Goal: Task Accomplishment & Management: Manage account settings

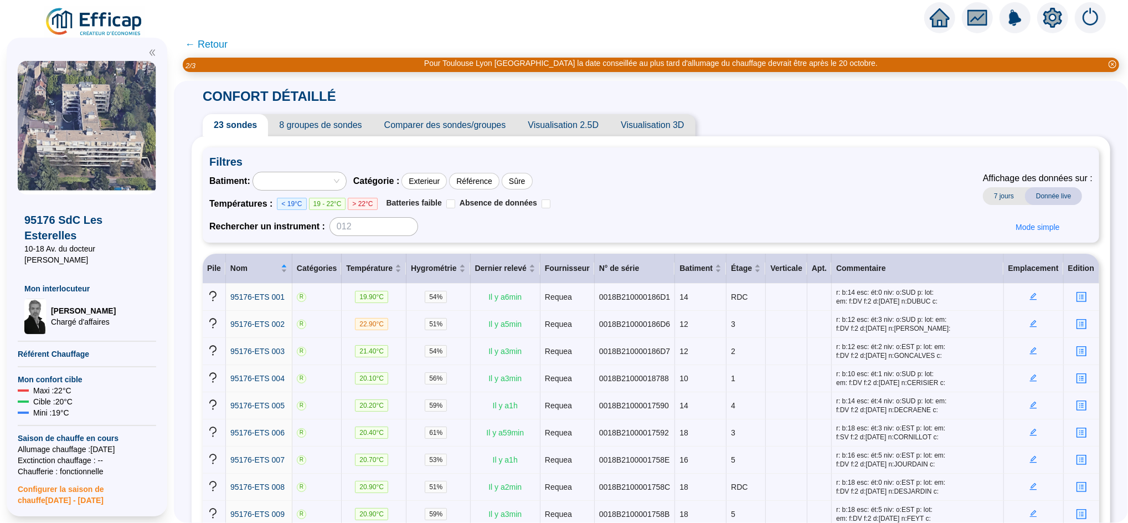
scroll to position [463, 0]
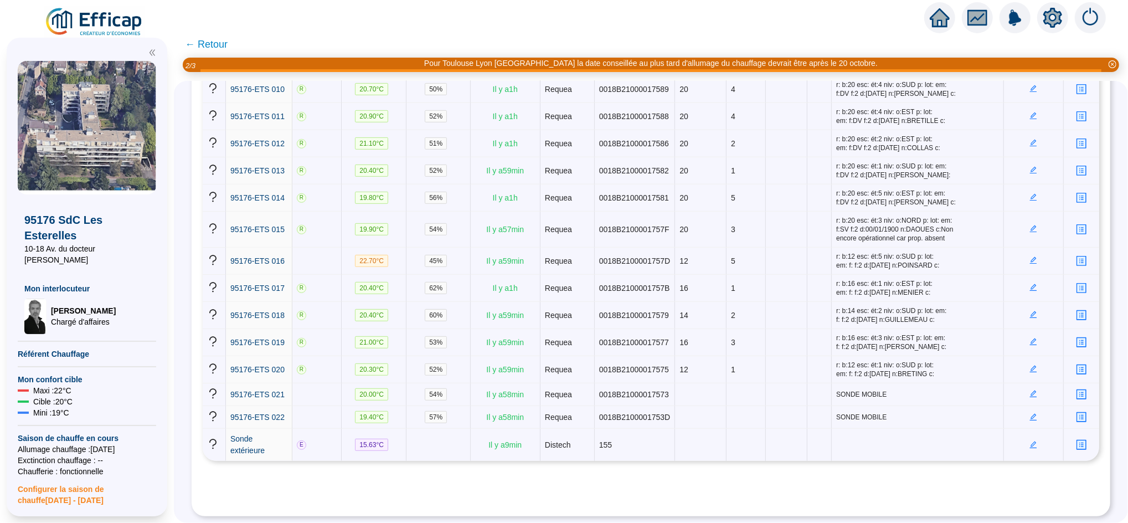
click at [941, 20] on icon "home" at bounding box center [940, 17] width 20 height 19
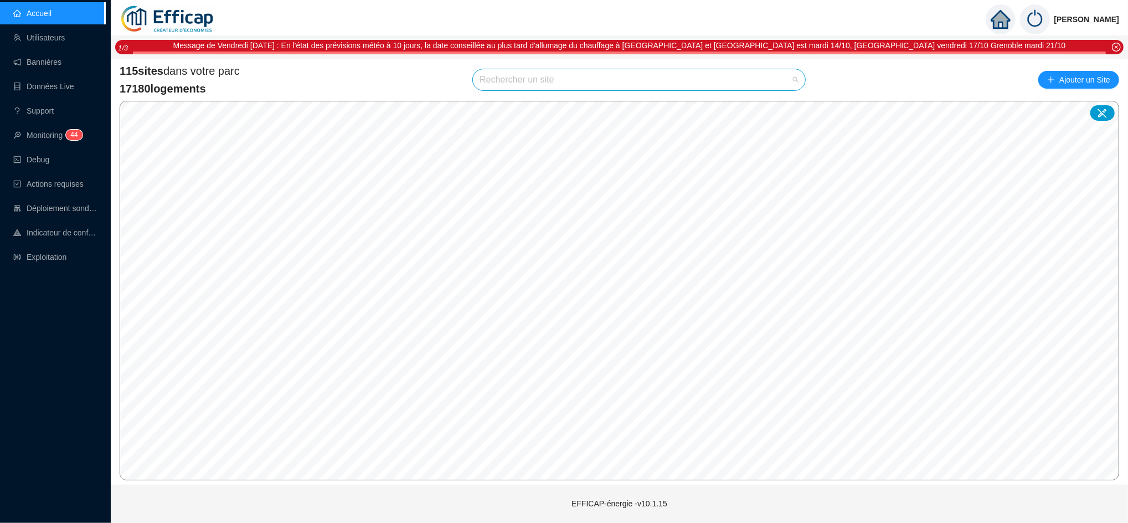
click at [550, 81] on input "search" at bounding box center [634, 79] width 309 height 21
type input "les cl"
click at [791, 101] on div at bounding box center [785, 106] width 25 height 17
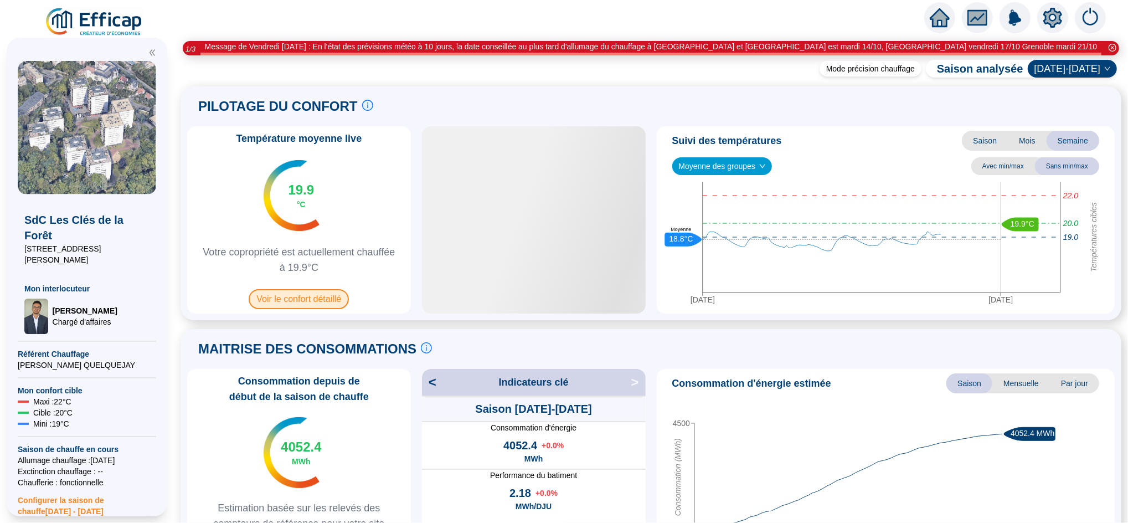
click at [298, 294] on span "Voir le confort détaillé" at bounding box center [299, 299] width 100 height 20
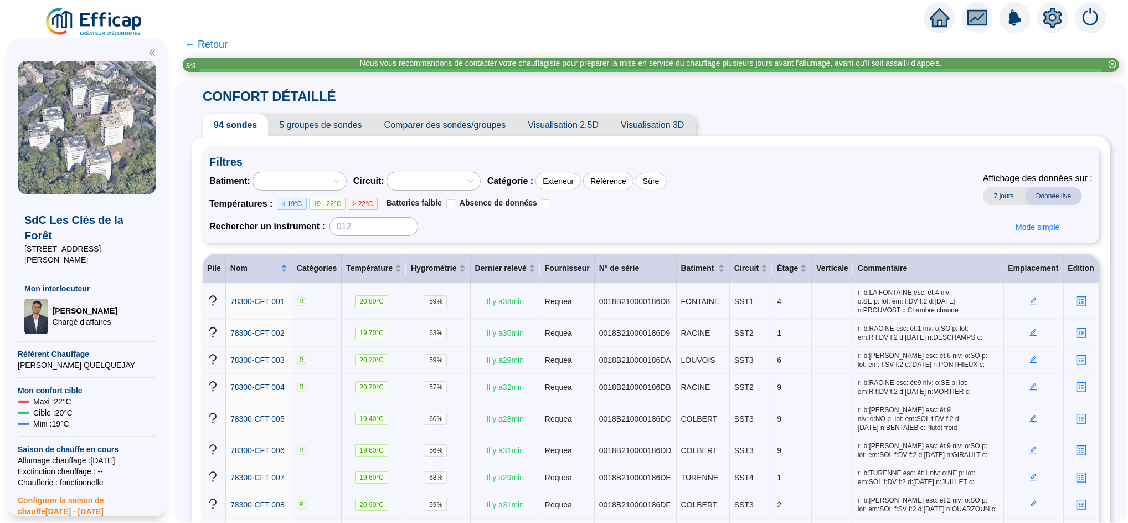
click at [337, 125] on span "5 groupes de sondes" at bounding box center [320, 125] width 105 height 22
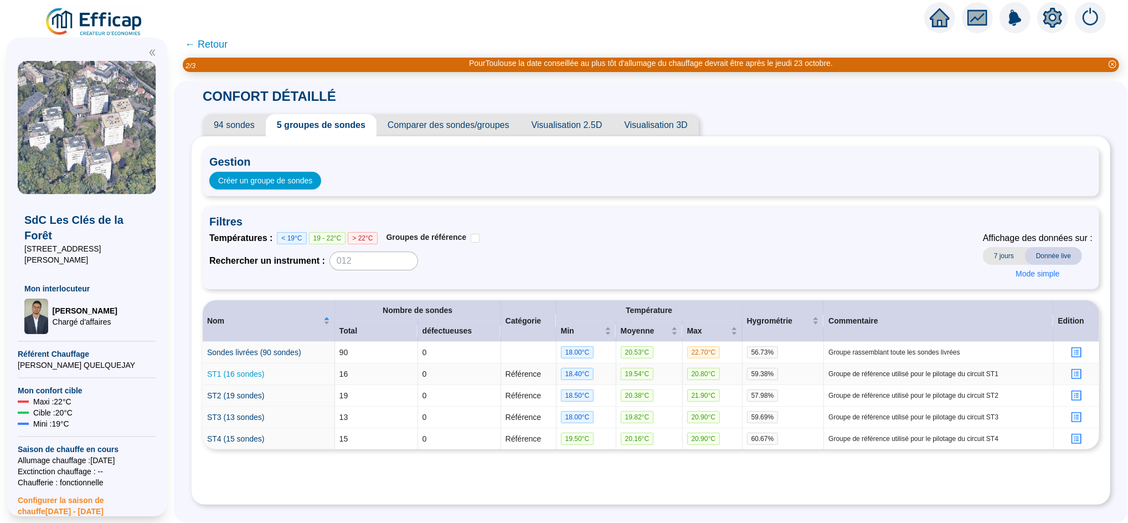
click at [257, 378] on link "ST1 (16 sondes)" at bounding box center [236, 374] width 58 height 9
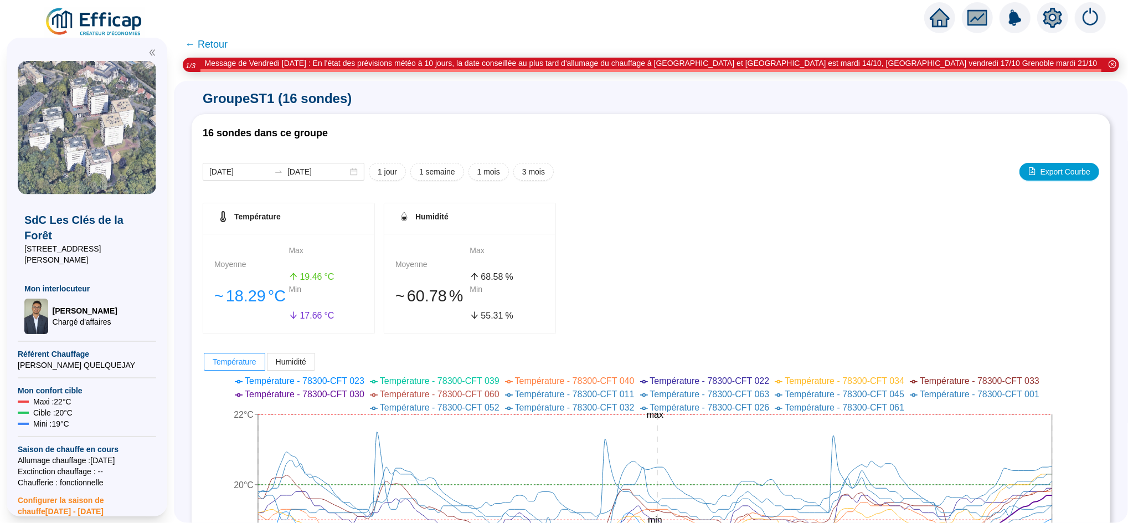
click at [224, 40] on span "← Retour" at bounding box center [206, 45] width 43 height 16
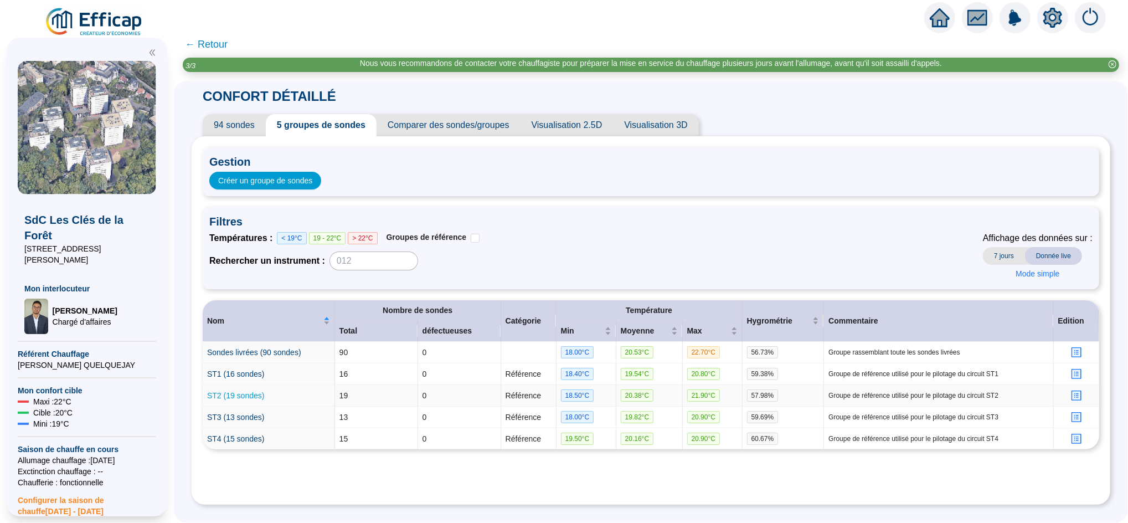
click at [255, 393] on link "ST2 (19 sondes)" at bounding box center [236, 395] width 58 height 9
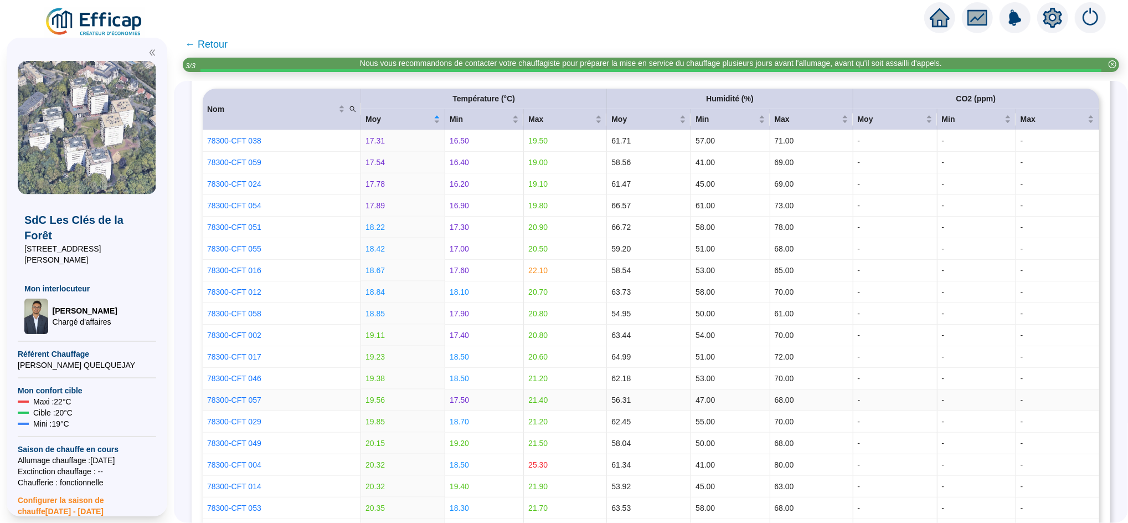
scroll to position [1120, 0]
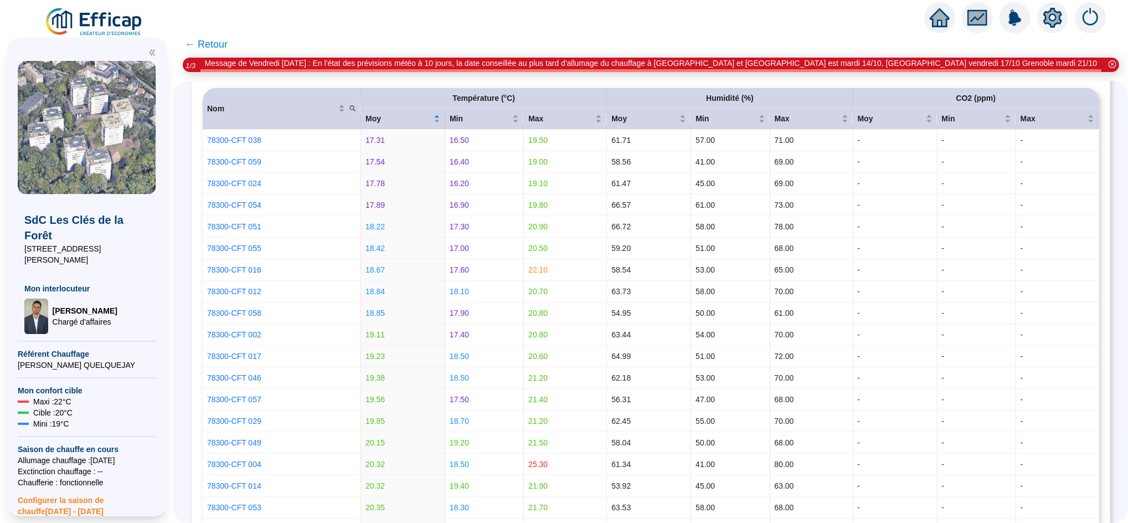
click at [228, 41] on span "← Retour" at bounding box center [206, 45] width 43 height 16
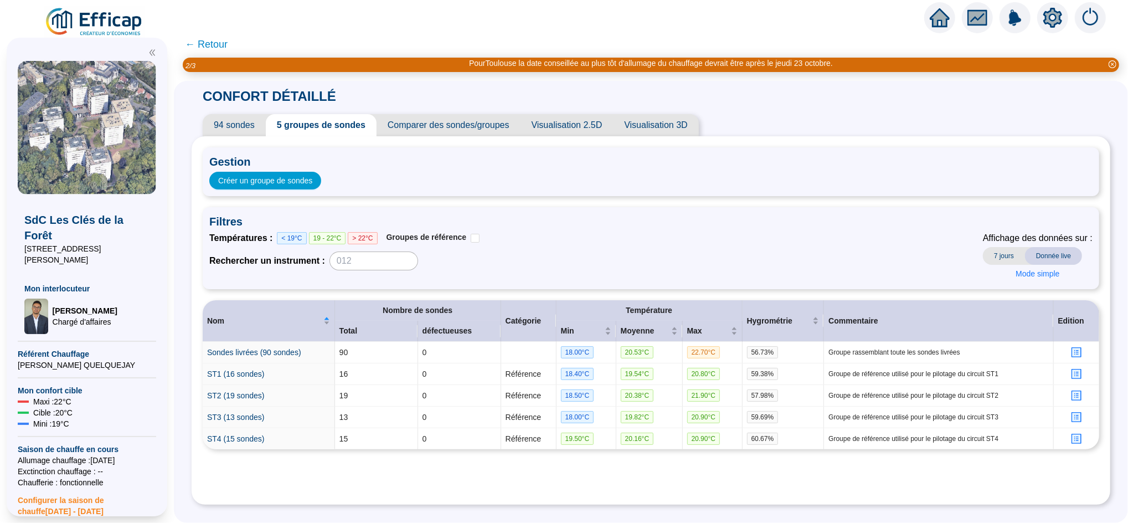
click at [253, 122] on span "94 sondes" at bounding box center [234, 125] width 63 height 22
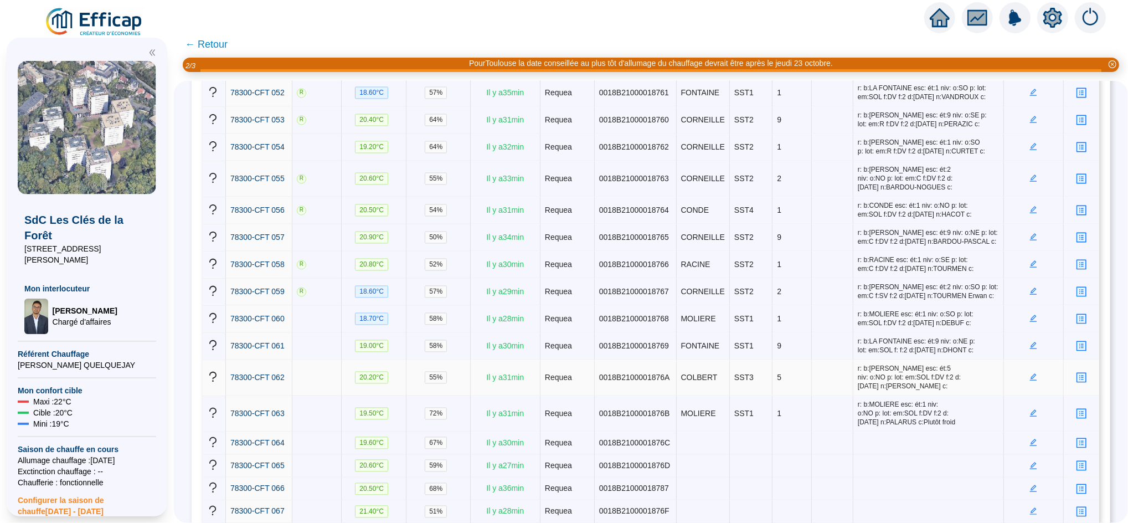
scroll to position [1705, 0]
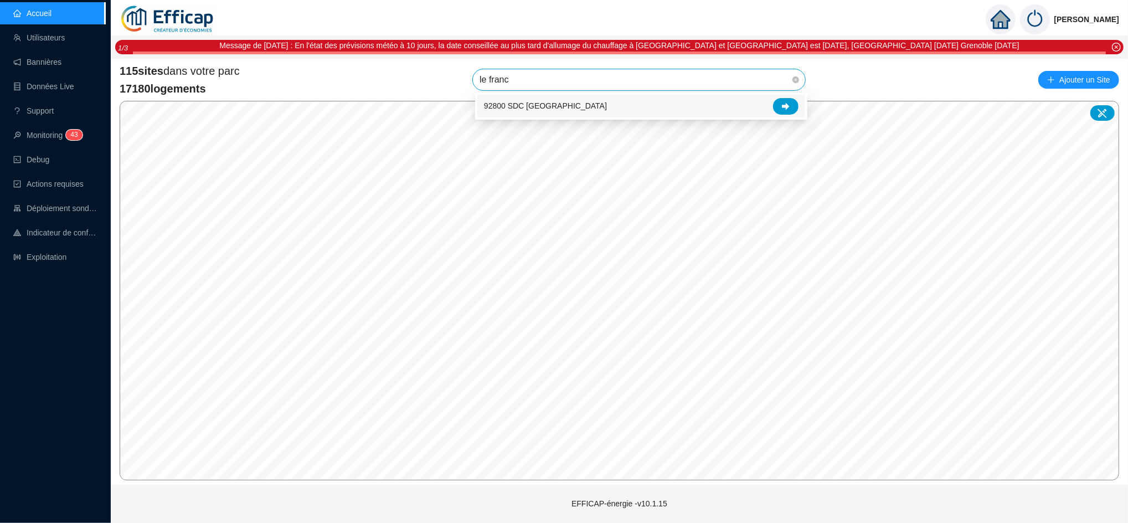
type input "le france"
click at [782, 107] on icon at bounding box center [786, 106] width 8 height 8
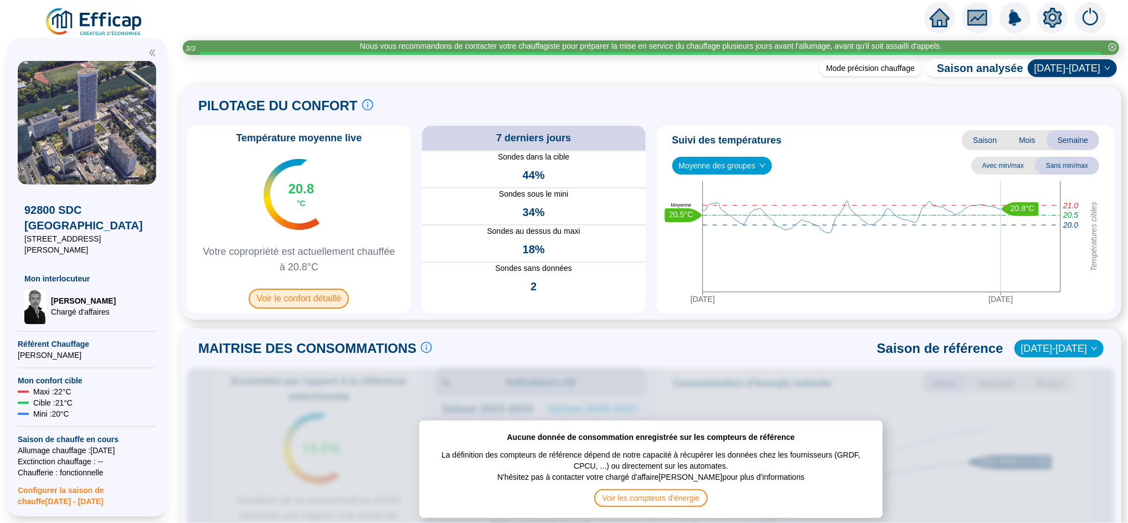
click at [321, 302] on span "Voir le confort détaillé" at bounding box center [299, 299] width 100 height 20
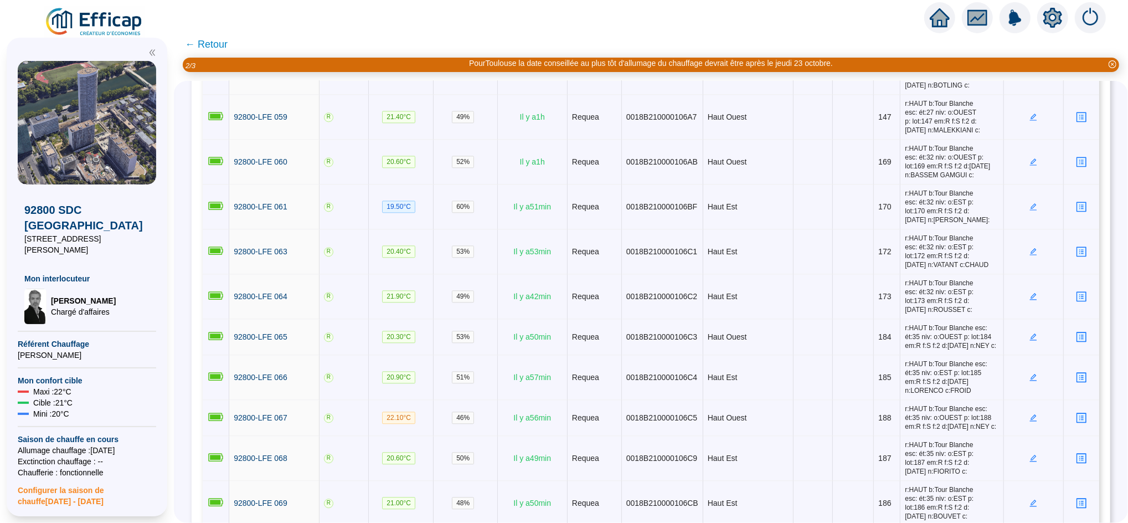
scroll to position [2127, 0]
click at [950, 22] on icon "home" at bounding box center [940, 18] width 20 height 20
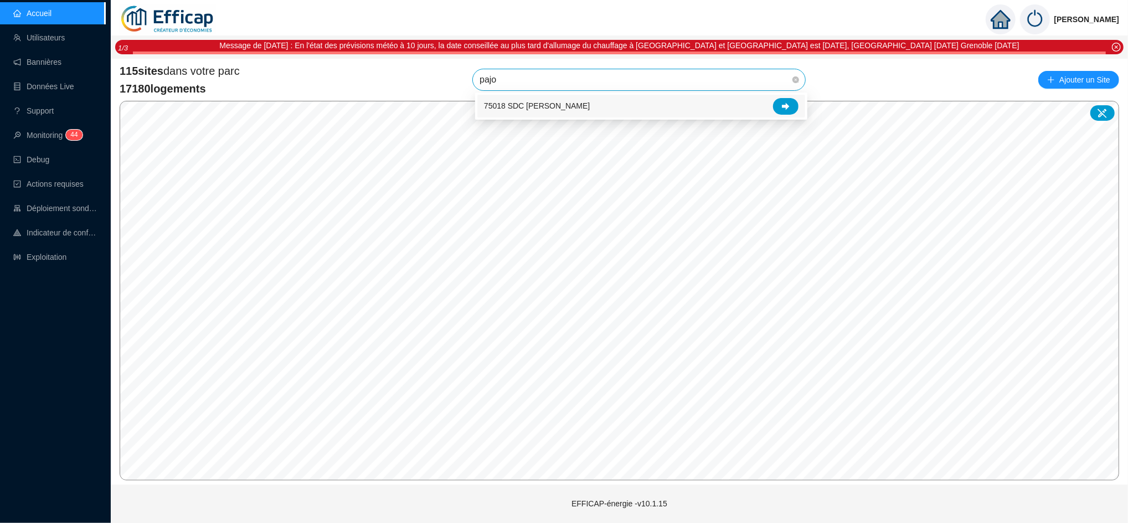
type input "pajol"
click at [789, 107] on icon at bounding box center [786, 106] width 8 height 8
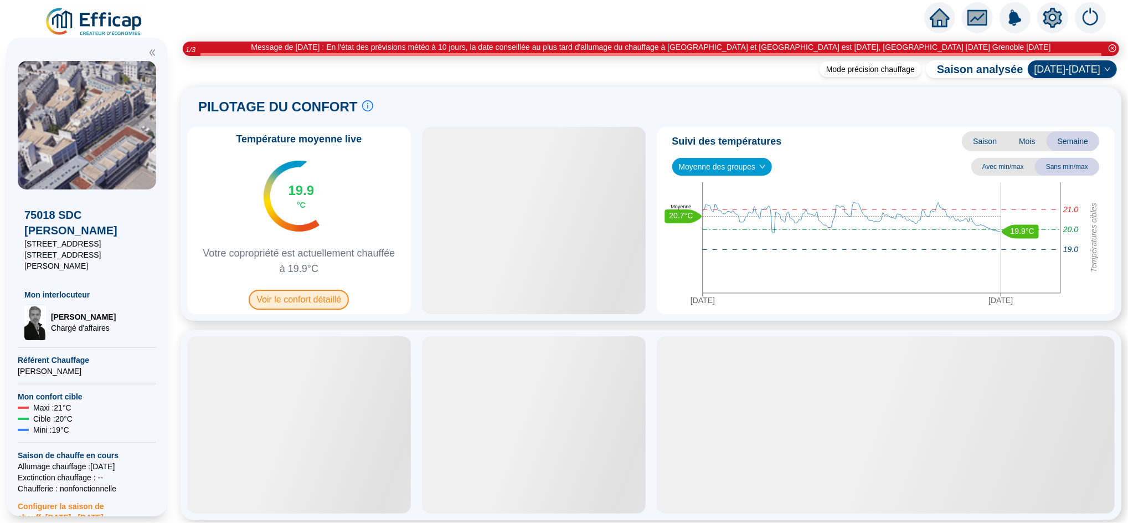
click at [323, 300] on span "Voir le confort détaillé" at bounding box center [299, 300] width 100 height 20
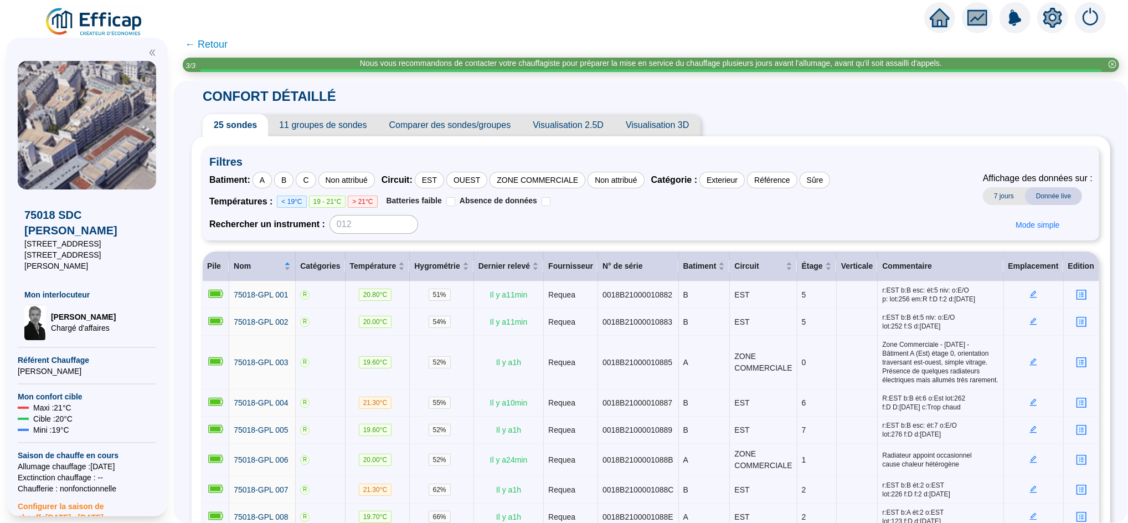
click at [223, 40] on span "← Retour" at bounding box center [206, 45] width 43 height 16
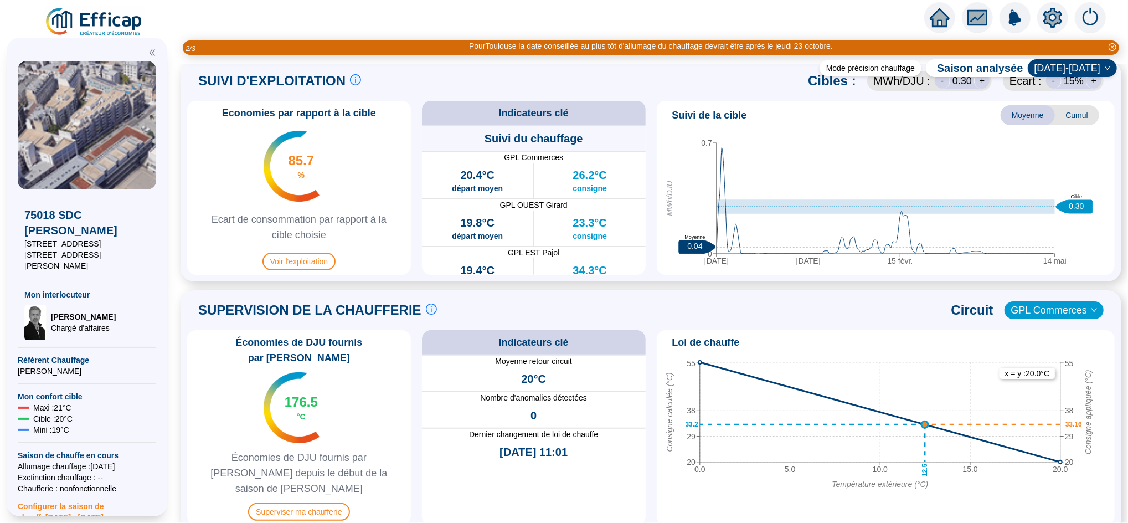
scroll to position [521, 0]
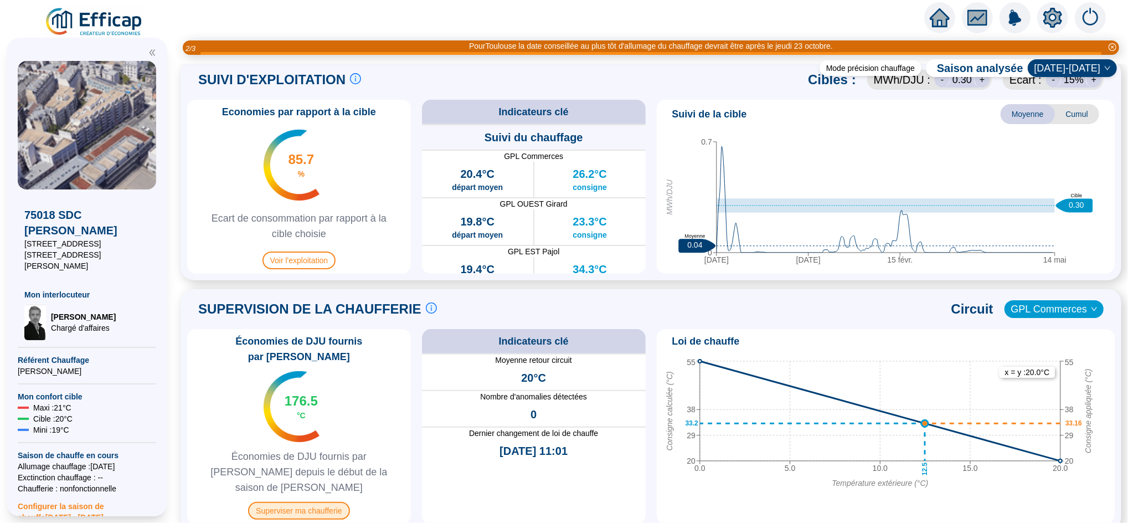
click at [320, 502] on span "Superviser ma chaufferie" at bounding box center [298, 511] width 101 height 18
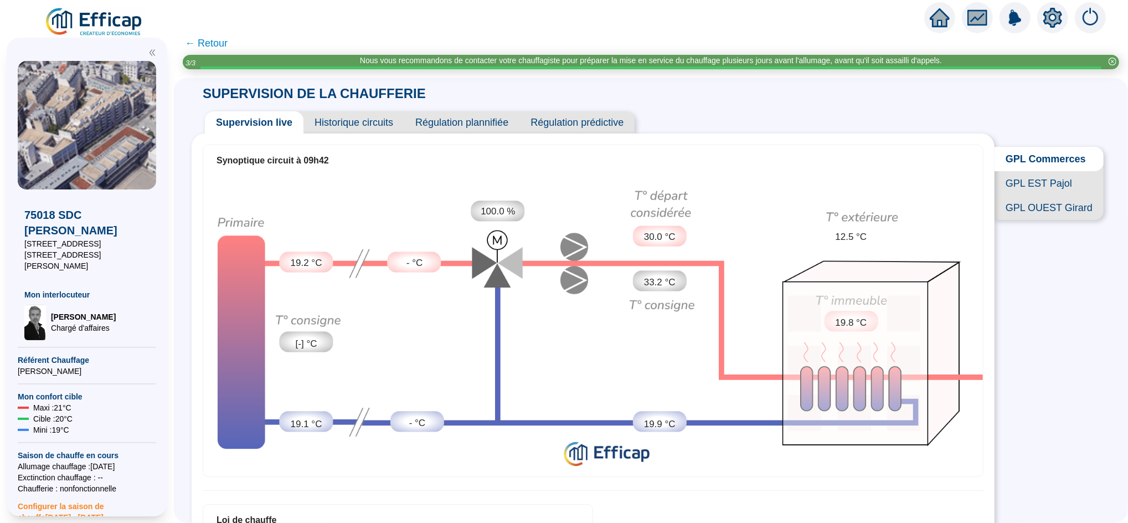
click at [220, 44] on span "← Retour" at bounding box center [206, 43] width 43 height 16
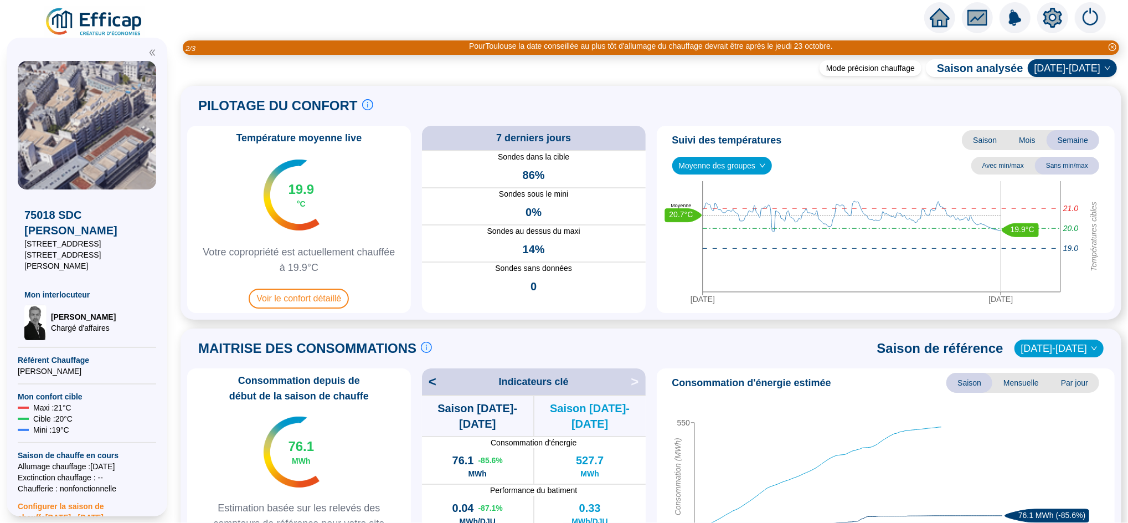
click at [949, 16] on icon "home" at bounding box center [940, 18] width 20 height 20
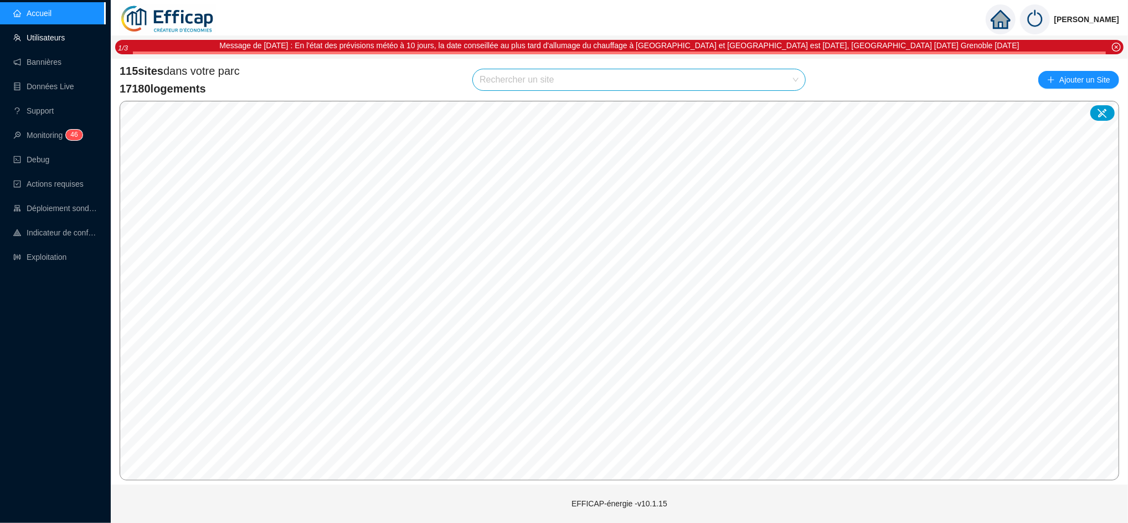
click at [43, 38] on link "Utilisateurs" at bounding box center [39, 37] width 52 height 9
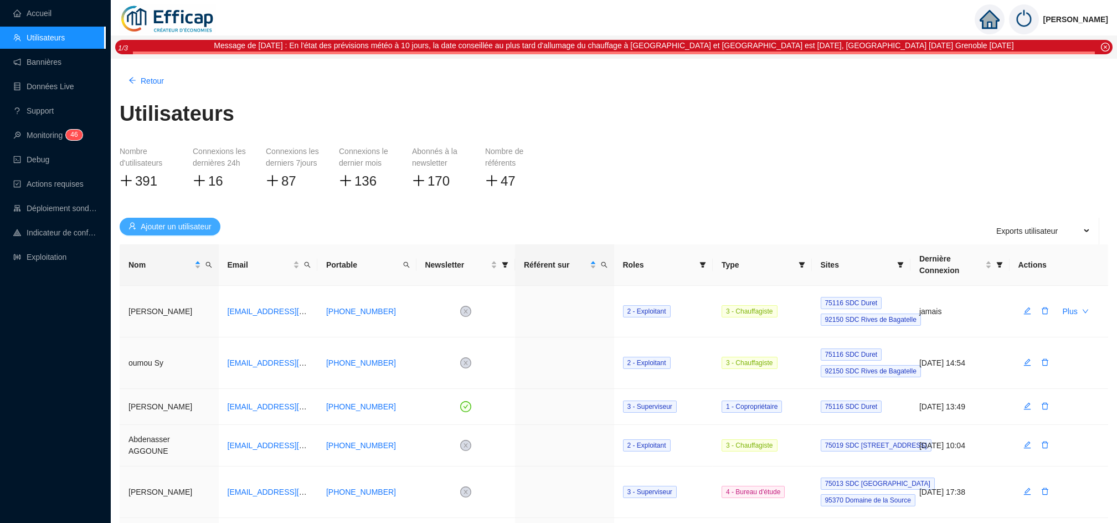
click at [183, 224] on span "Ajouter un utilisateur" at bounding box center [176, 227] width 71 height 12
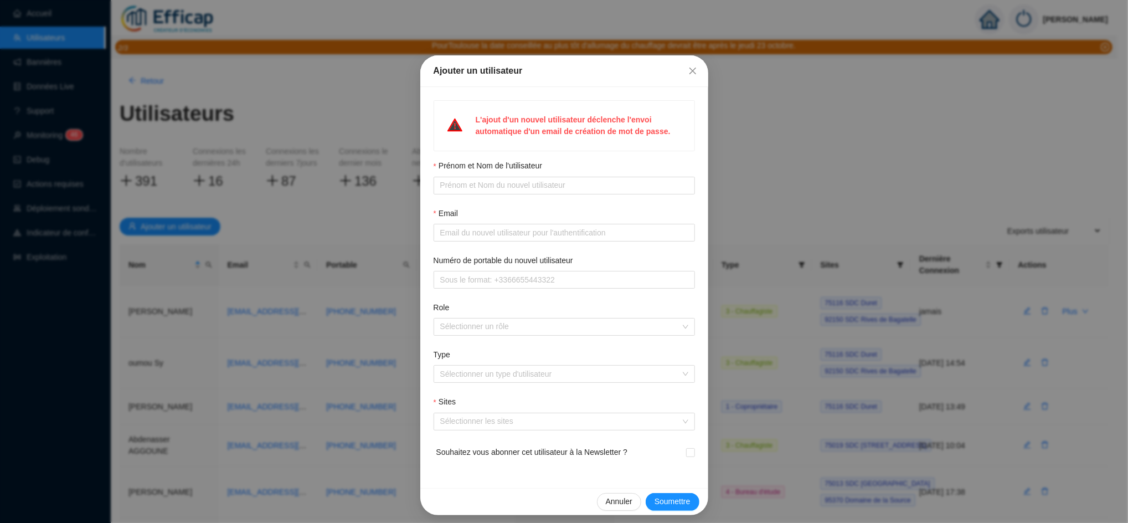
click at [617, 511] on div "Annuler Soumettre" at bounding box center [564, 501] width 288 height 27
click at [618, 504] on span "Annuler" at bounding box center [619, 502] width 27 height 12
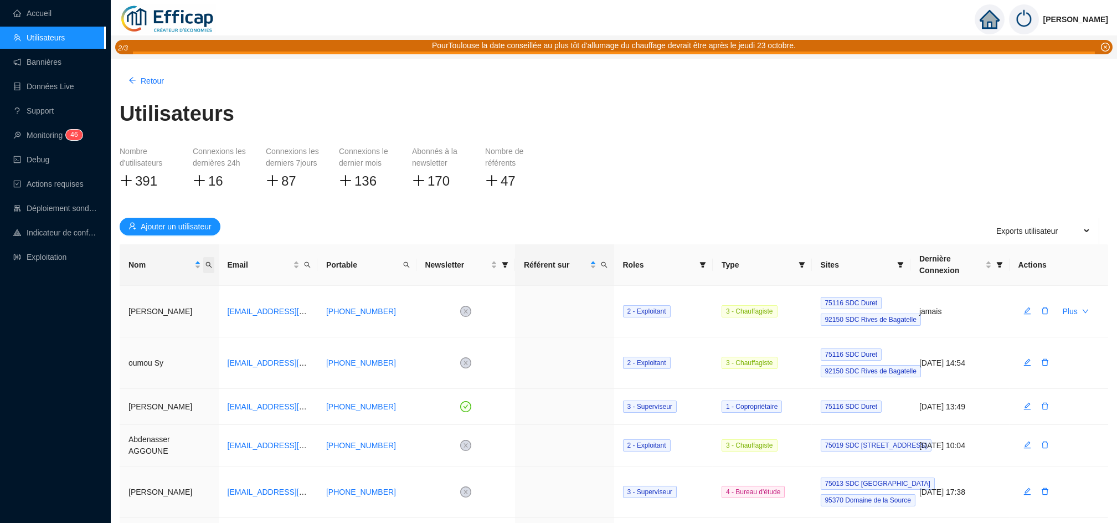
click at [208, 264] on icon "search" at bounding box center [209, 264] width 7 height 7
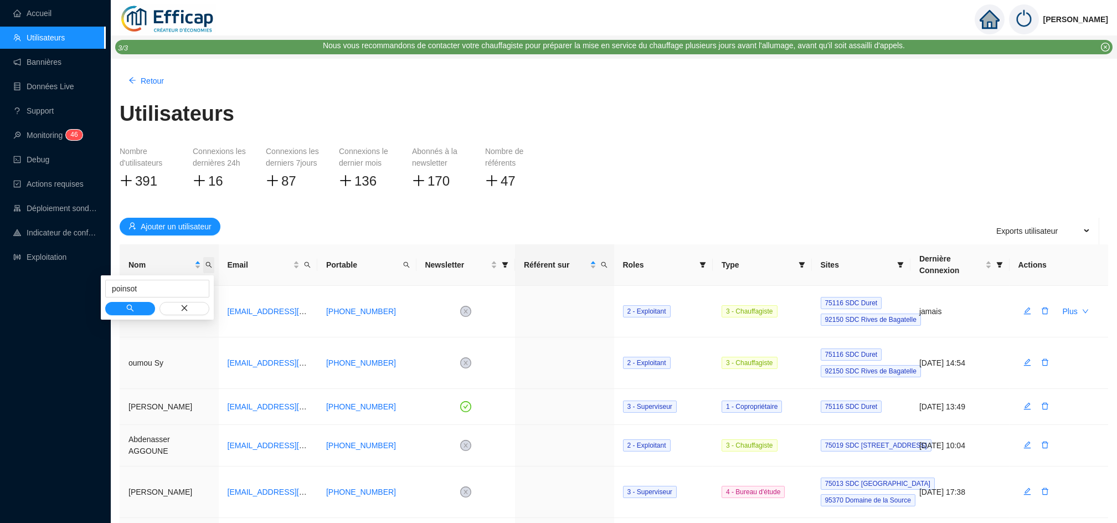
type input "poinsot"
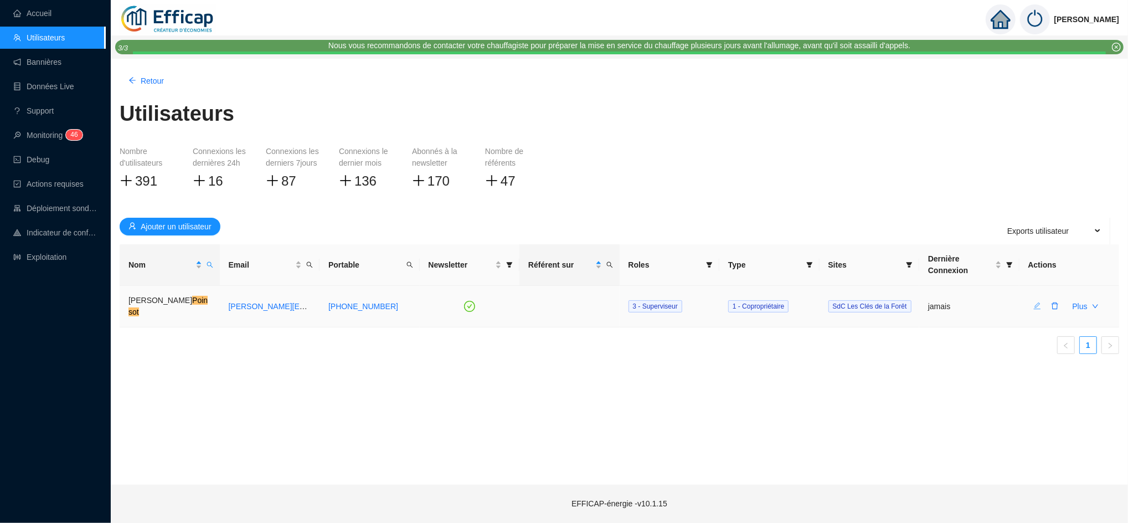
click at [1040, 305] on icon "edit" at bounding box center [1038, 306] width 8 height 8
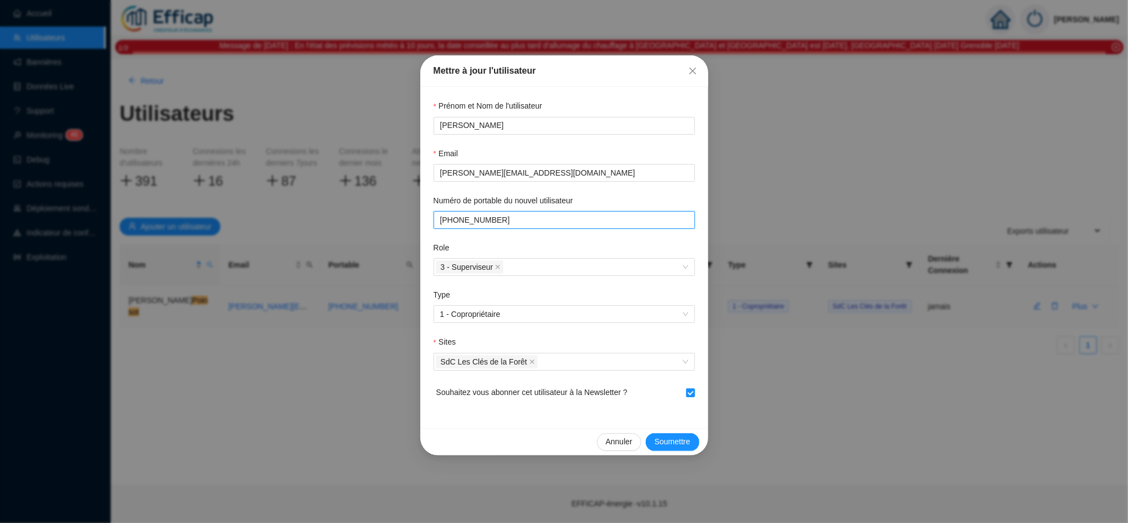
drag, startPoint x: 521, startPoint y: 223, endPoint x: 378, endPoint y: 223, distance: 143.5
click at [378, 223] on div "Mettre à jour l'utilisateur Prénom et Nom de l'utilisateur Cyril Poinsot Email …" at bounding box center [564, 261] width 1128 height 523
click at [622, 450] on button "Annuler" at bounding box center [619, 442] width 44 height 18
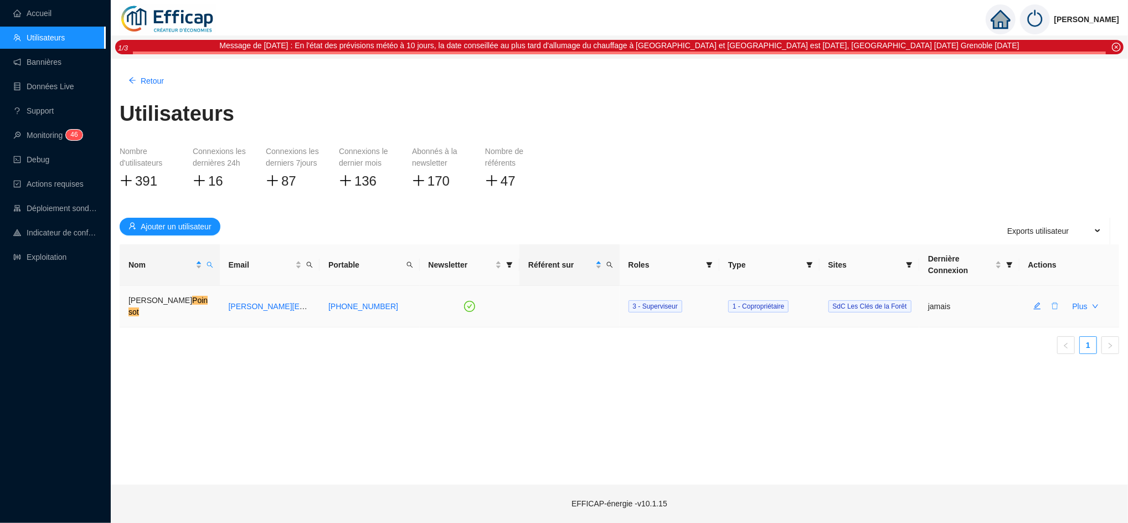
click at [1055, 305] on icon "delete" at bounding box center [1055, 306] width 8 height 8
drag, startPoint x: 1095, startPoint y: 275, endPoint x: 1113, endPoint y: 275, distance: 18.3
click at [1113, 275] on div "Non Oui" at bounding box center [1039, 274] width 170 height 13
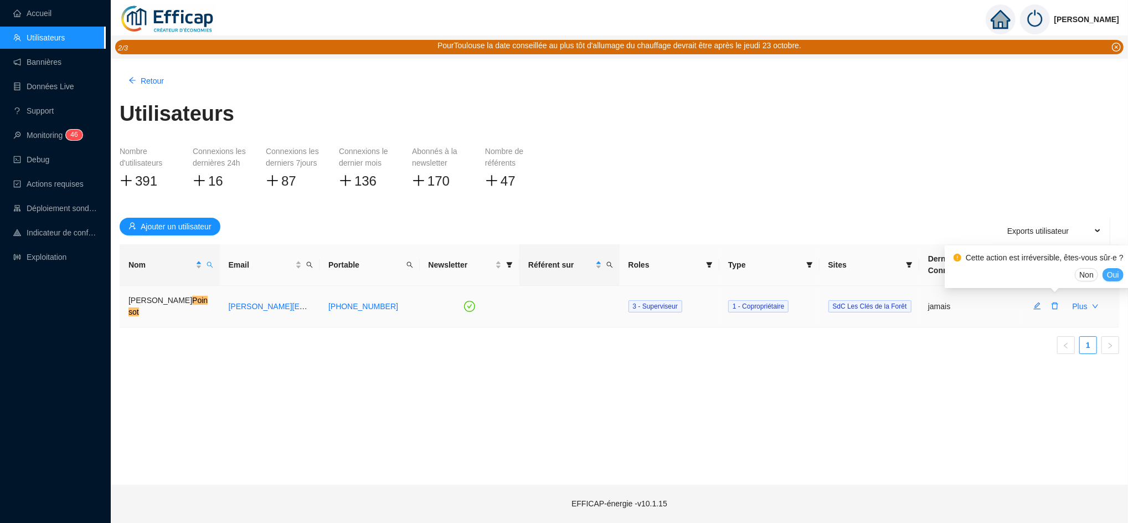
click at [1113, 275] on span "Oui" at bounding box center [1113, 275] width 12 height 12
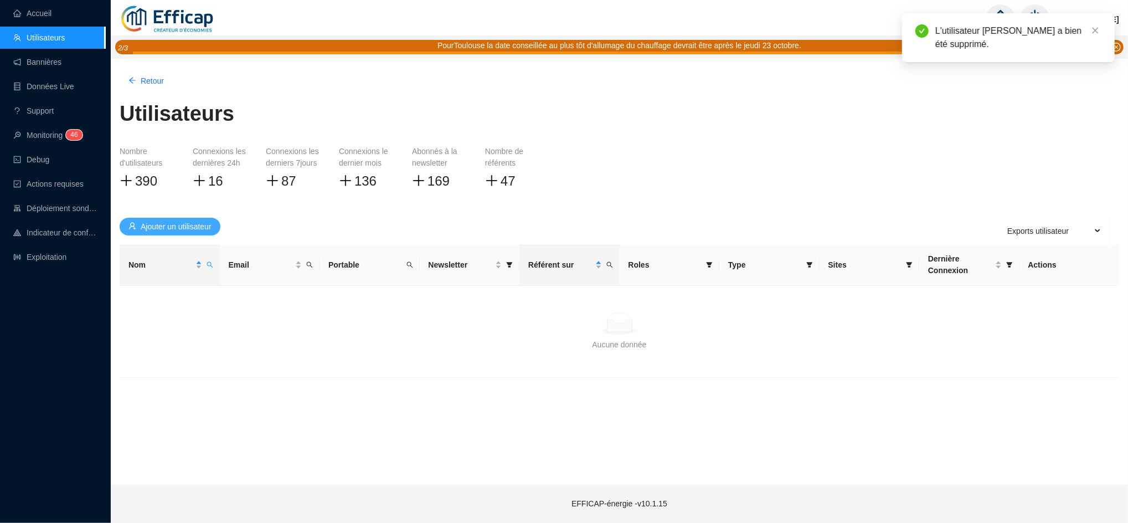
click at [160, 228] on span "Ajouter un utilisateur" at bounding box center [176, 227] width 71 height 12
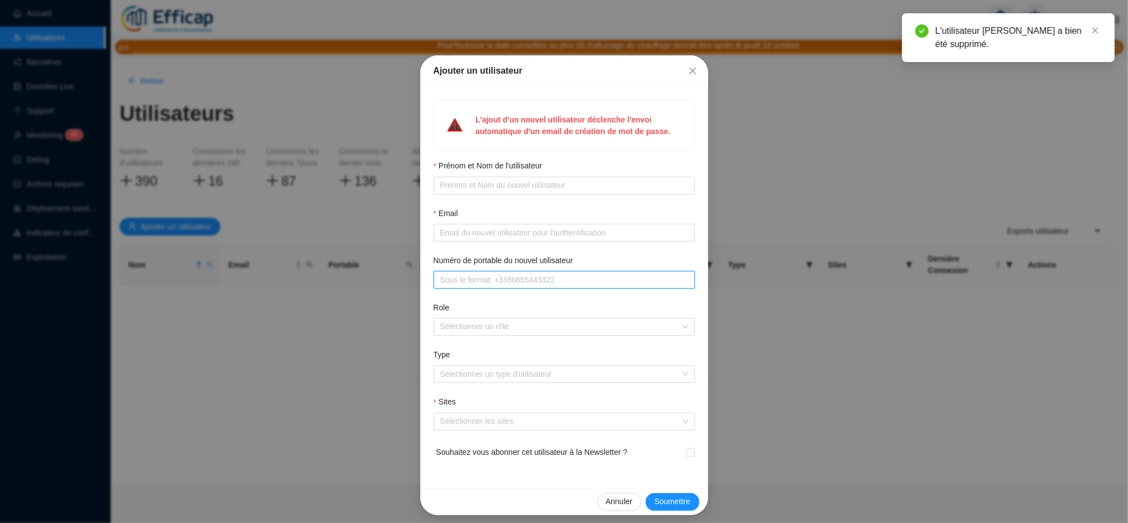
click at [444, 281] on input "Numéro de portable du nouvel utilisateur" at bounding box center [563, 280] width 246 height 12
paste input "+33677285395"
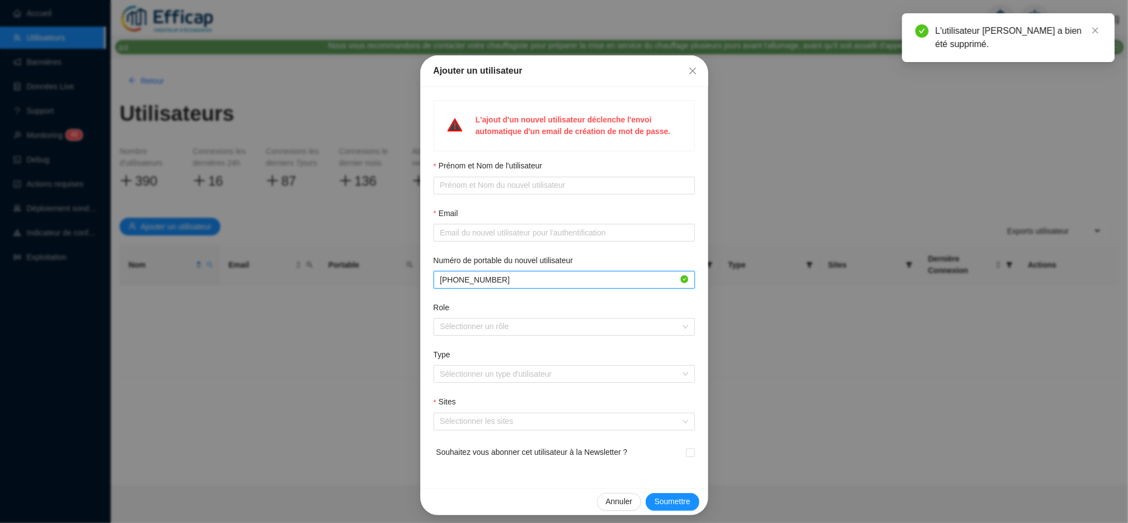
type input "+33677285395"
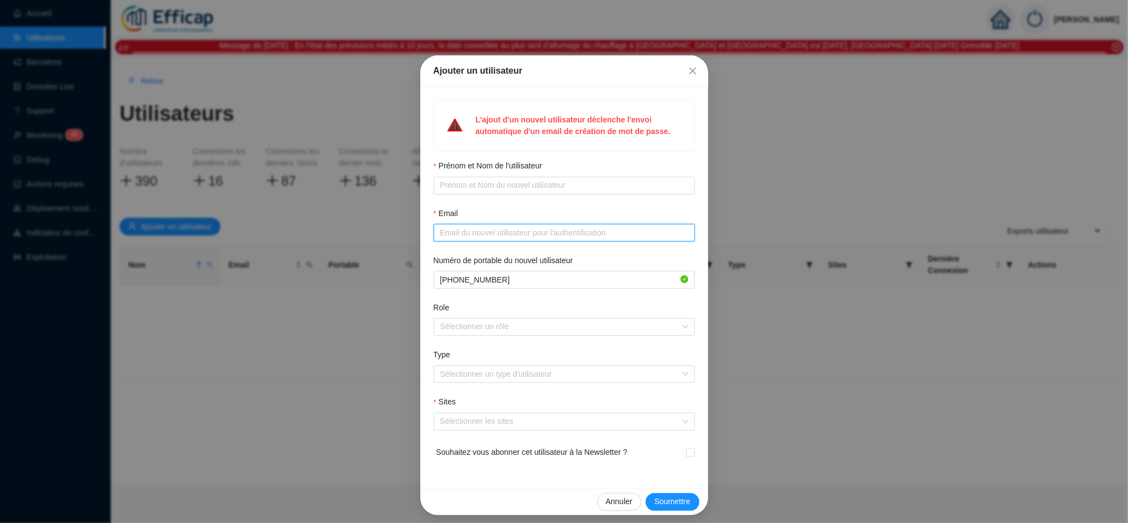
click at [484, 232] on input "Email" at bounding box center [563, 233] width 246 height 12
paste input "Cyril Poinsot <cyril.poinsot@gadz.org>"
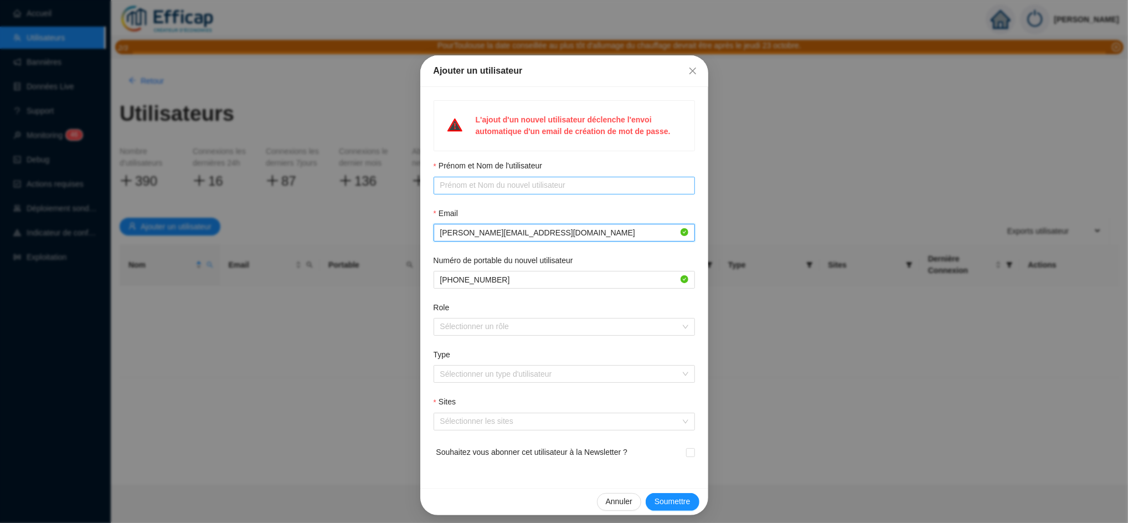
type input "cyril.poinsot@gadz.org"
click at [455, 182] on input "Prénom et Nom de l'utilisateur" at bounding box center [563, 185] width 246 height 12
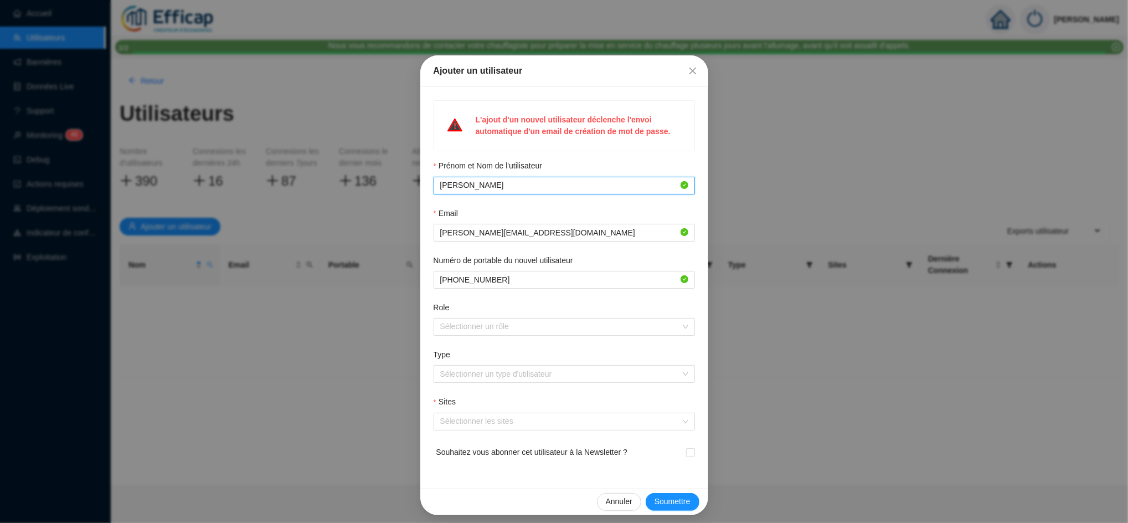
type input "cyril Poinsot"
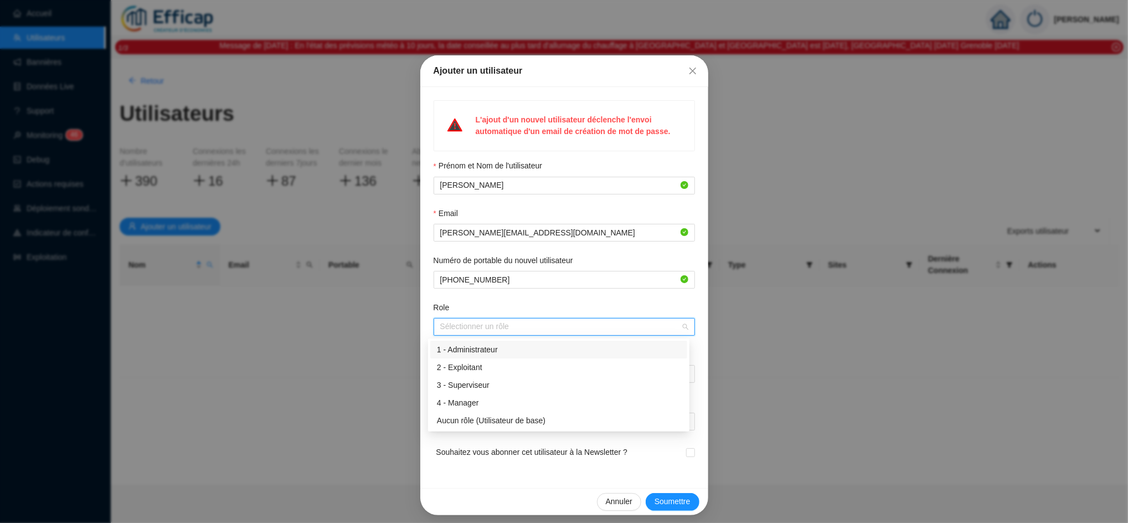
click at [468, 326] on div at bounding box center [558, 327] width 245 height 16
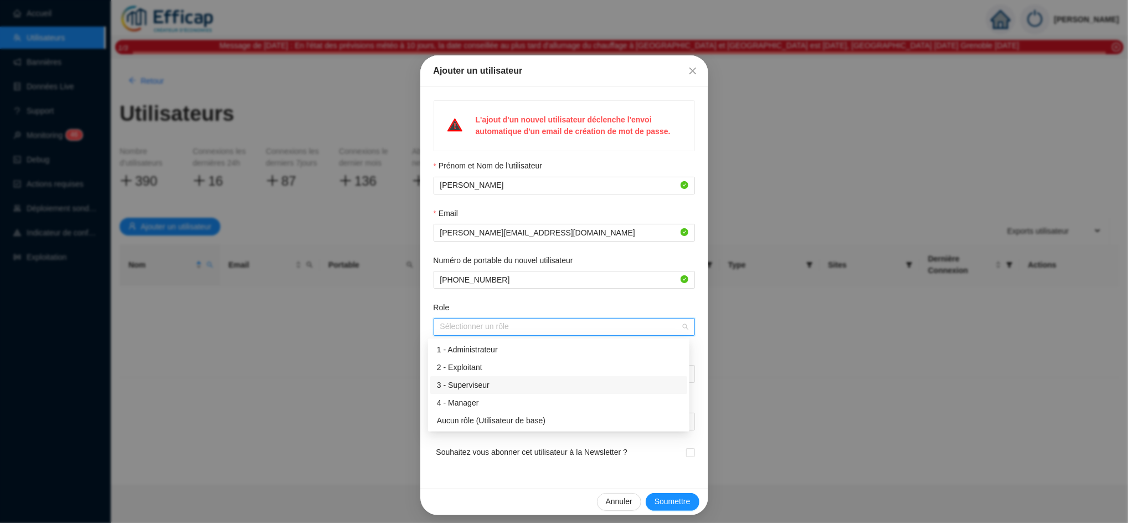
click at [474, 387] on div "3 - Superviseur" at bounding box center [559, 385] width 244 height 12
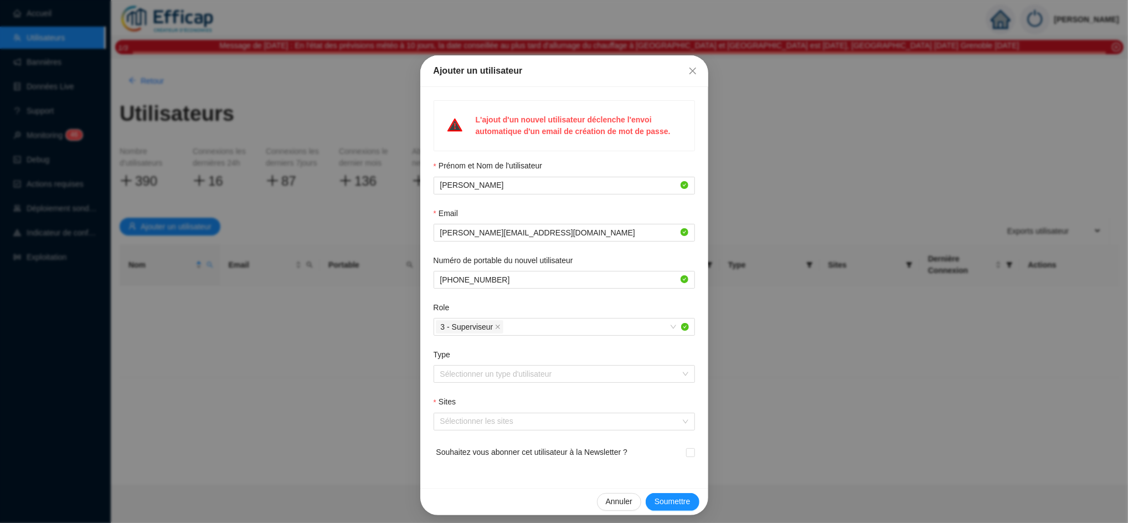
click at [486, 306] on div "Role" at bounding box center [564, 310] width 261 height 16
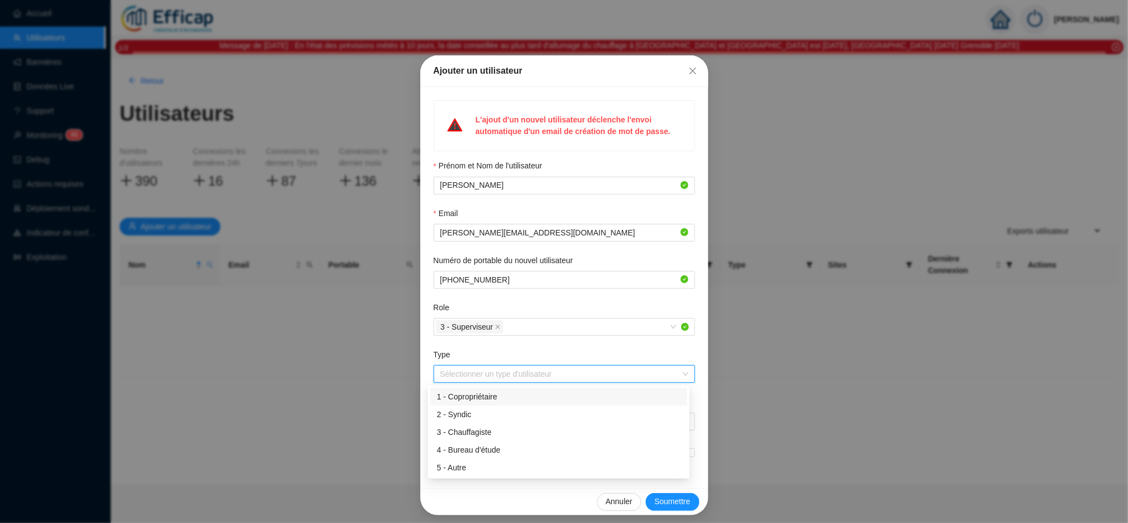
click at [467, 378] on input "Type" at bounding box center [559, 374] width 238 height 17
click at [470, 397] on div "1 - Copropriétaire" at bounding box center [559, 397] width 244 height 12
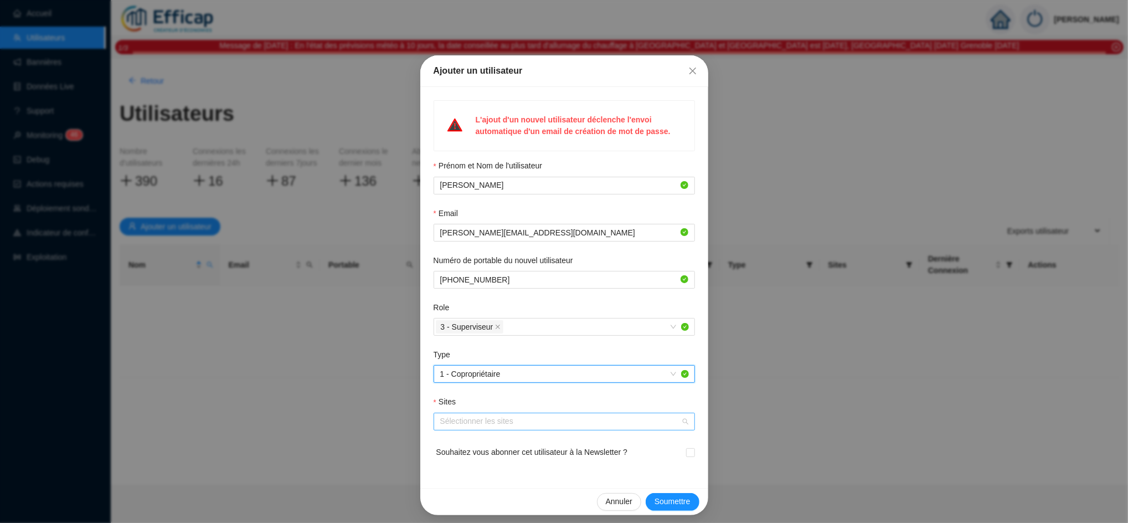
click at [464, 424] on div at bounding box center [558, 422] width 245 height 16
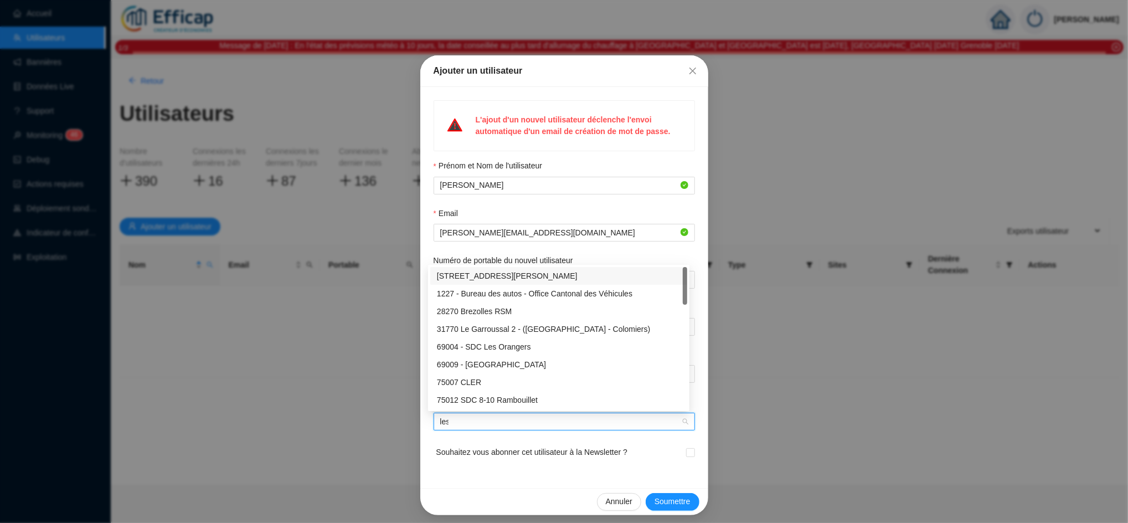
type input "les"
click at [503, 379] on div "SdC Les Clés de la Forêt" at bounding box center [559, 383] width 244 height 12
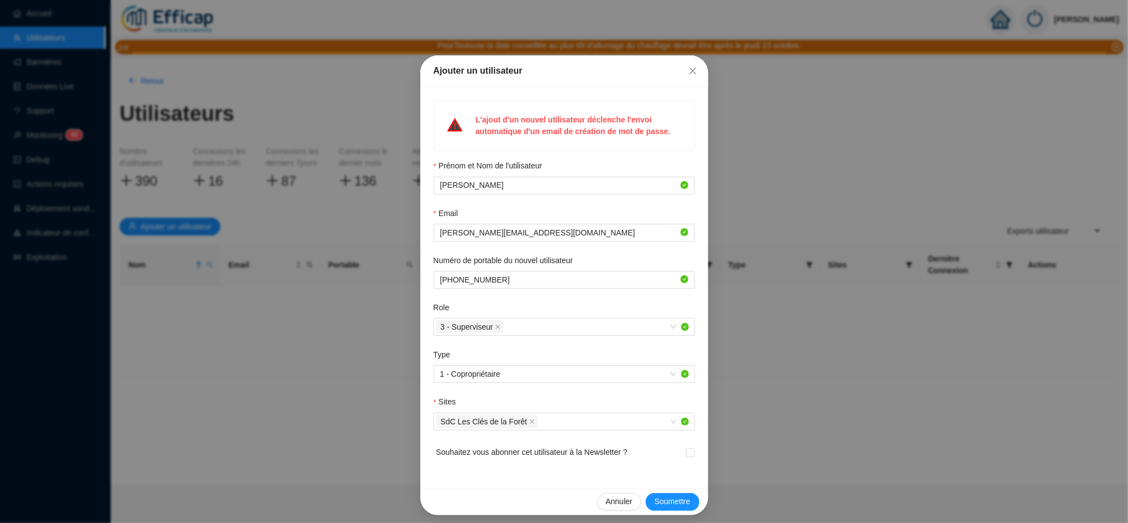
click at [653, 476] on div "L'ajout d'un nouvel utilisateur déclenche l'envoi automatique d'un email de cré…" at bounding box center [564, 287] width 288 height 401
click at [686, 453] on input "checkbox" at bounding box center [690, 452] width 8 height 8
checkbox input "true"
click at [667, 501] on span "Soumettre" at bounding box center [673, 502] width 36 height 12
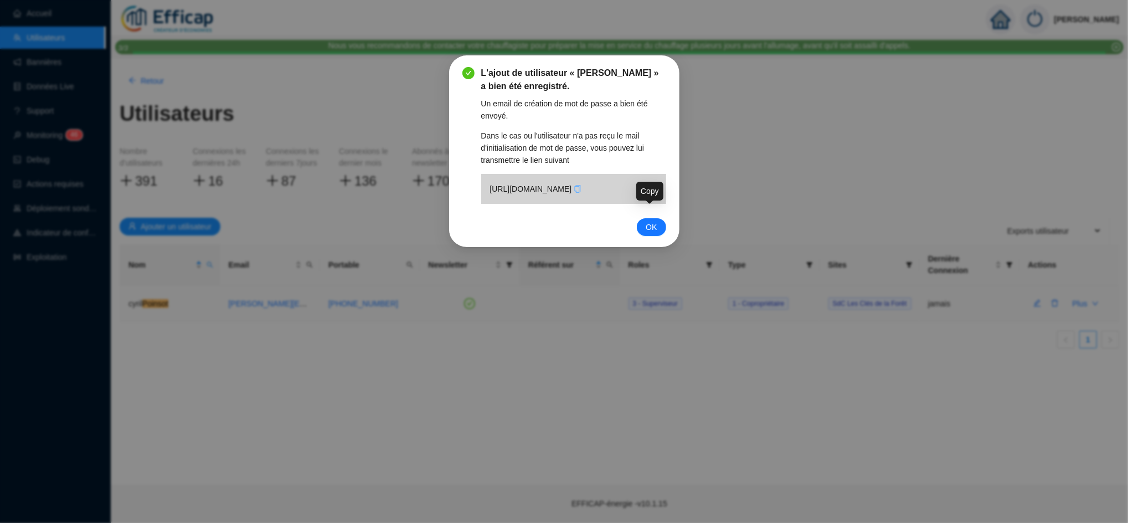
click at [582, 195] on button "Copy" at bounding box center [578, 189] width 8 height 12
click at [654, 236] on button "OK" at bounding box center [651, 227] width 29 height 18
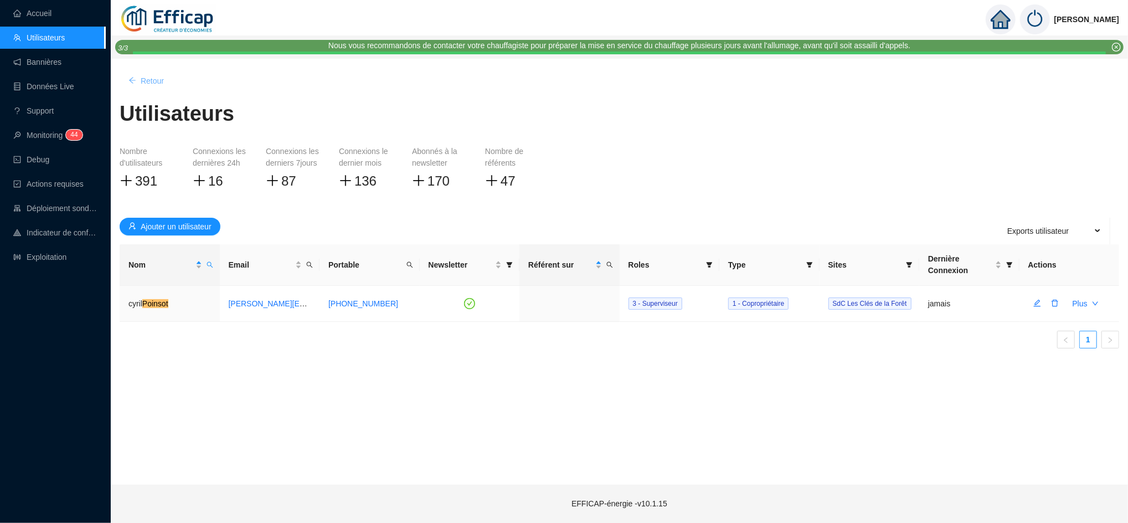
click at [153, 80] on span "Retour" at bounding box center [152, 81] width 23 height 12
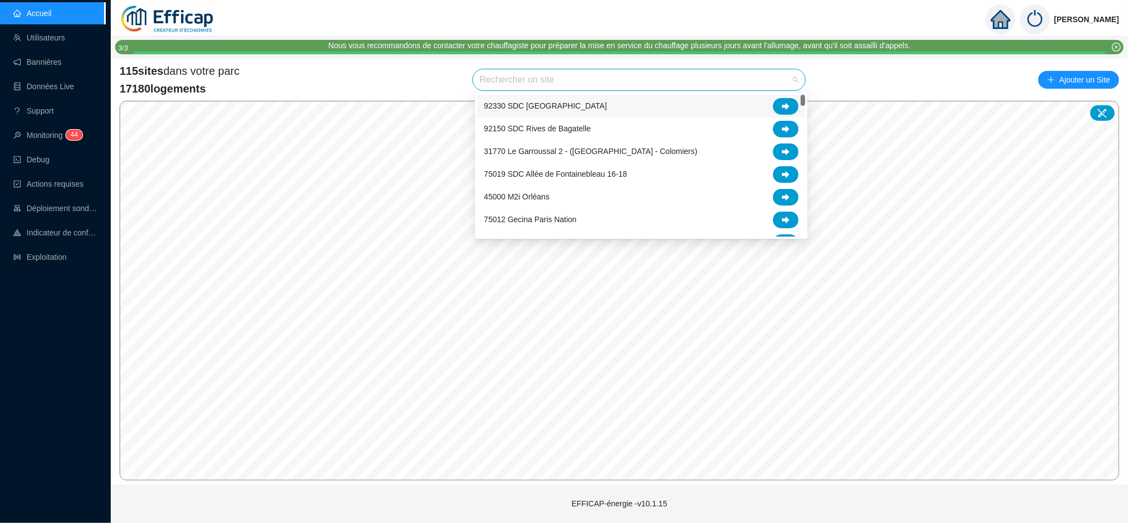
click at [537, 85] on input "search" at bounding box center [634, 79] width 309 height 21
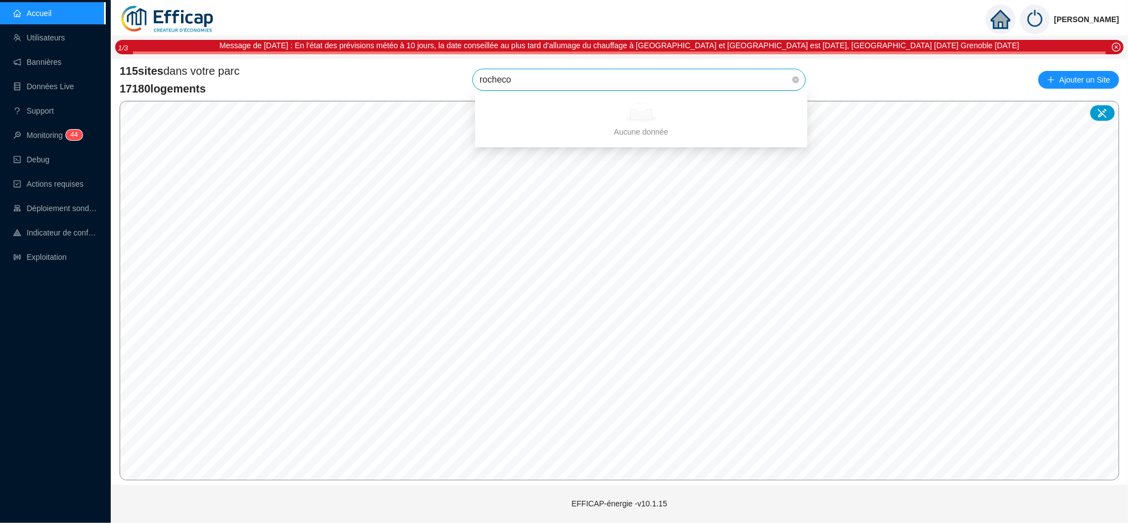
type input "rochec"
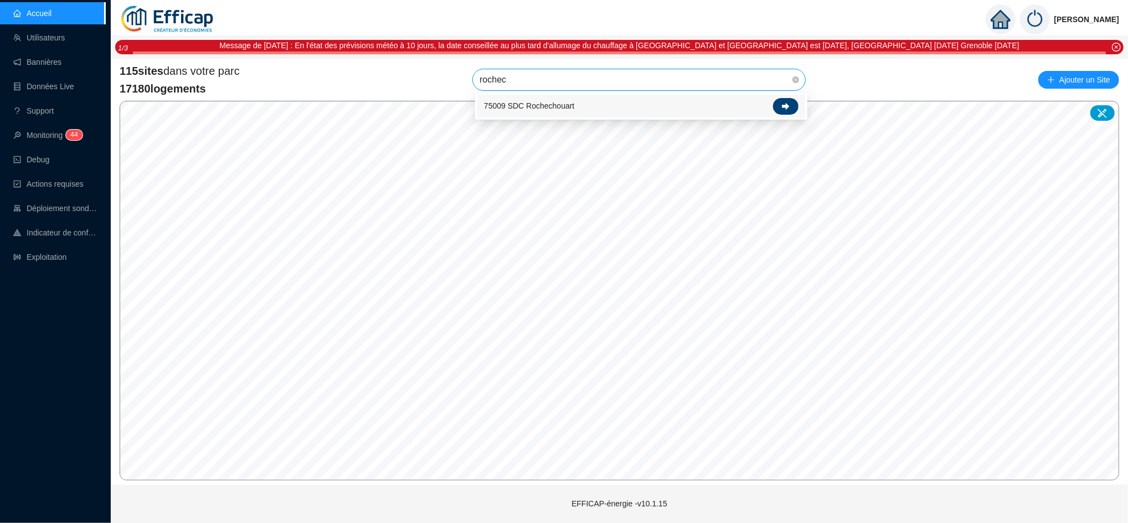
click at [784, 111] on div at bounding box center [785, 106] width 25 height 17
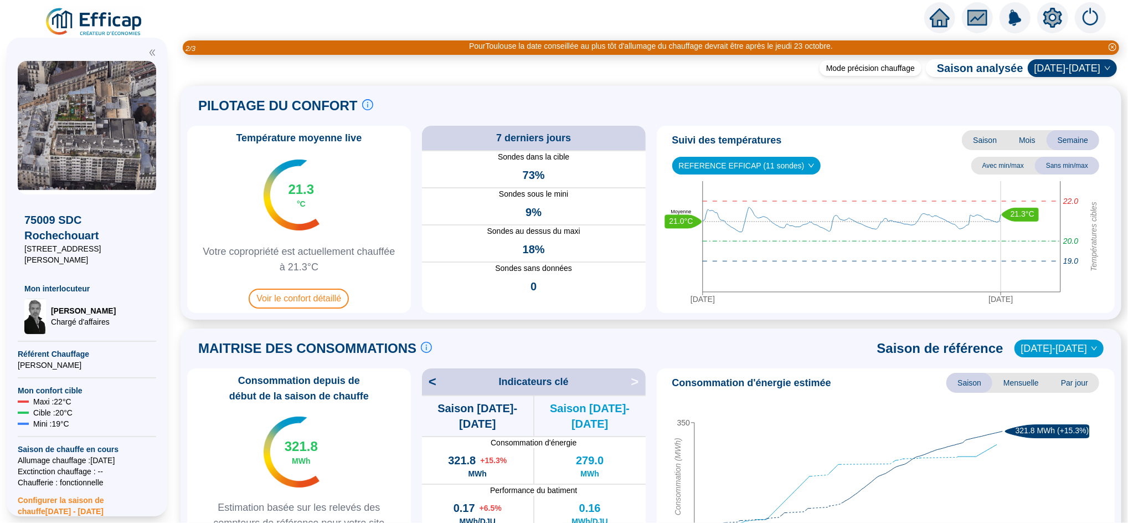
click at [935, 12] on icon "home" at bounding box center [940, 18] width 20 height 20
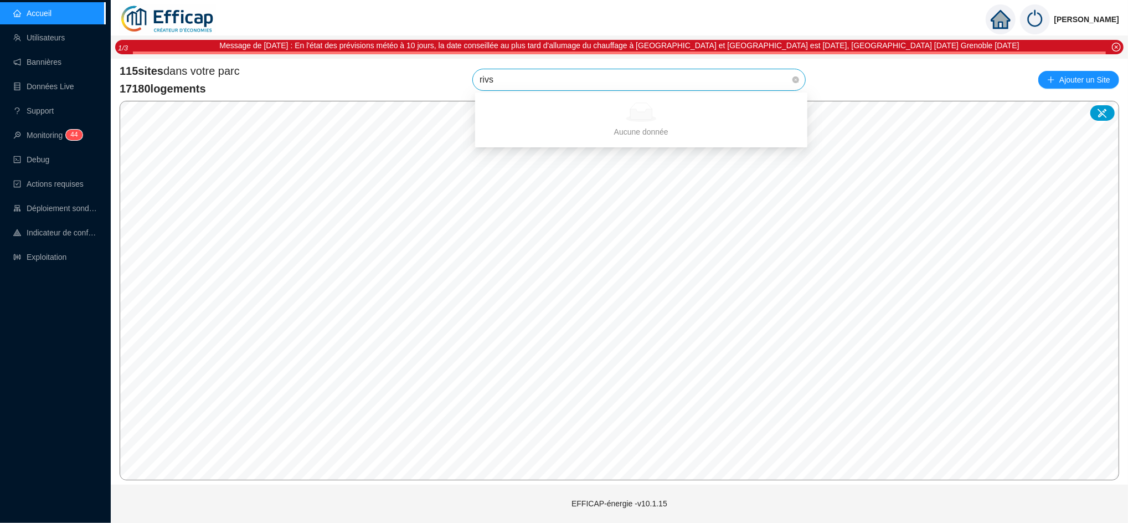
type input "riv"
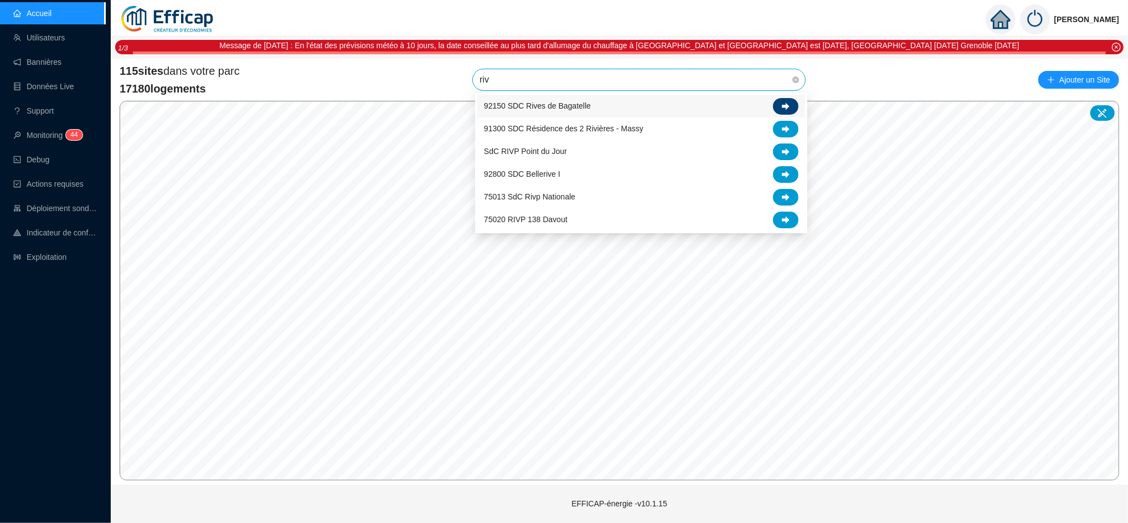
click at [783, 105] on icon at bounding box center [786, 105] width 8 height 7
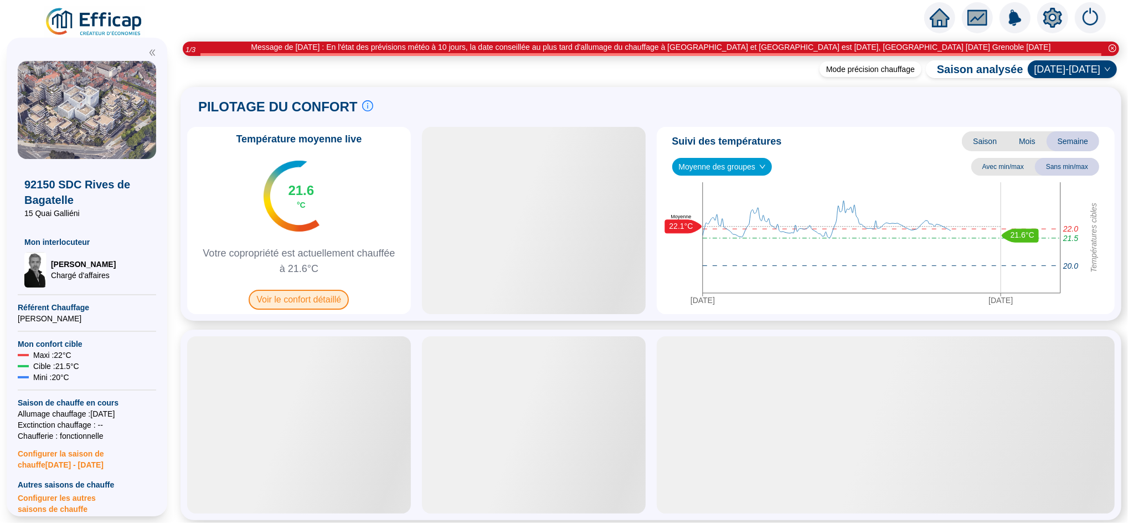
click at [306, 306] on span "Voir le confort détaillé" at bounding box center [299, 300] width 100 height 20
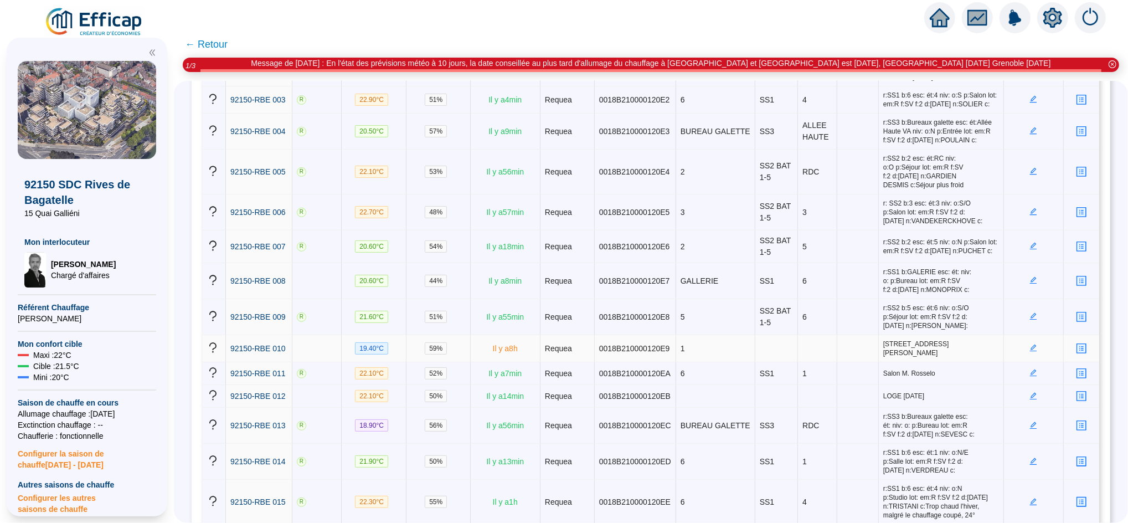
scroll to position [294, 0]
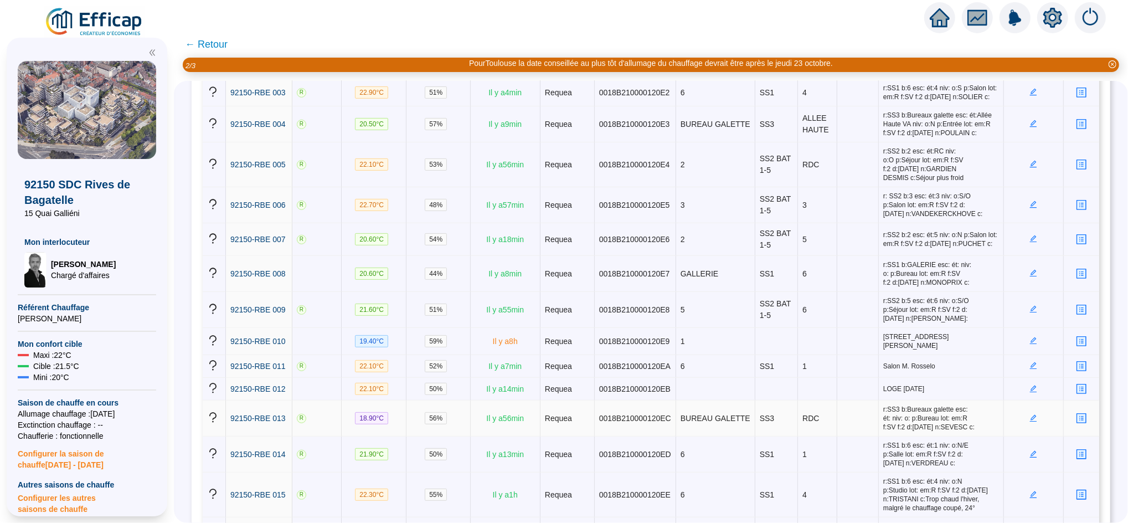
click at [1030, 414] on icon "edit" at bounding box center [1033, 417] width 7 height 7
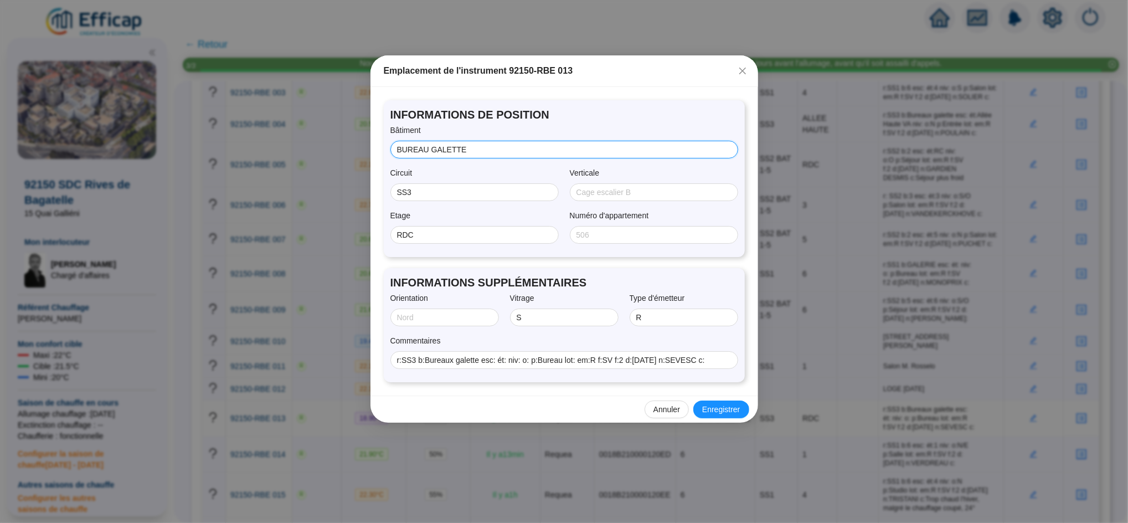
click at [471, 151] on input "BUREAU GALETTE" at bounding box center [563, 150] width 332 height 12
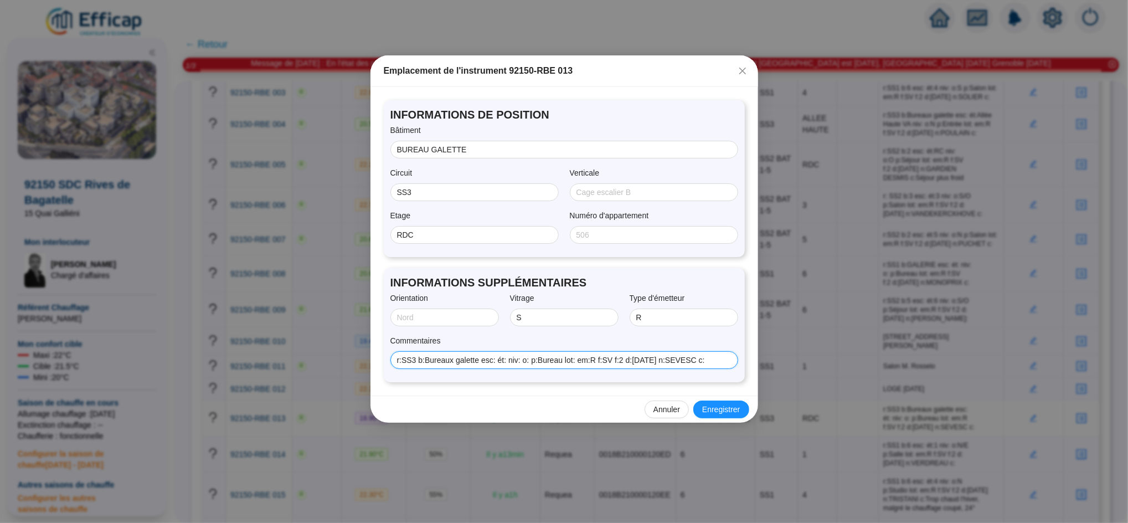
click at [696, 361] on input "r:SS3 b:Bureaux galette esc: ét: niv: o: p:Bureau lot: em:R f:SV f:2 d:30/05/20…" at bounding box center [563, 361] width 332 height 12
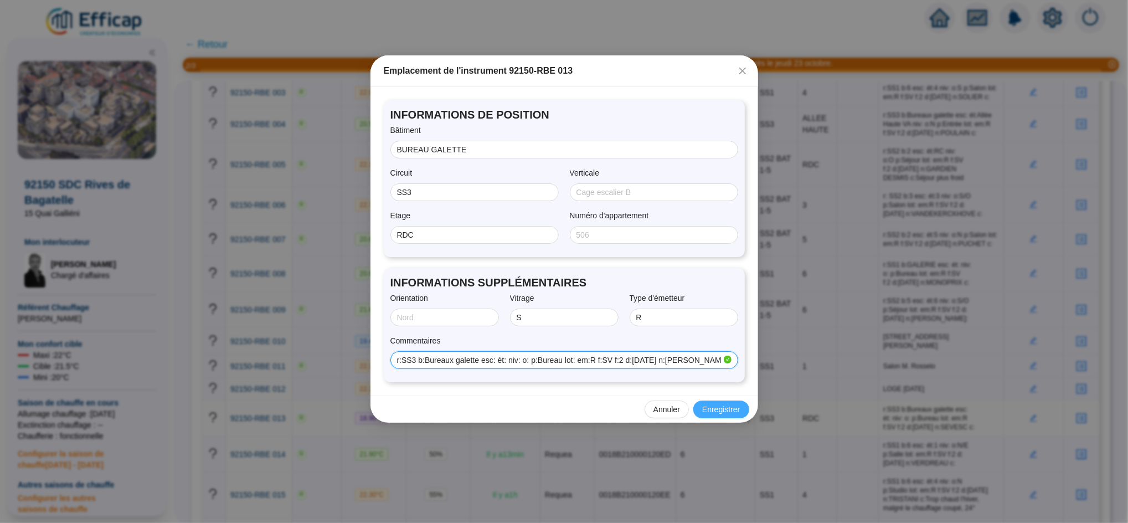
type input "r:SS3 b:Bureaux galette esc: ét: niv: o: p:Bureau lot: em:R f:SV f:2 d:30/05/20…"
click at [721, 404] on span "Enregistrer" at bounding box center [721, 410] width 38 height 12
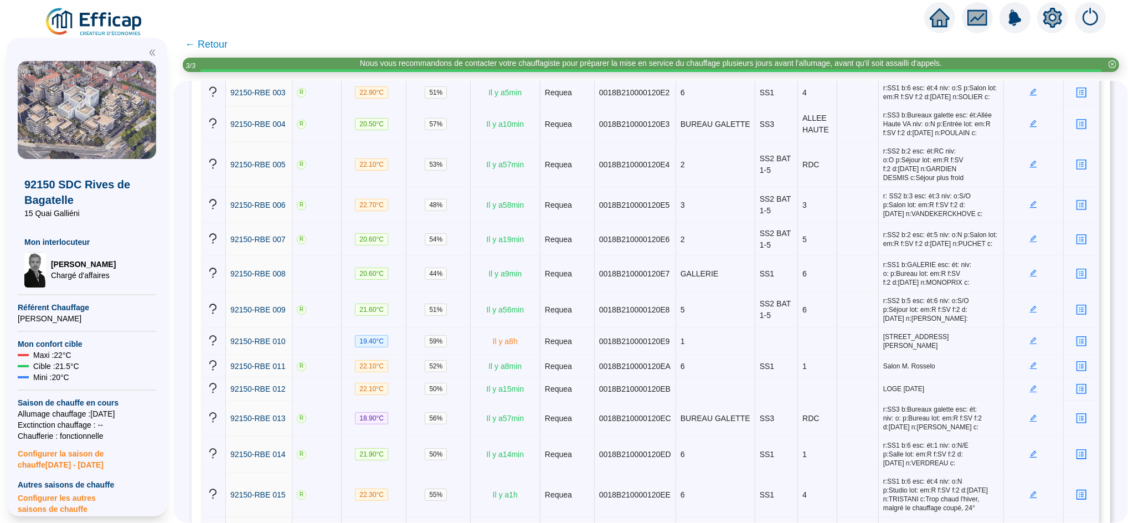
click at [222, 48] on span "← Retour" at bounding box center [206, 45] width 43 height 16
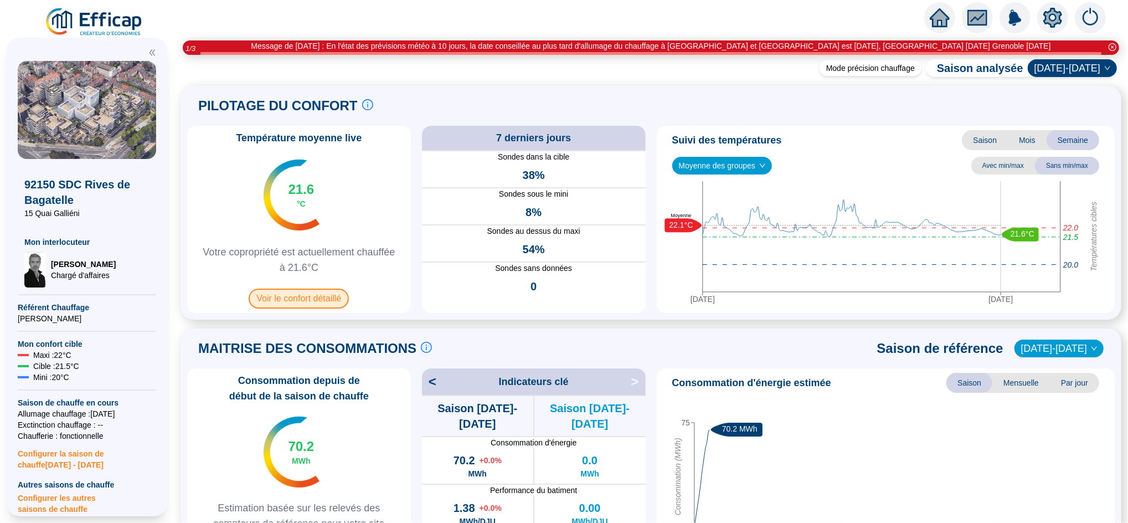
click at [338, 290] on span "Voir le confort détaillé" at bounding box center [299, 299] width 100 height 20
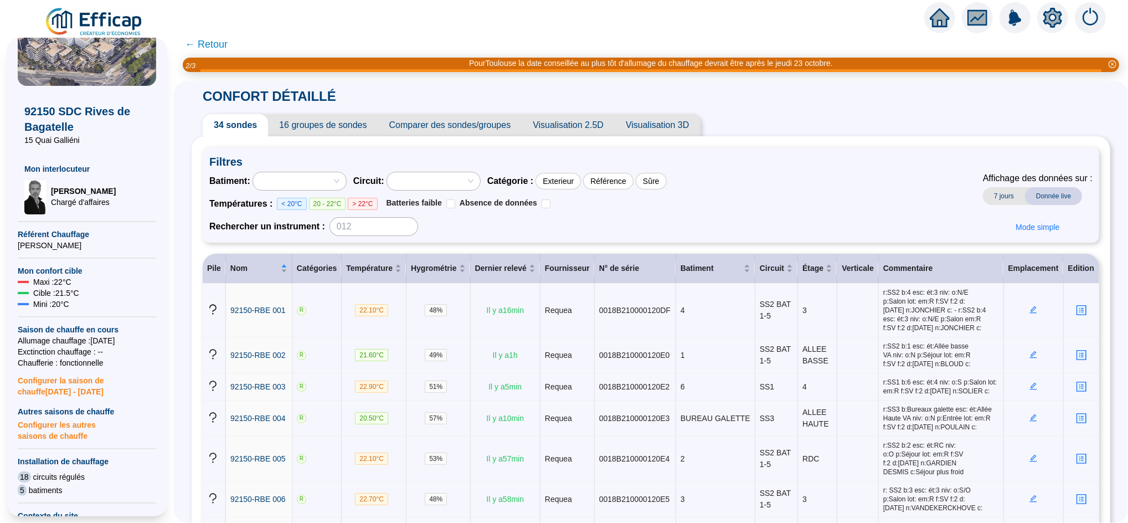
scroll to position [93, 0]
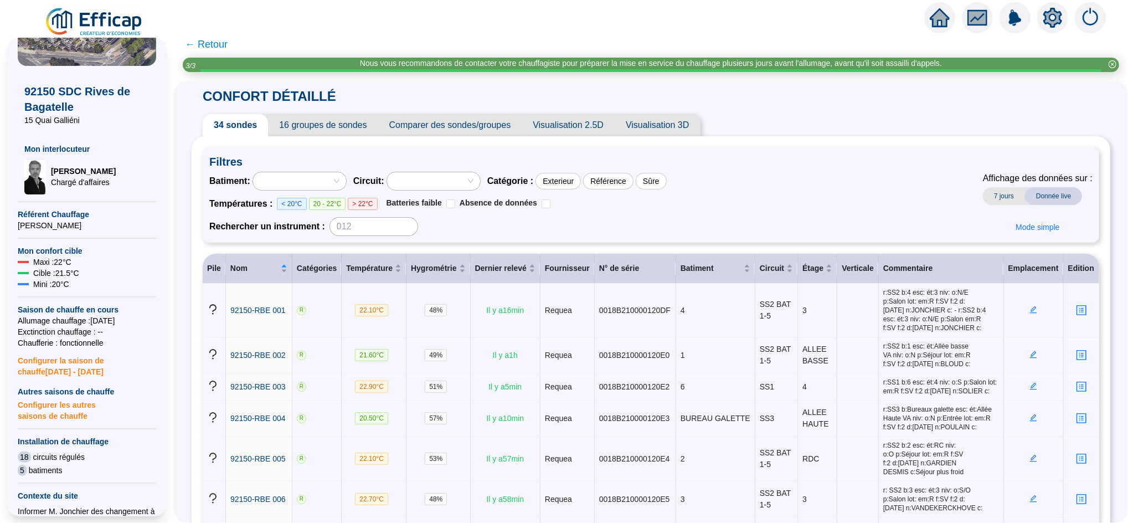
click at [83, 400] on span "Configurer les autres saisons de chauffe" at bounding box center [87, 409] width 138 height 24
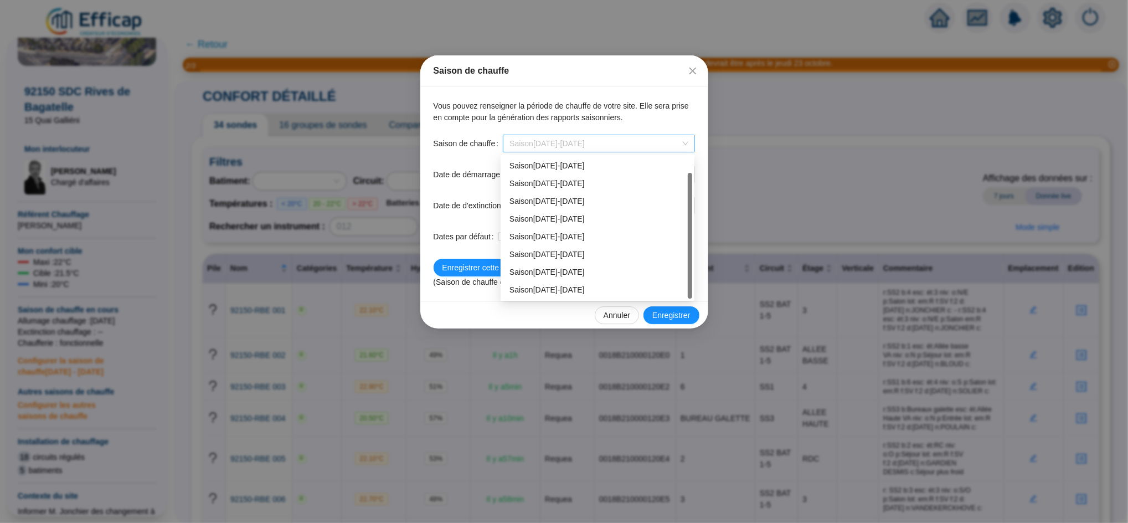
click at [586, 144] on span "Saison [DATE]-[DATE]" at bounding box center [599, 143] width 178 height 17
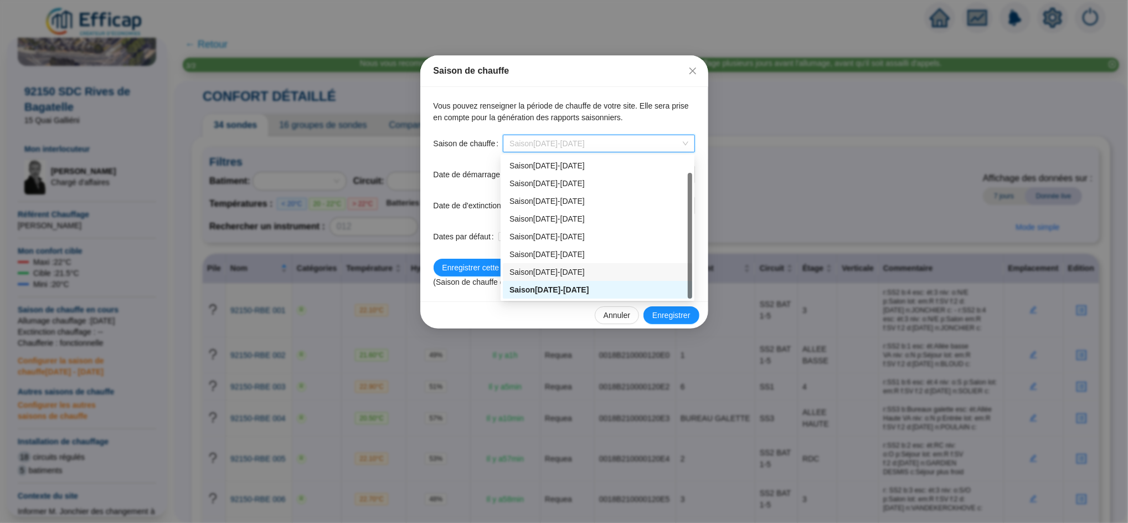
click at [573, 269] on div "Saison 2024-2025" at bounding box center [598, 272] width 176 height 12
type input "2024-10-01"
type input "2025-05-30"
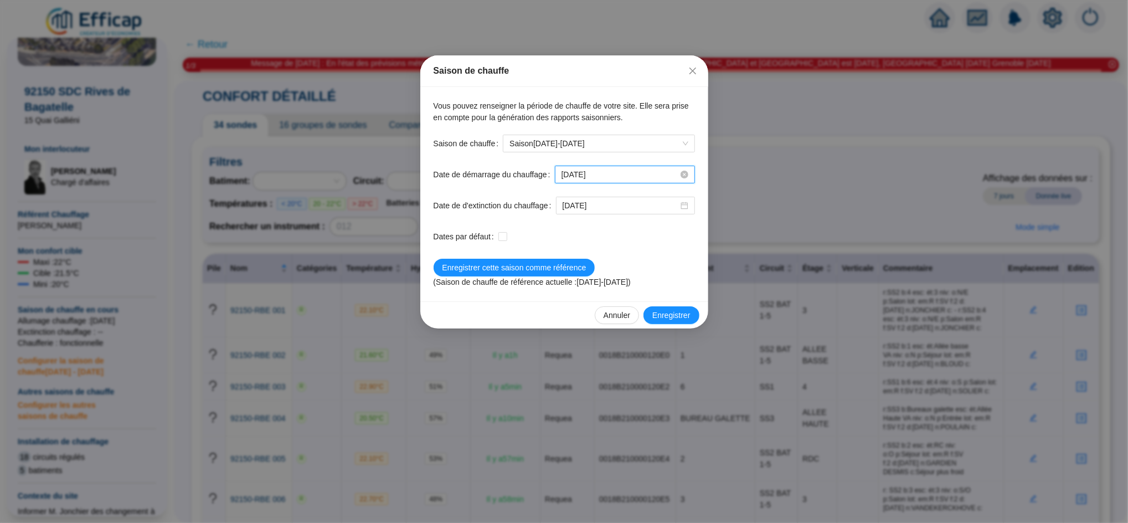
click at [612, 176] on input "2024-10-01" at bounding box center [620, 175] width 117 height 12
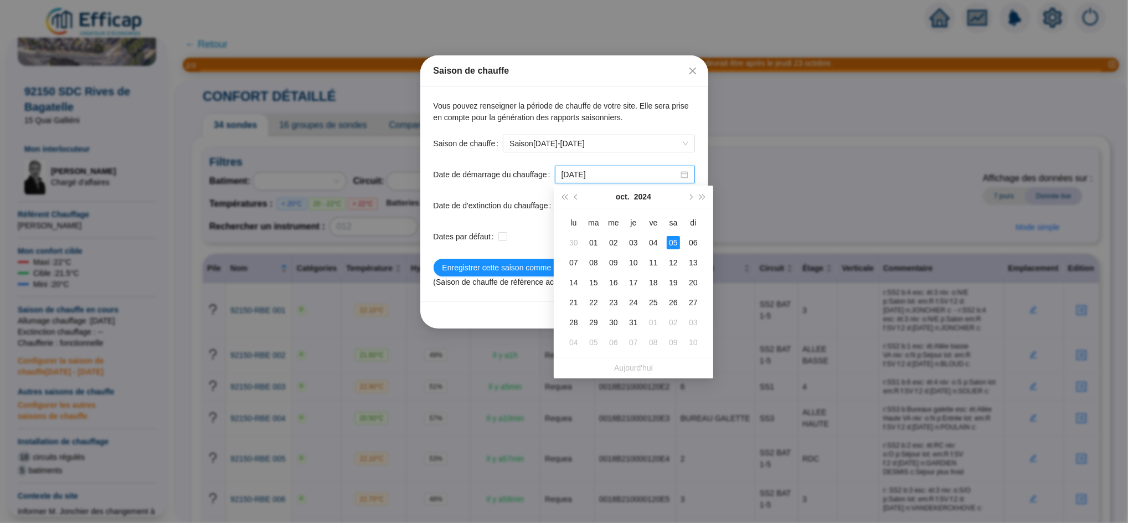
type input "2024-10-05"
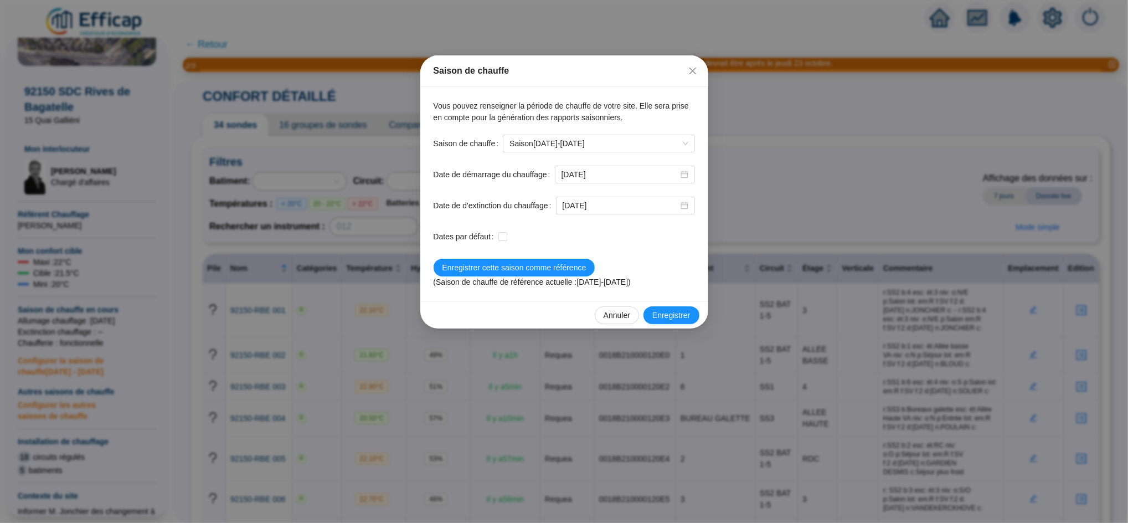
click at [526, 184] on form "138 Saison de chauffe Saison 2024-2025 Date de démarrage du chauffage 2024-10-0…" at bounding box center [564, 211] width 261 height 153
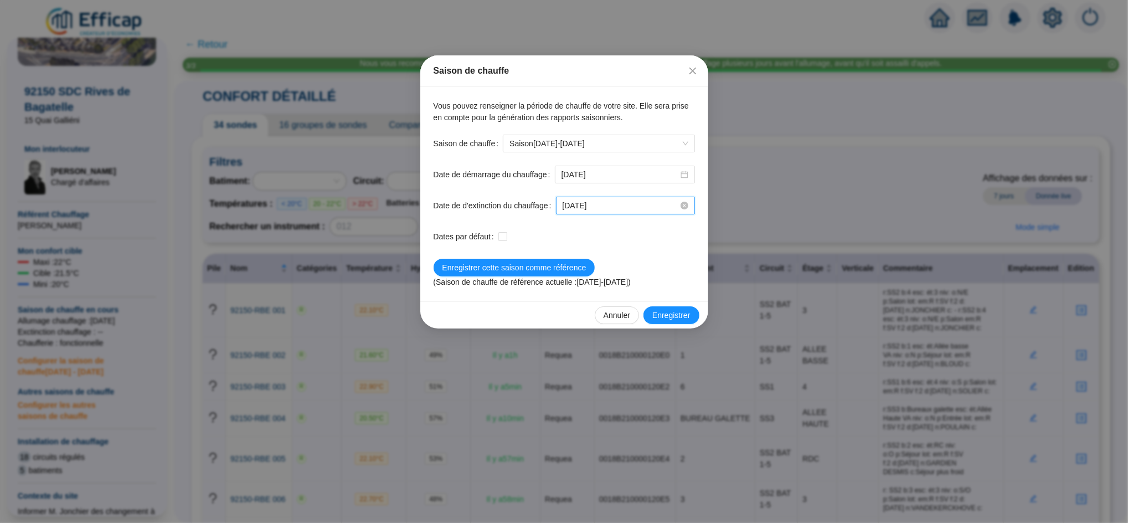
click at [614, 202] on input "2025-05-30" at bounding box center [621, 206] width 116 height 12
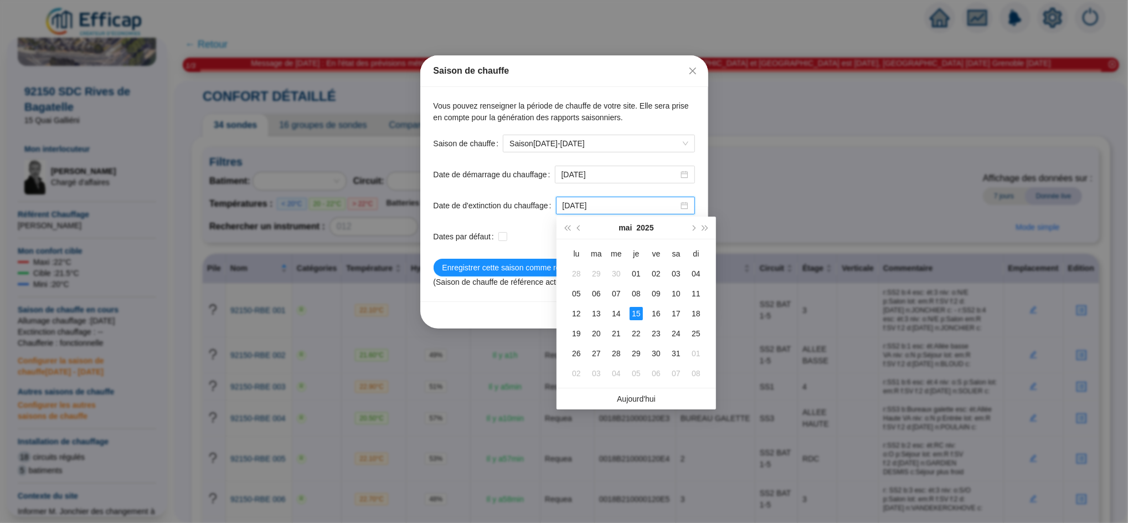
type input "2025-05-15"
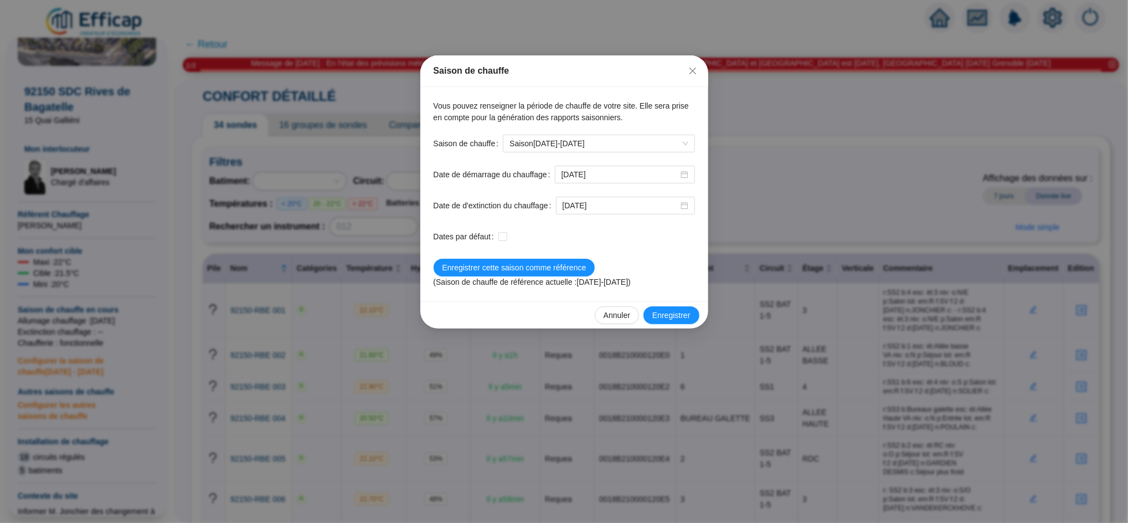
click at [546, 245] on div at bounding box center [597, 237] width 197 height 18
click at [685, 315] on span "Enregistrer" at bounding box center [672, 316] width 38 height 12
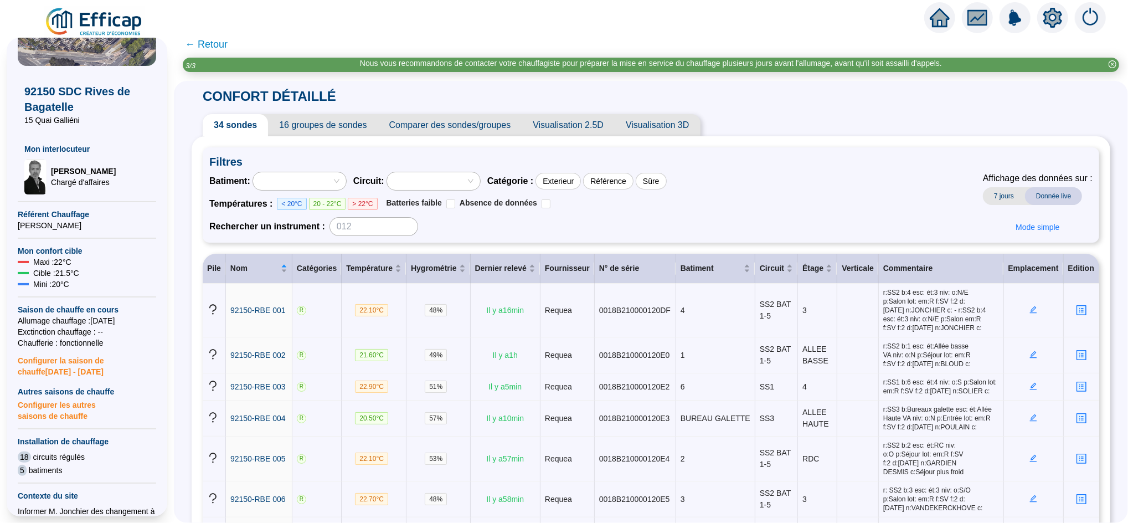
click at [219, 45] on span "← Retour" at bounding box center [206, 45] width 43 height 16
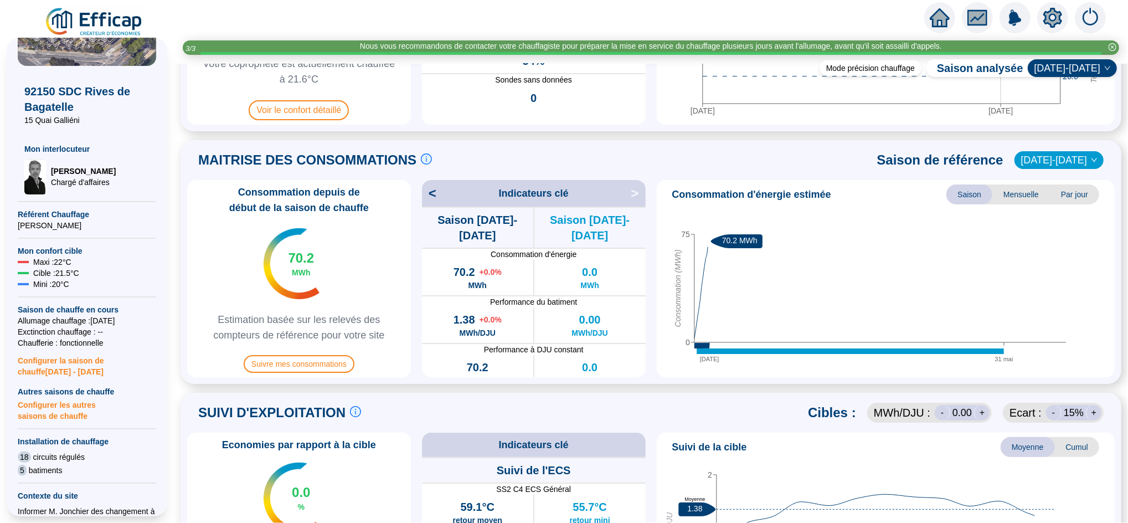
scroll to position [191, 0]
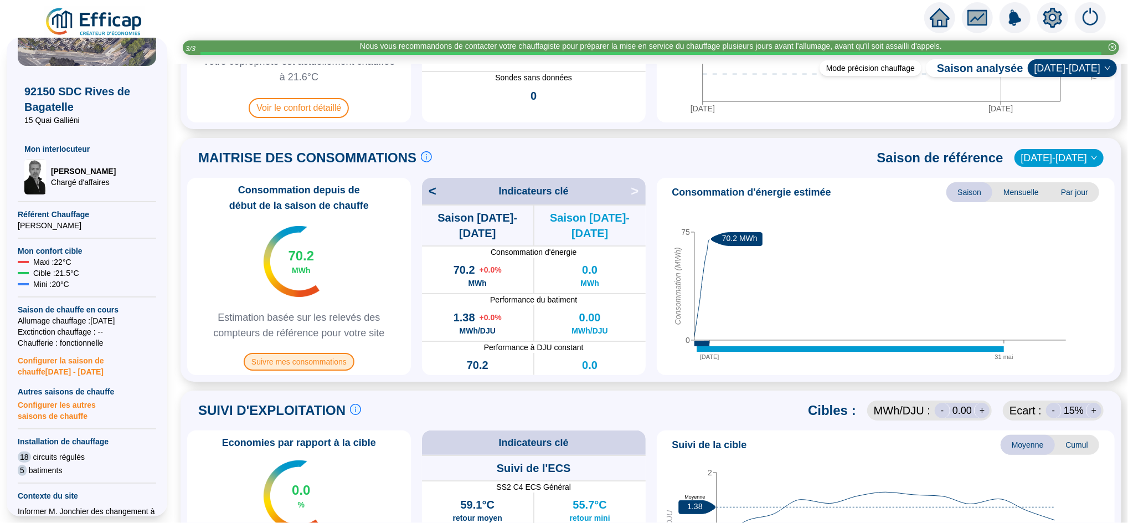
click at [325, 366] on span "Suivre mes consommations" at bounding box center [299, 362] width 111 height 18
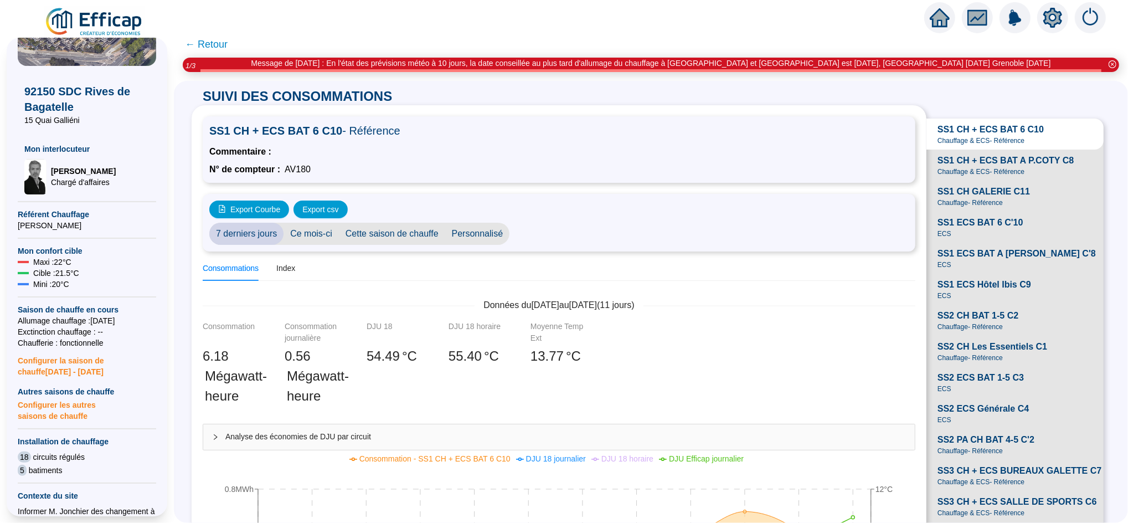
click at [62, 410] on span "Configurer les autres saisons de chauffe" at bounding box center [87, 409] width 138 height 24
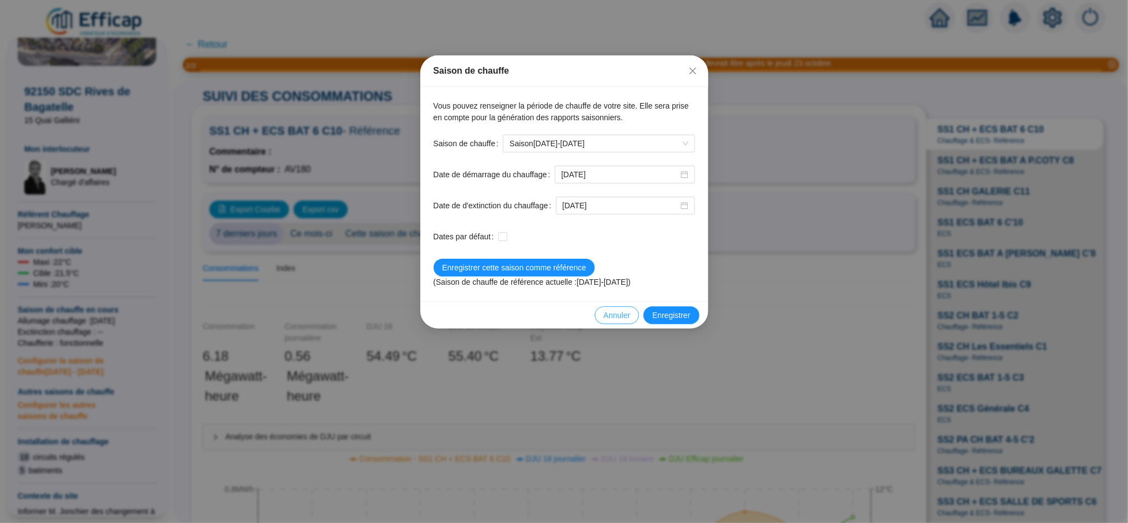
click at [620, 313] on span "Annuler" at bounding box center [617, 316] width 27 height 12
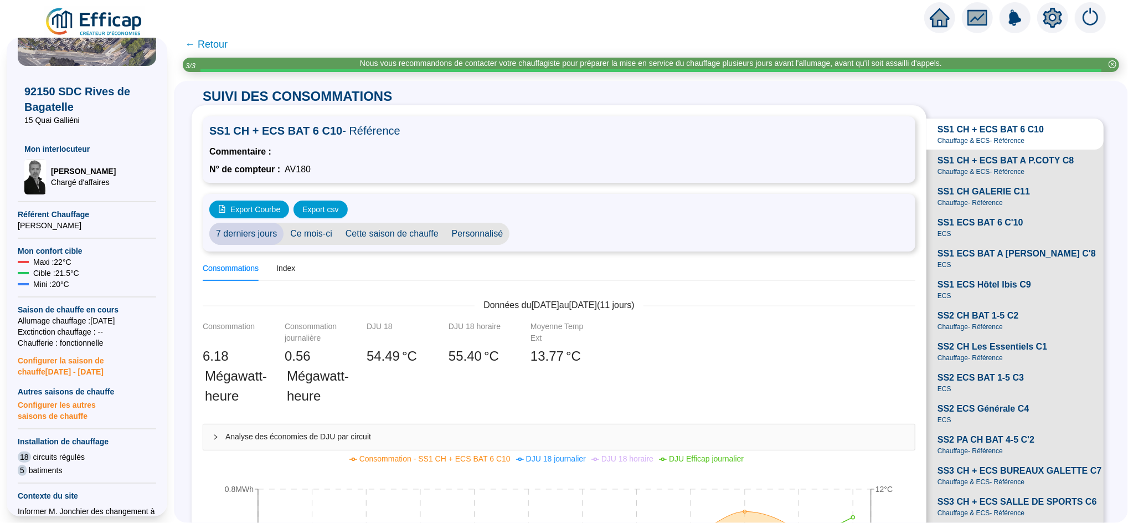
click at [942, 19] on icon "home" at bounding box center [940, 18] width 20 height 16
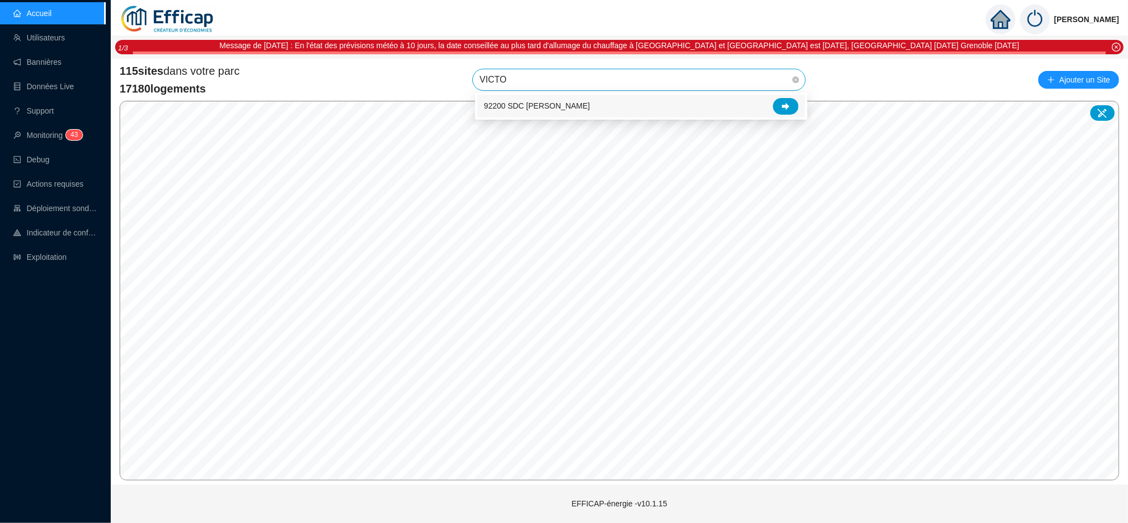
type input "VICTOR"
click at [783, 105] on icon at bounding box center [786, 105] width 8 height 7
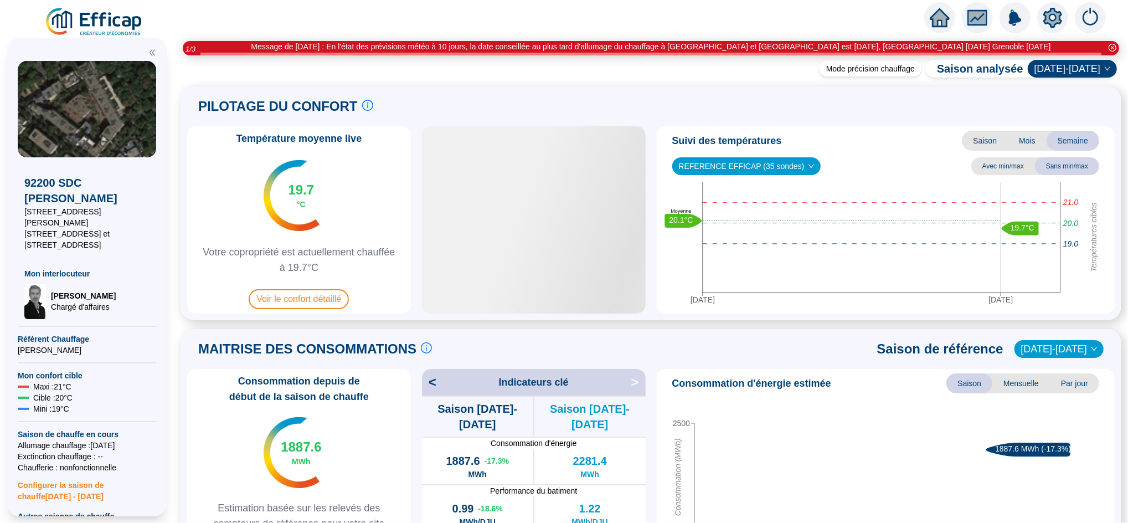
scroll to position [105, 0]
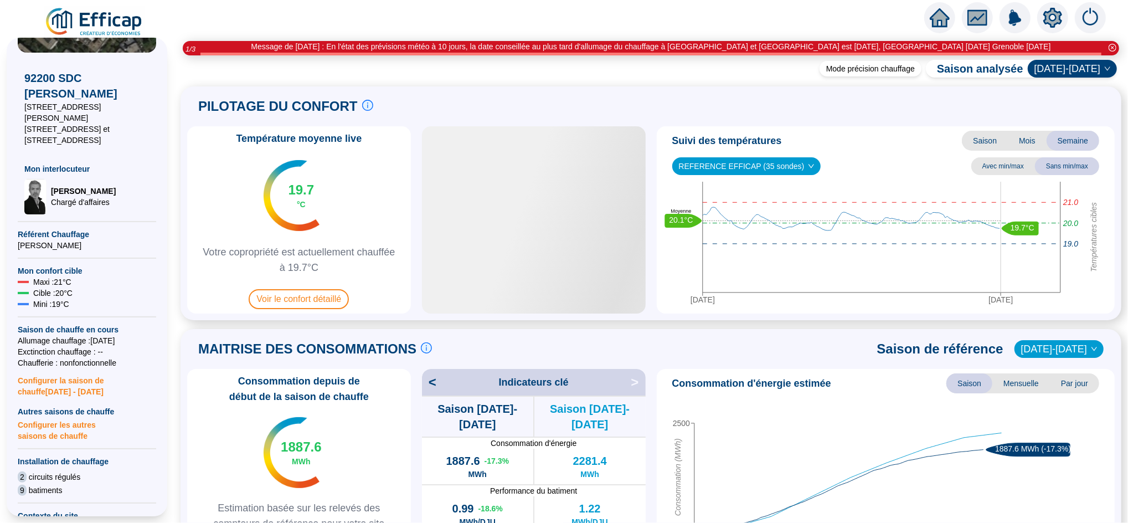
click at [58, 420] on span "Configurer les autres saisons de chauffe" at bounding box center [87, 429] width 138 height 24
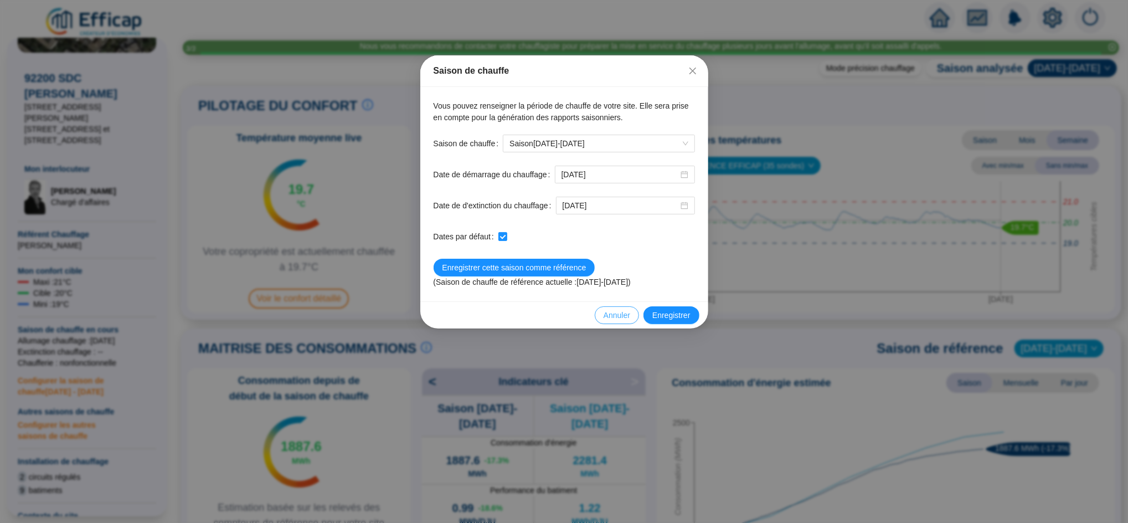
click at [612, 313] on span "Annuler" at bounding box center [617, 316] width 27 height 12
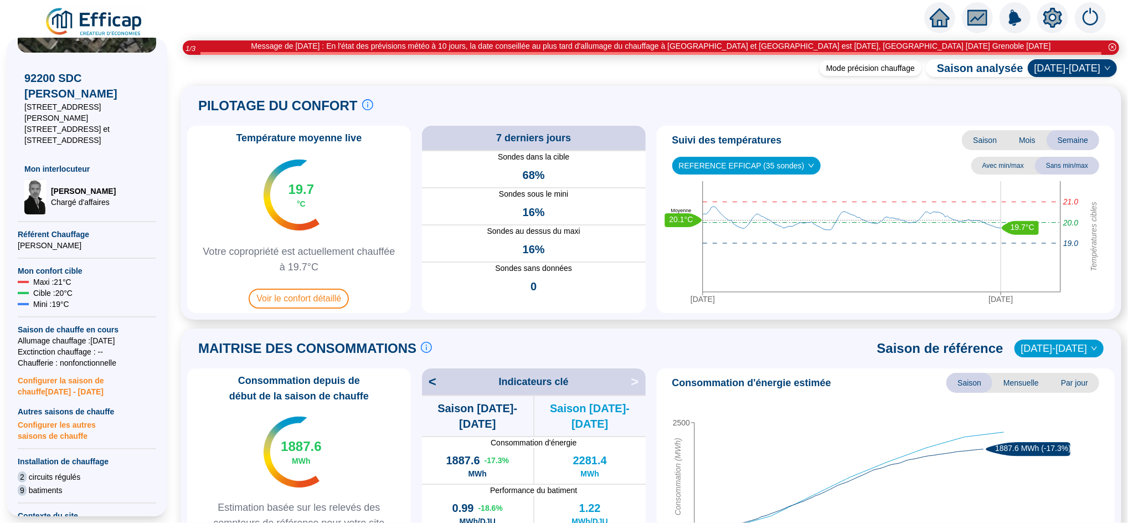
click at [74, 373] on span "Configurer la saison de chauffe 2025 - 2026" at bounding box center [87, 382] width 138 height 29
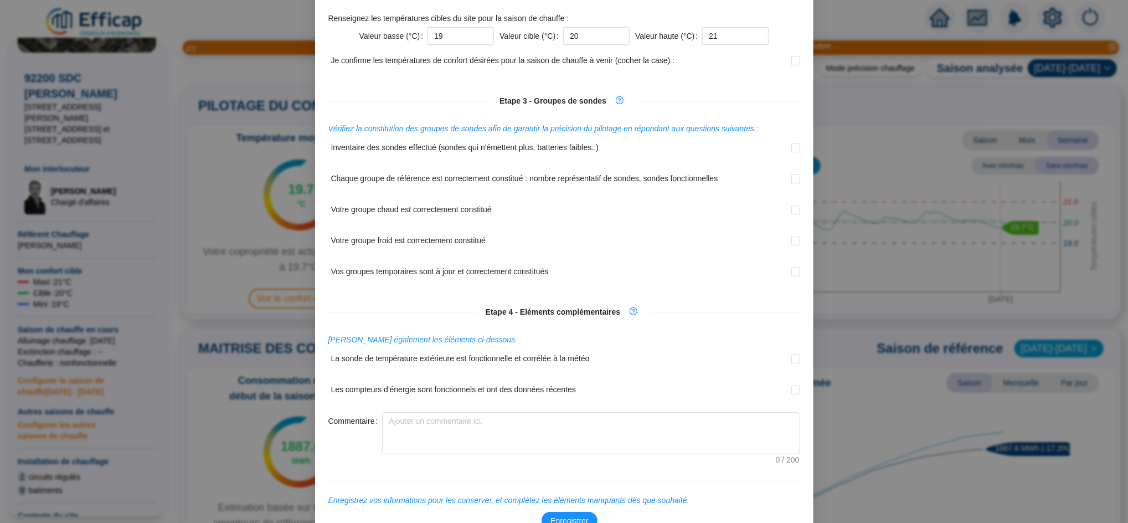
scroll to position [295, 0]
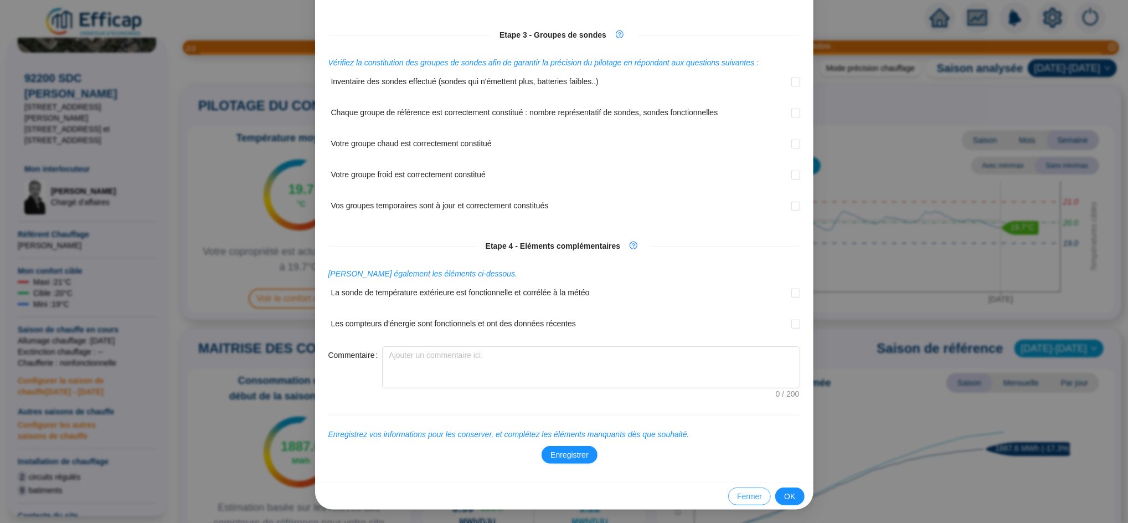
click at [747, 498] on span "Fermer" at bounding box center [749, 497] width 25 height 12
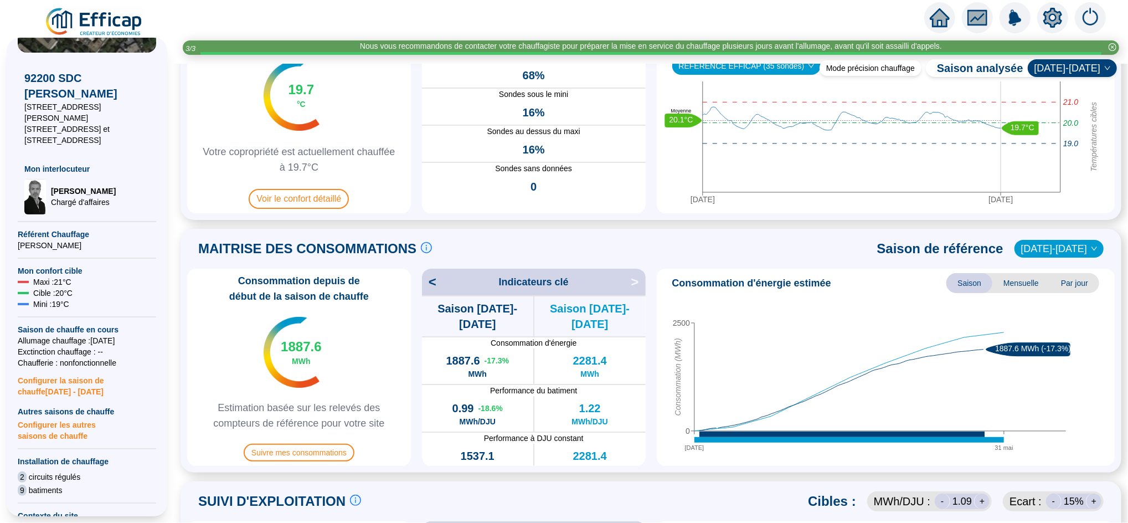
scroll to position [100, 0]
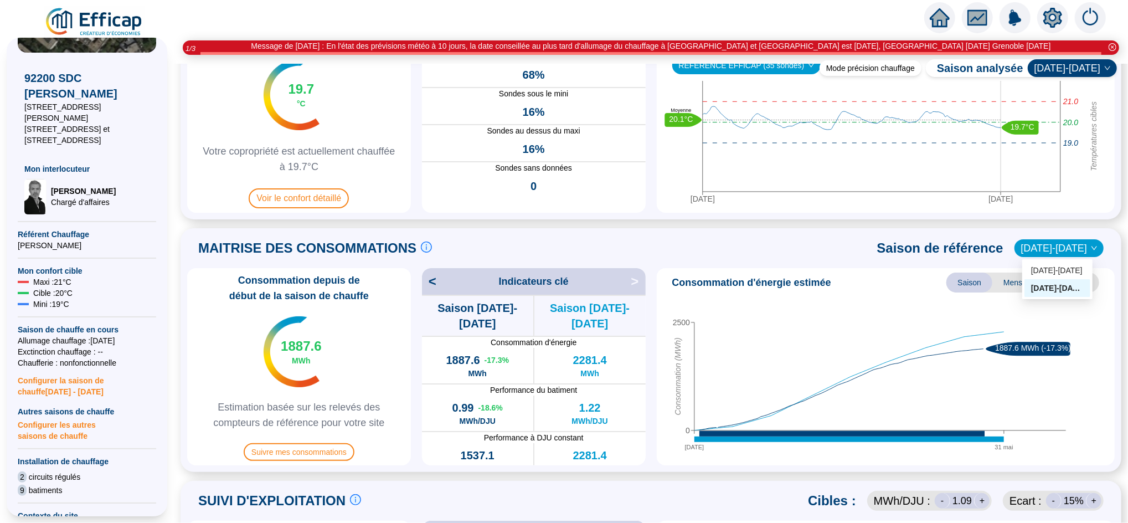
click at [1053, 250] on span "[DATE]-[DATE]" at bounding box center [1060, 248] width 76 height 17
click at [1060, 269] on div "[DATE]-[DATE]" at bounding box center [1058, 271] width 53 height 12
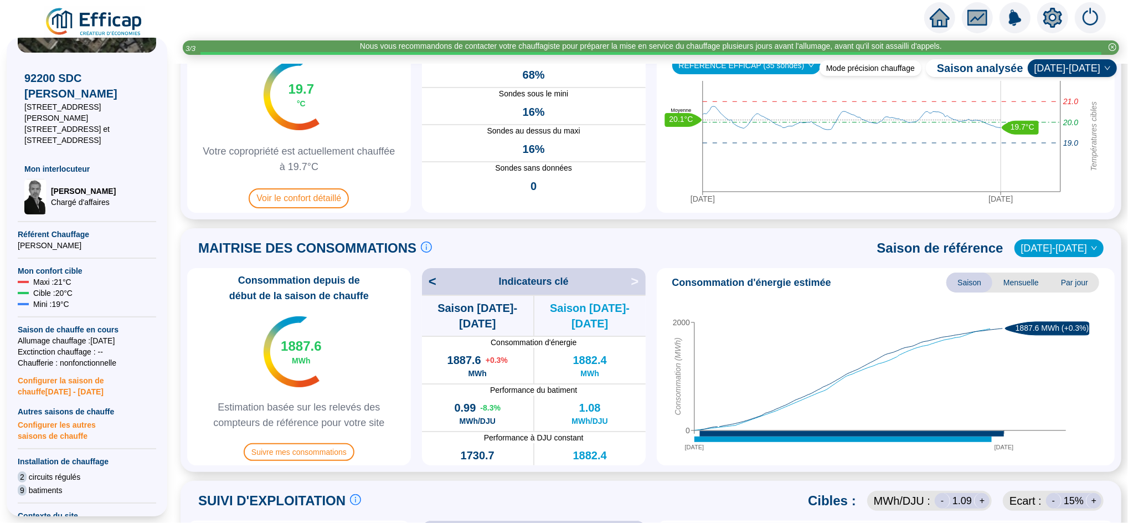
click at [56, 373] on span "Configurer la saison de chauffe 2025 - 2026" at bounding box center [87, 382] width 138 height 29
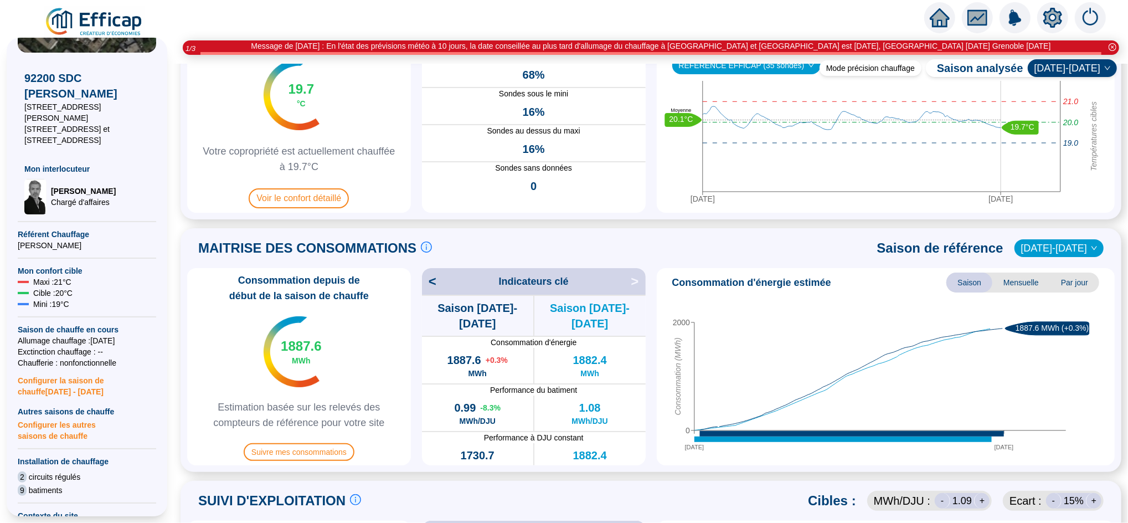
click at [47, 422] on span "Configurer les autres saisons de chauffe" at bounding box center [87, 429] width 138 height 24
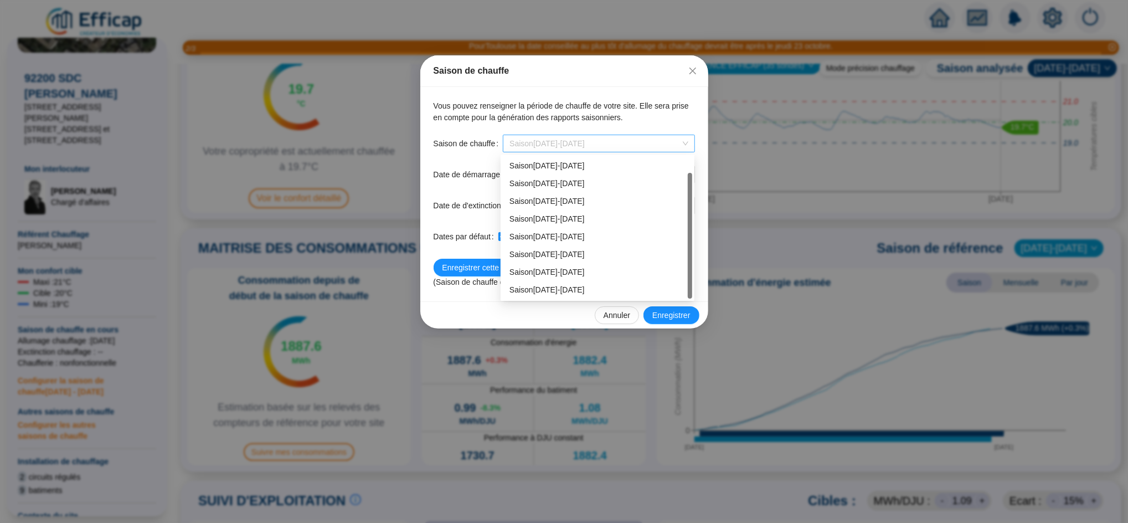
click at [586, 143] on span "Saison [DATE]-[DATE]" at bounding box center [599, 143] width 178 height 17
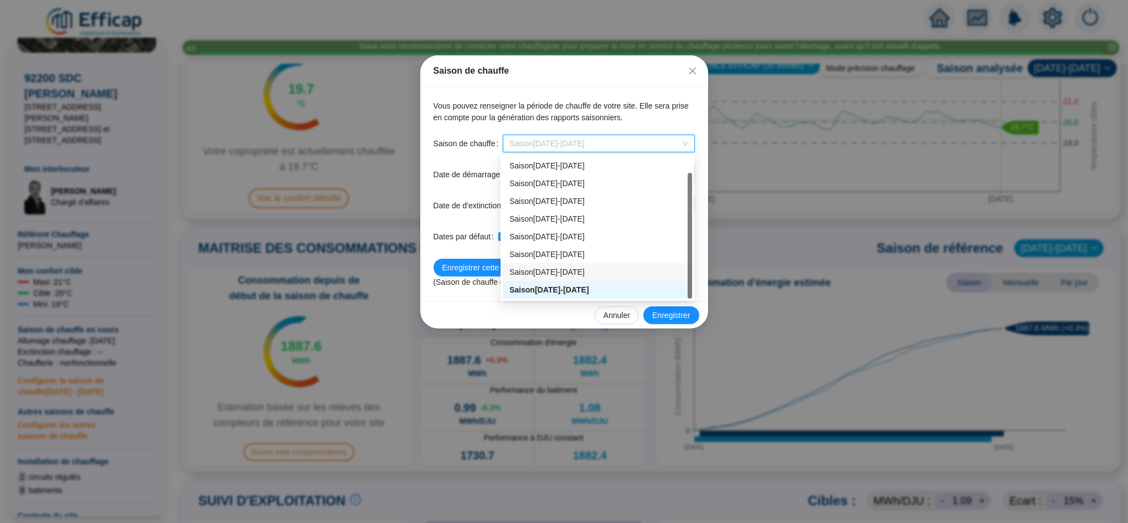
click at [564, 268] on div "Saison 2024-2025" at bounding box center [598, 272] width 176 height 12
type input "2024-10-05"
type input "2025-05-16"
checkbox input "false"
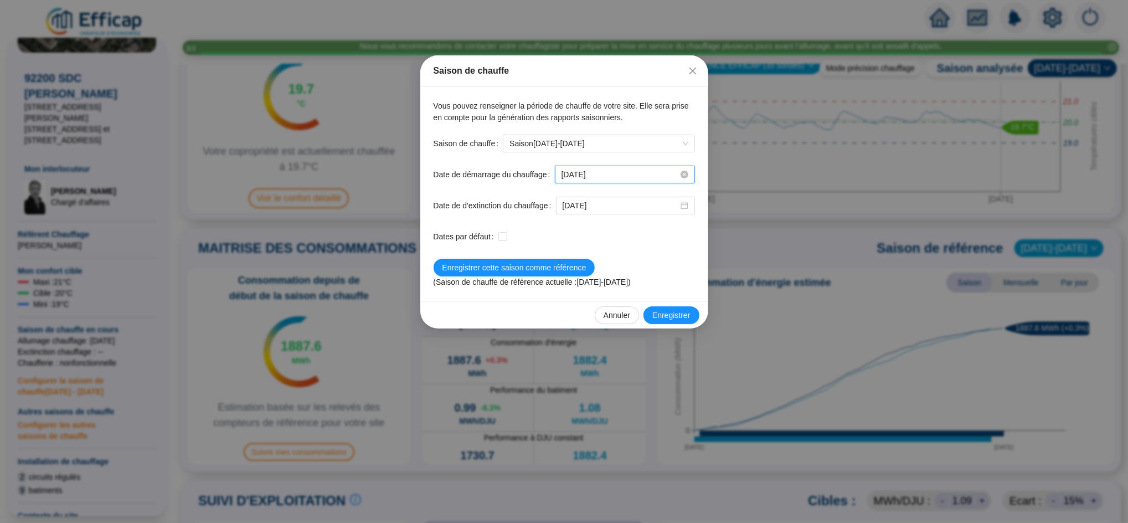
click at [616, 171] on input "2024-10-05" at bounding box center [620, 175] width 117 height 12
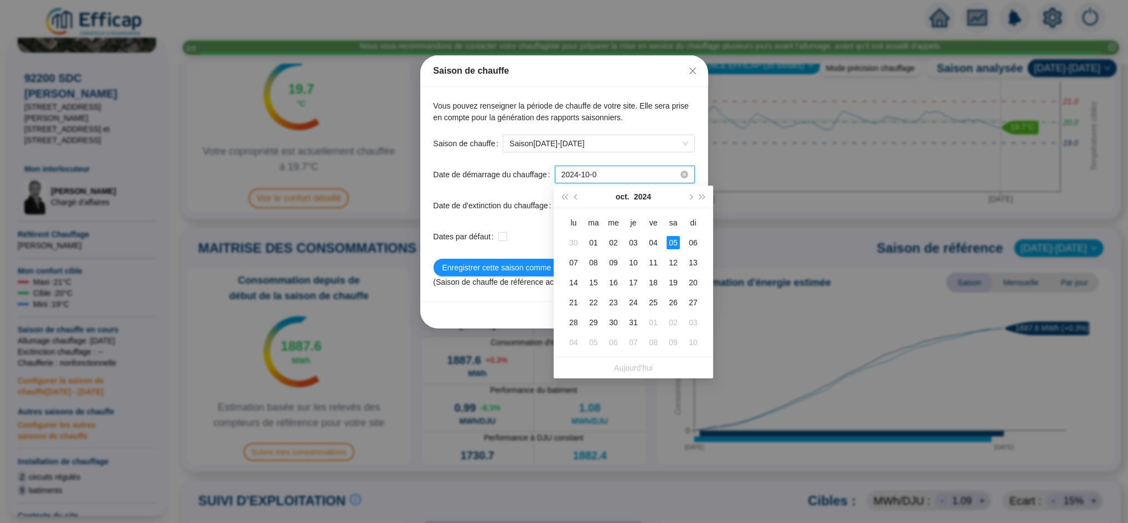
type input "2024-10-05"
click at [517, 201] on label "Date de d'extinction du chauffage" at bounding box center [495, 206] width 122 height 18
click at [563, 201] on input "2025-05-16" at bounding box center [621, 206] width 116 height 12
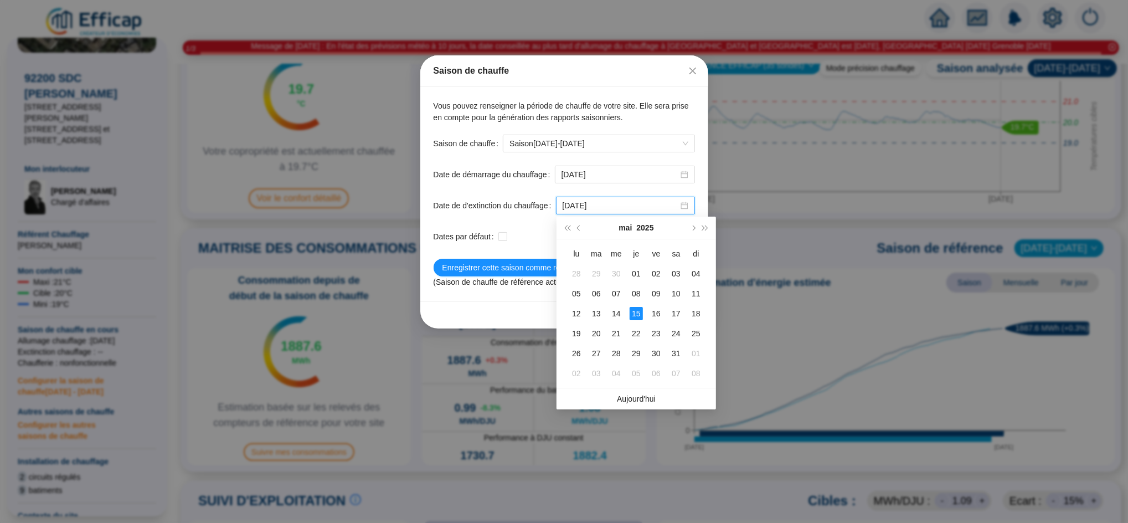
type input "2025-05-15"
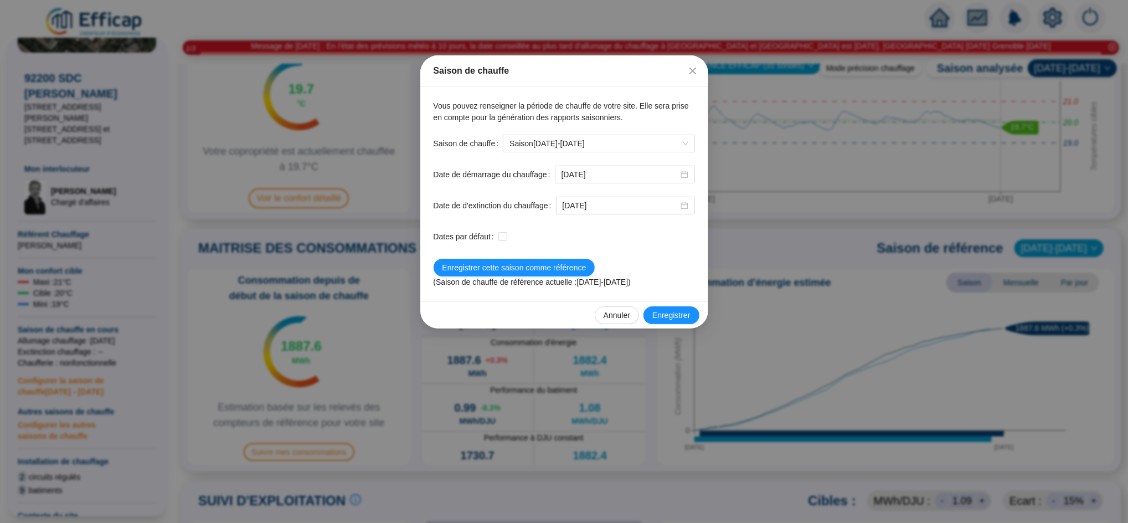
click at [527, 236] on div at bounding box center [597, 237] width 197 height 12
click at [669, 316] on span "Enregistrer" at bounding box center [672, 316] width 38 height 12
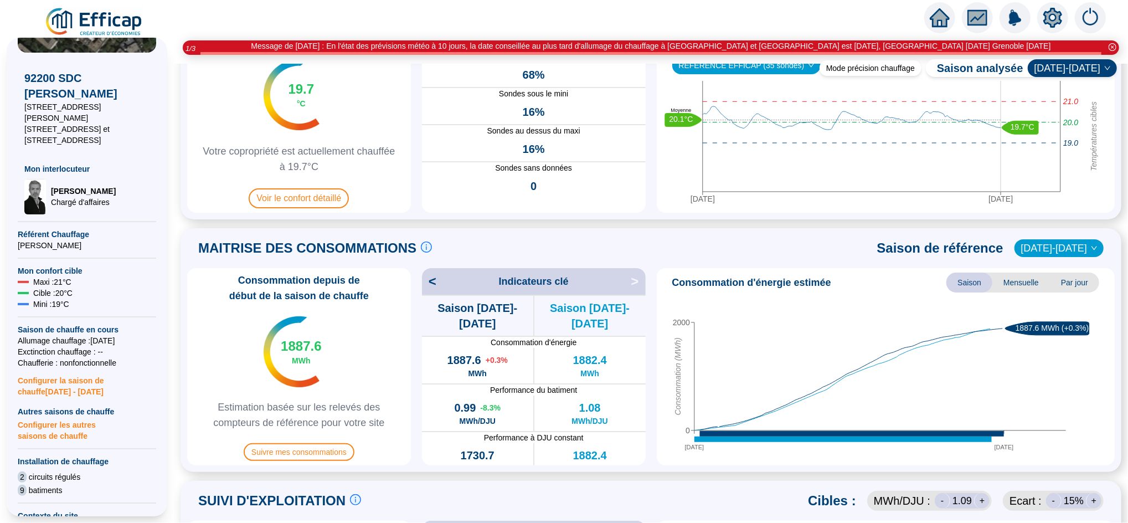
click at [1055, 241] on span "[DATE]-[DATE]" at bounding box center [1060, 248] width 76 height 17
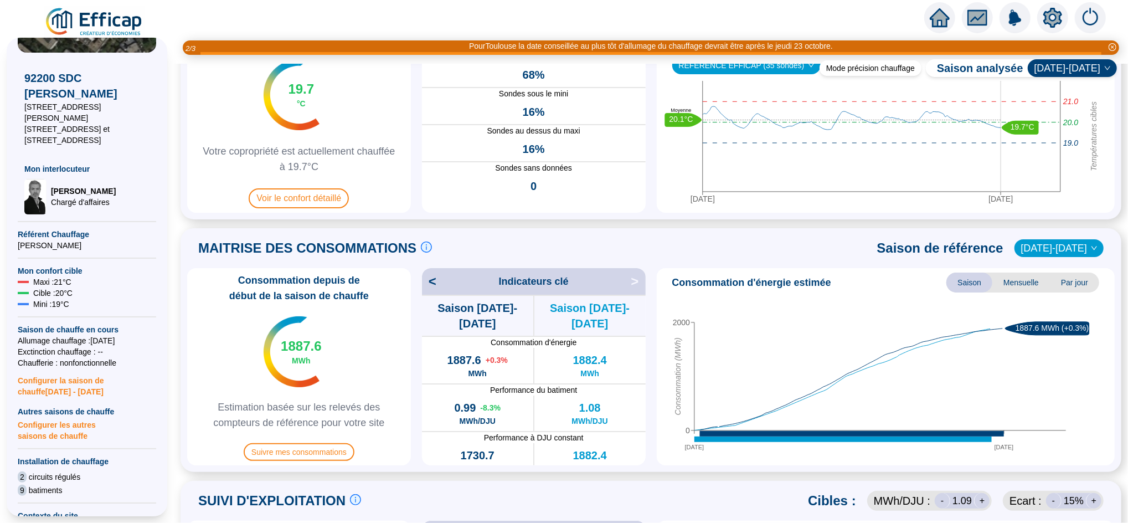
click at [54, 419] on span "Configurer les autres saisons de chauffe" at bounding box center [87, 429] width 138 height 24
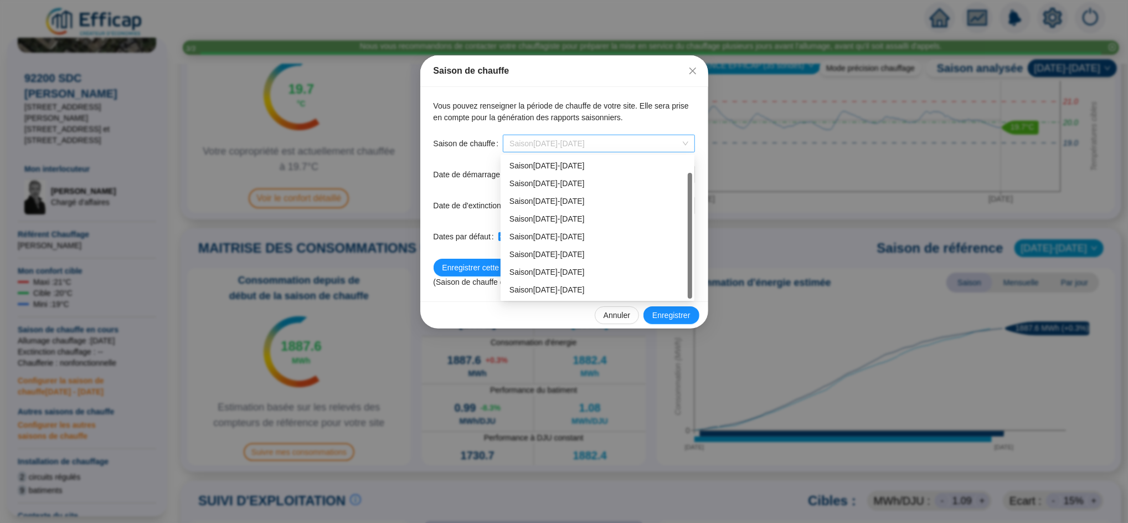
click at [586, 148] on span "Saison [DATE]-[DATE]" at bounding box center [599, 143] width 178 height 17
click at [561, 273] on div "Saison 2024-2025" at bounding box center [598, 272] width 176 height 12
checkbox input "false"
type input "2024-10-05"
type input "2025-05-15"
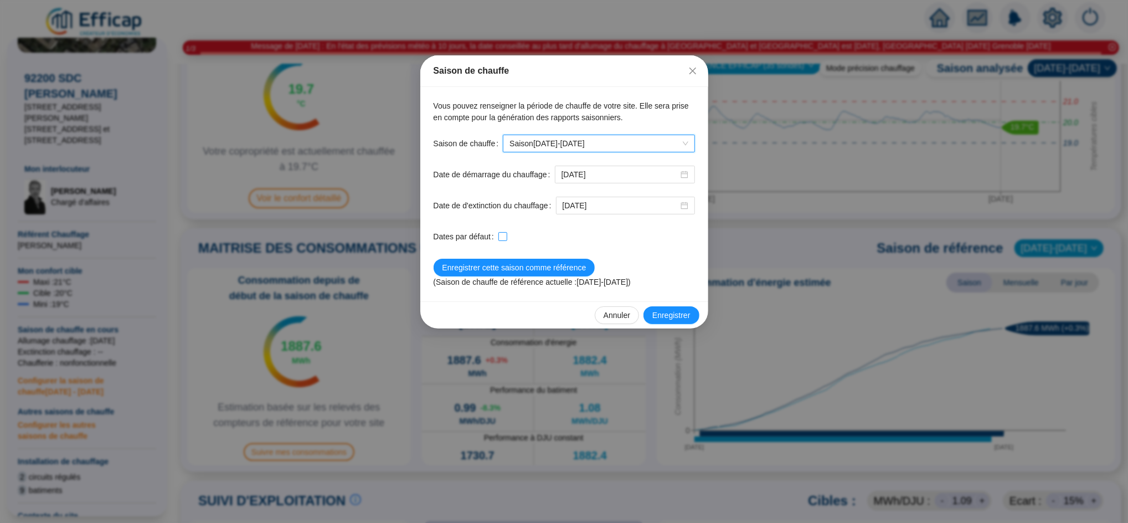
click at [506, 235] on span at bounding box center [503, 236] width 9 height 9
click at [506, 235] on input "checkbox" at bounding box center [503, 236] width 8 height 8
checkbox input "true"
type input "2024-10-01"
type input "2025-05-31"
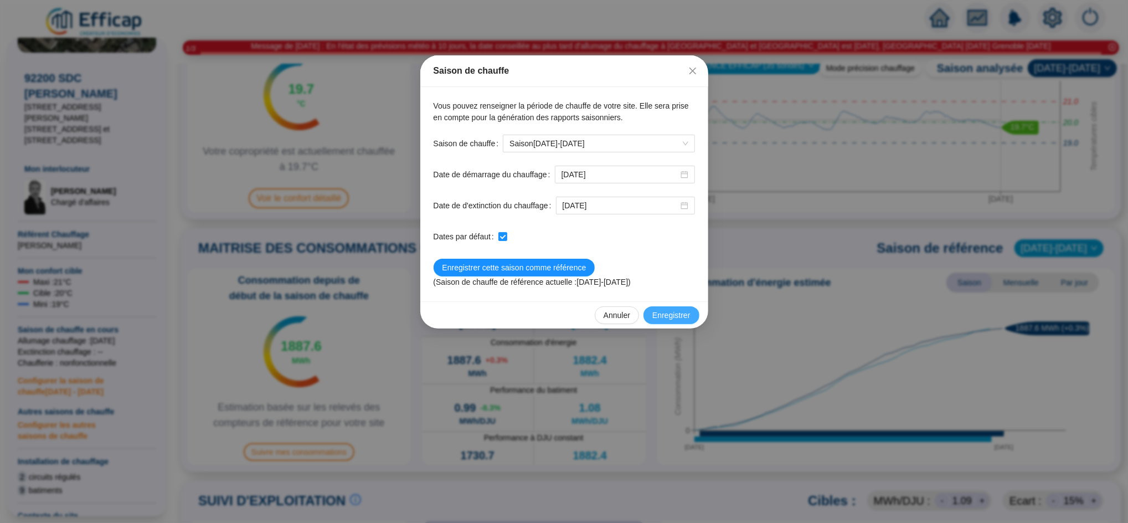
click at [674, 314] on span "Enregistrer" at bounding box center [672, 316] width 38 height 12
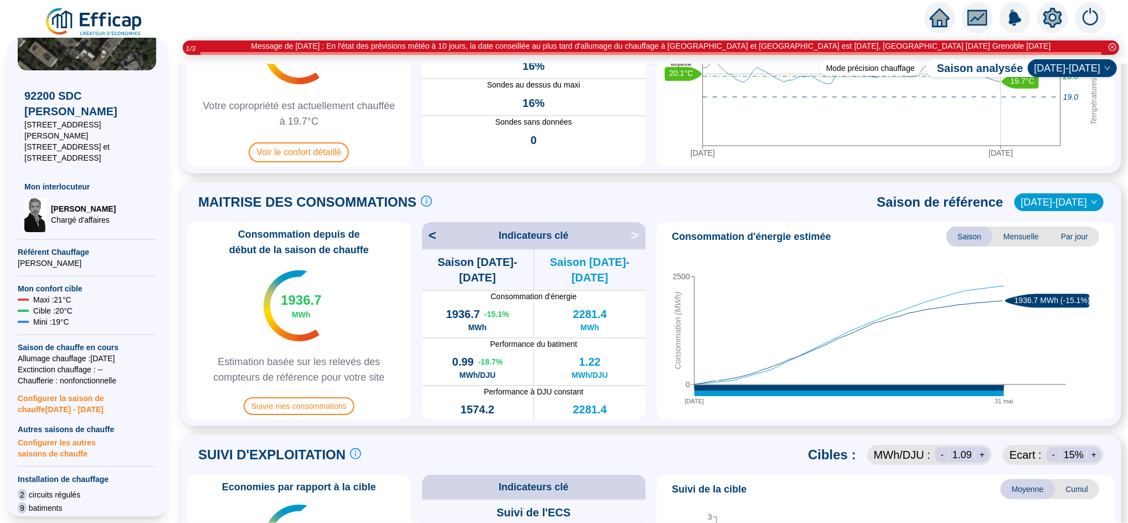
scroll to position [88, 0]
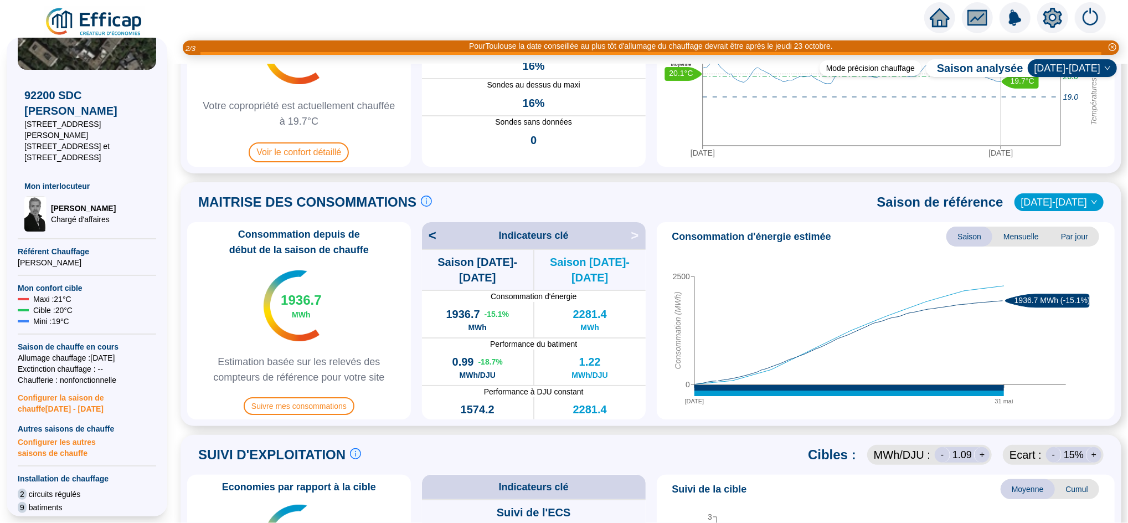
click at [74, 434] on span "Configurer les autres saisons de chauffe" at bounding box center [87, 446] width 138 height 24
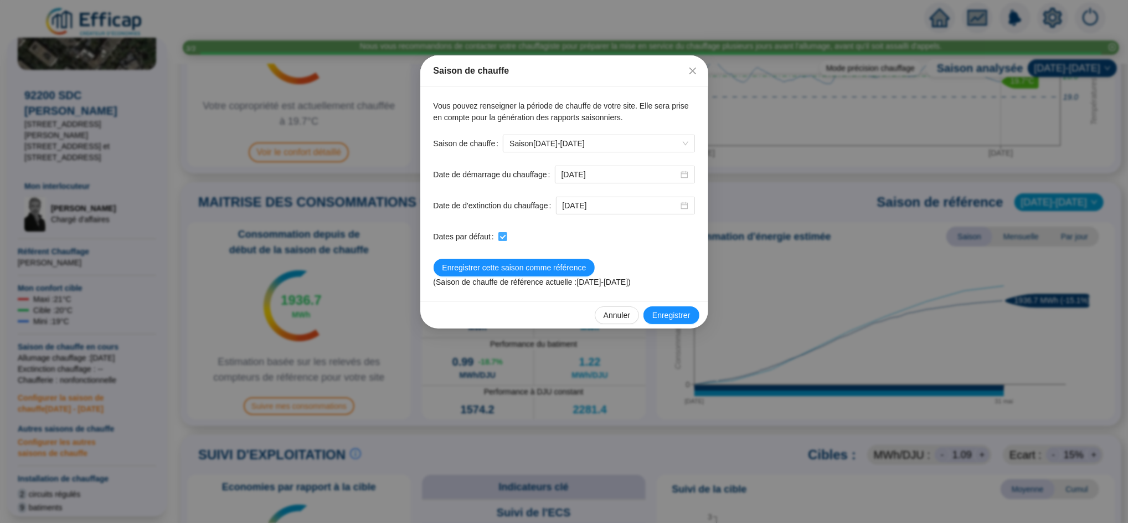
click at [499, 236] on input "checkbox" at bounding box center [503, 236] width 8 height 8
checkbox input "false"
click at [612, 180] on input "[DATE]" at bounding box center [620, 175] width 117 height 12
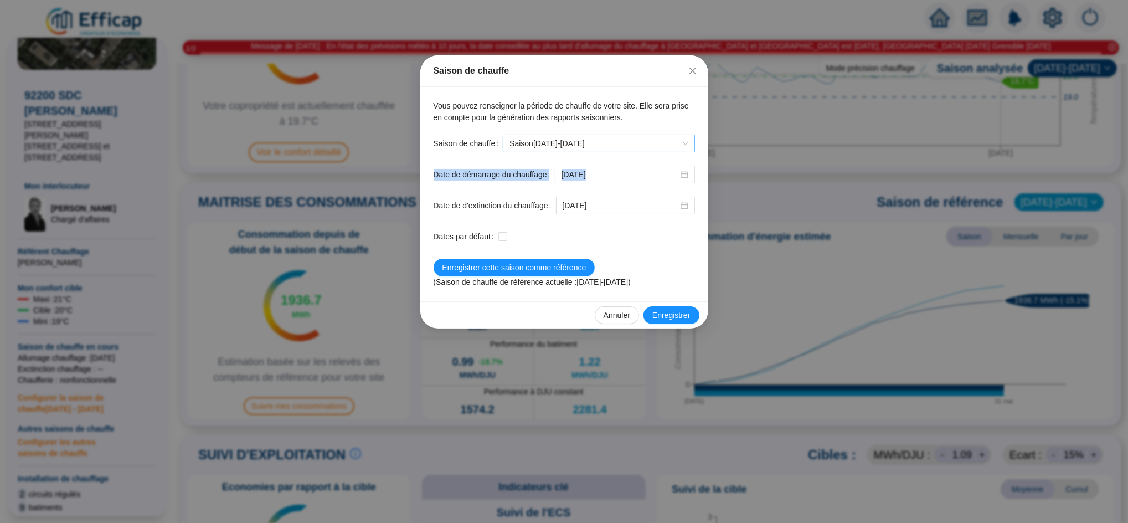
drag, startPoint x: 520, startPoint y: 189, endPoint x: 555, endPoint y: 140, distance: 60.1
click at [555, 140] on form "453 Saison de chauffe Saison 2025-2026 Date de démarrage du chauffage 2025-10-0…" at bounding box center [564, 211] width 261 height 153
click at [555, 140] on span "Saison [DATE]-[DATE]" at bounding box center [599, 143] width 178 height 17
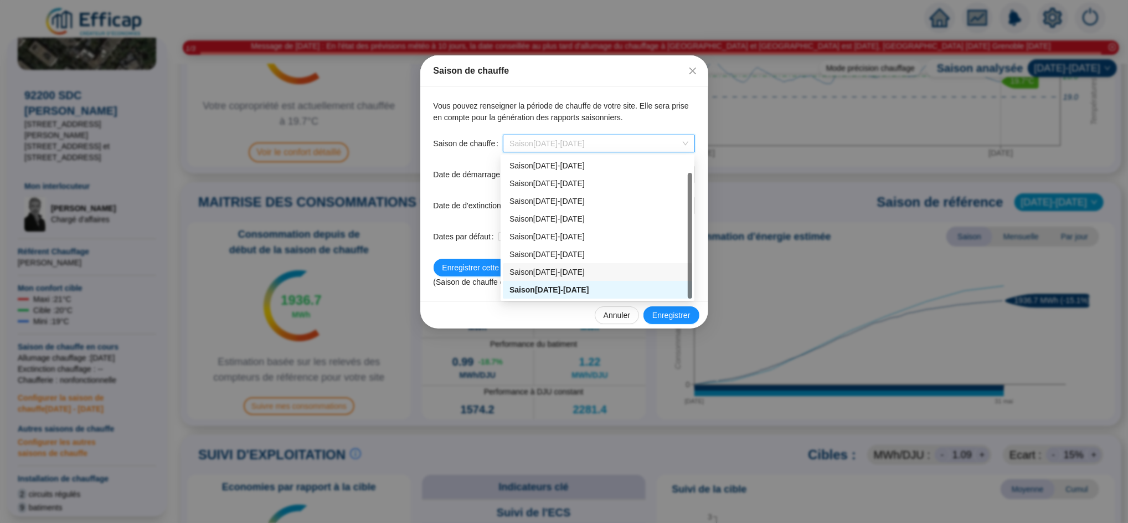
click at [560, 271] on div "Saison 2024-2025" at bounding box center [598, 272] width 176 height 12
type input "2024-10-01"
type input "2025-05-31"
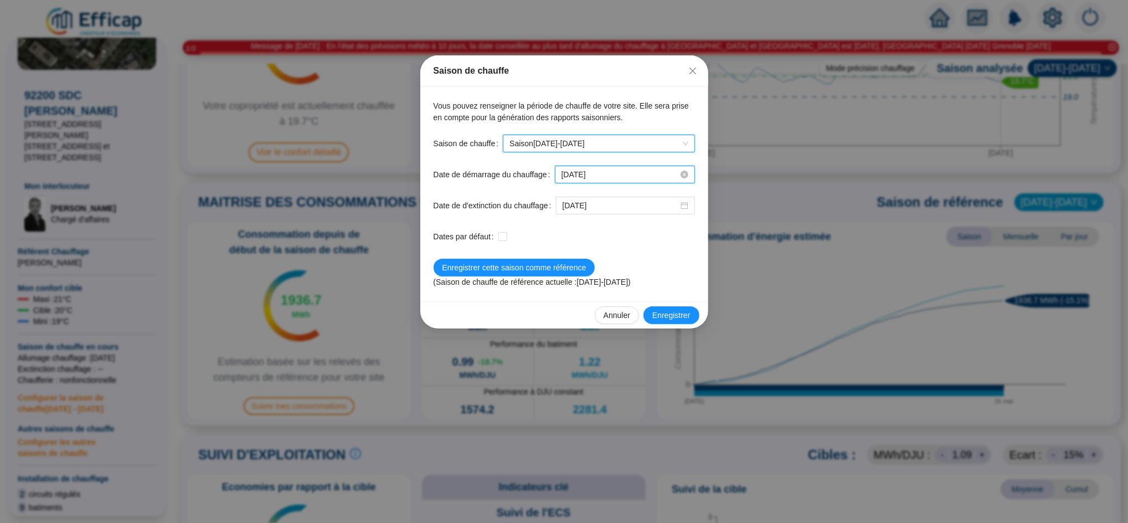
click at [612, 176] on input "2024-10-01" at bounding box center [620, 175] width 117 height 12
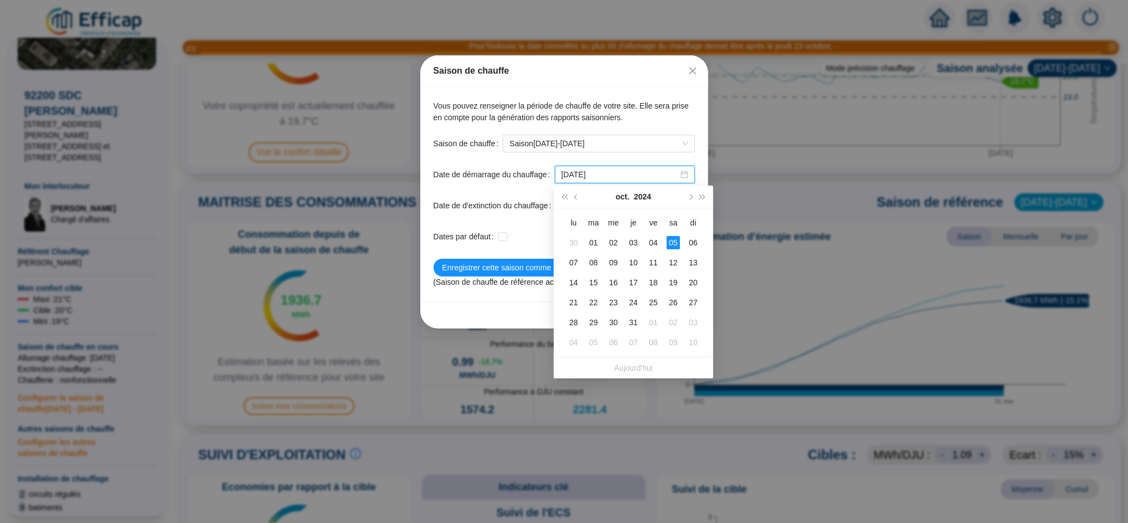
type input "2024-10-05"
click at [532, 220] on form "145 Saison de chauffe Saison 2024-2025 Date de démarrage du chauffage 2024-10-0…" at bounding box center [564, 211] width 261 height 153
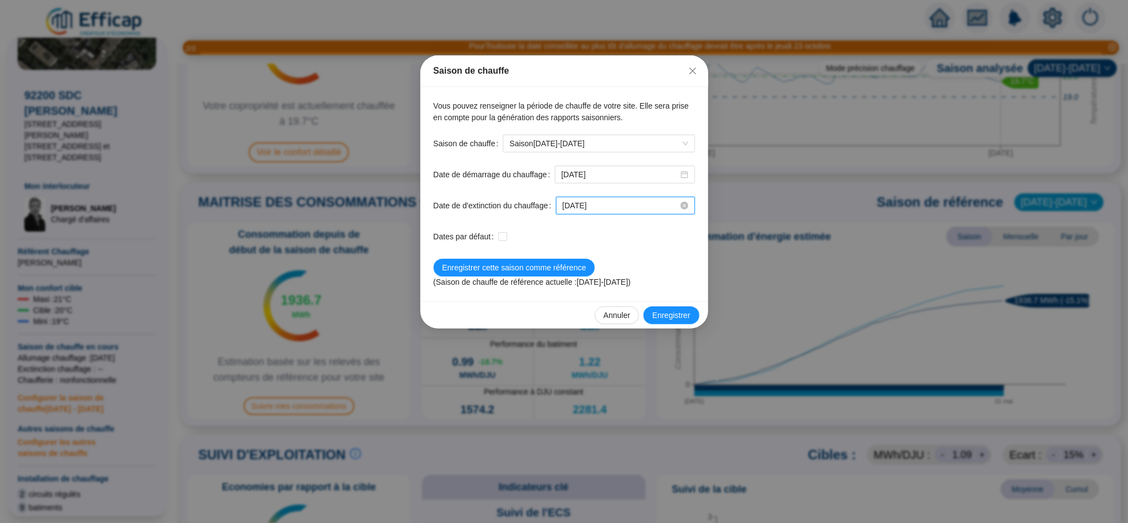
click at [619, 208] on input "2025-05-31" at bounding box center [621, 206] width 116 height 12
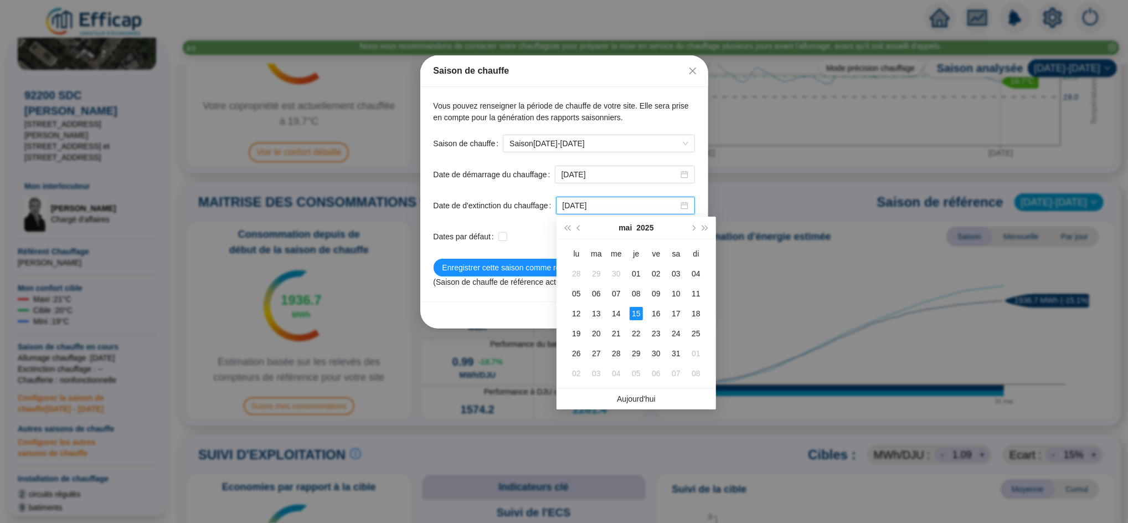
type input "2025-05-15"
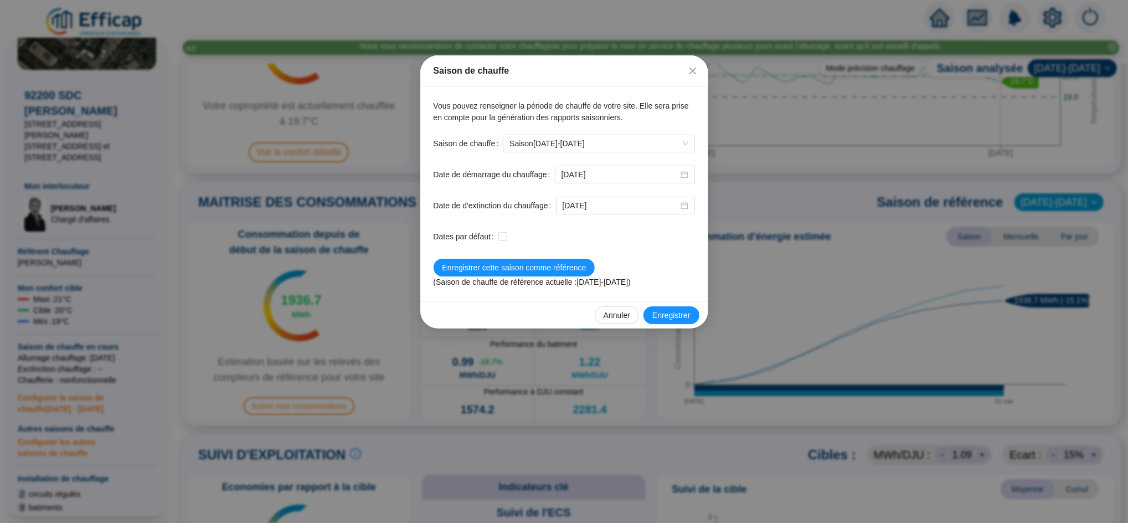
click at [545, 232] on div at bounding box center [597, 237] width 197 height 12
click at [674, 311] on span "Enregistrer" at bounding box center [672, 316] width 38 height 12
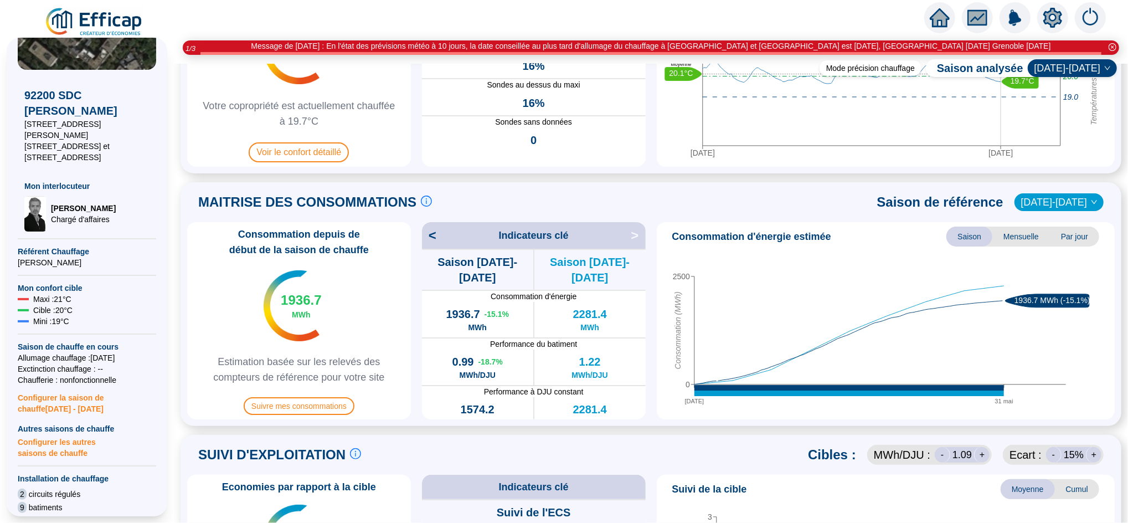
click at [1070, 204] on span "[DATE]-[DATE]" at bounding box center [1060, 202] width 76 height 17
click at [59, 439] on span "Configurer les autres saisons de chauffe" at bounding box center [87, 446] width 138 height 24
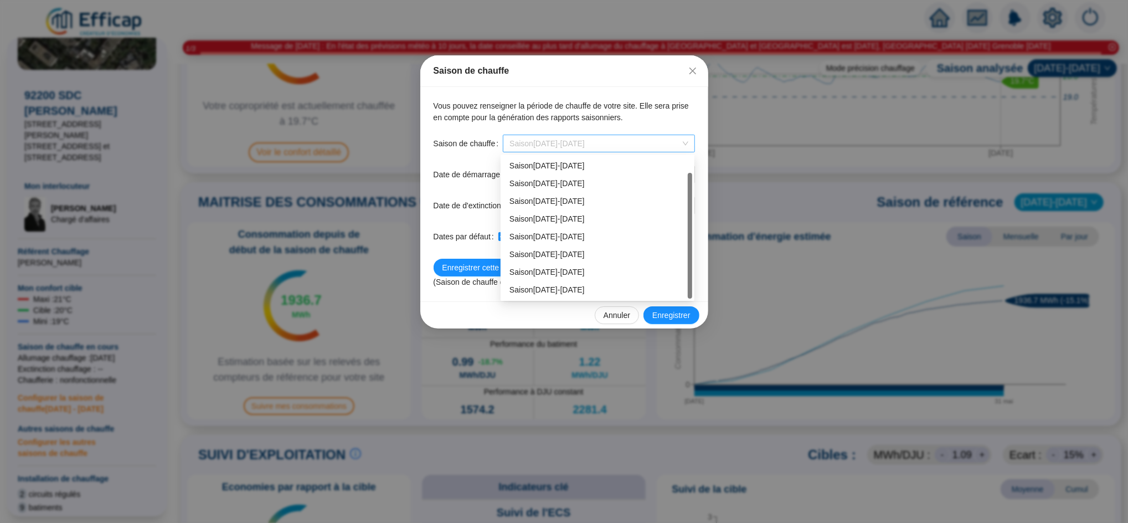
click at [601, 144] on span "Saison [DATE]-[DATE]" at bounding box center [599, 143] width 178 height 17
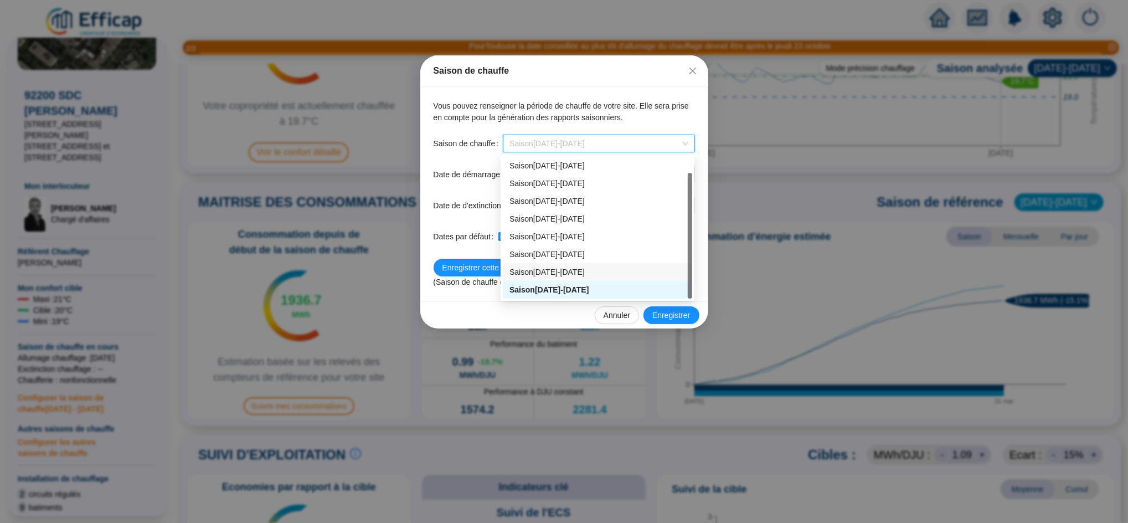
click at [563, 266] on div "Saison 2024-2025" at bounding box center [598, 272] width 176 height 12
type input "2024-10-05"
type input "2025-05-15"
checkbox input "false"
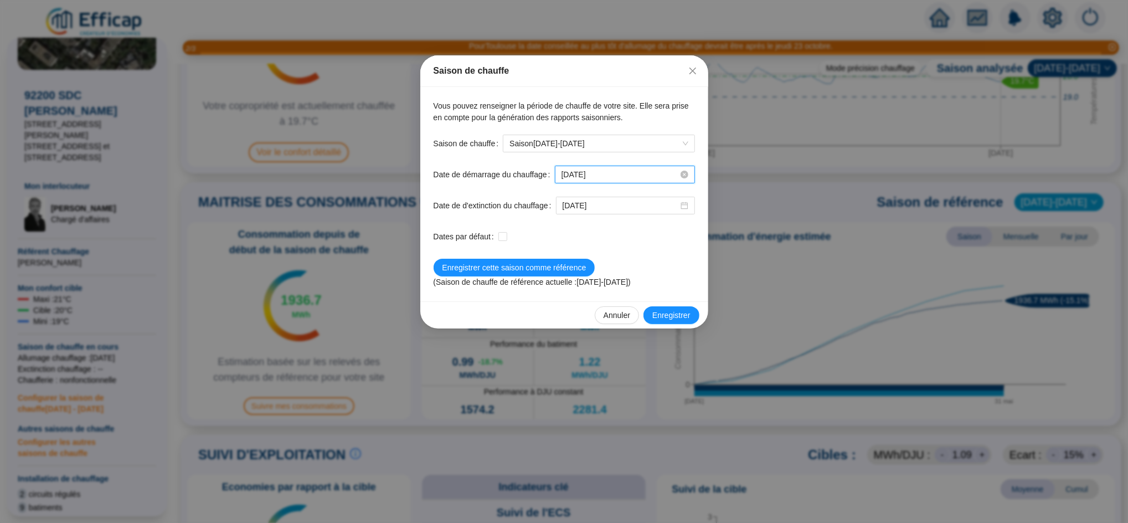
click at [617, 171] on input "2024-10-05" at bounding box center [620, 175] width 117 height 12
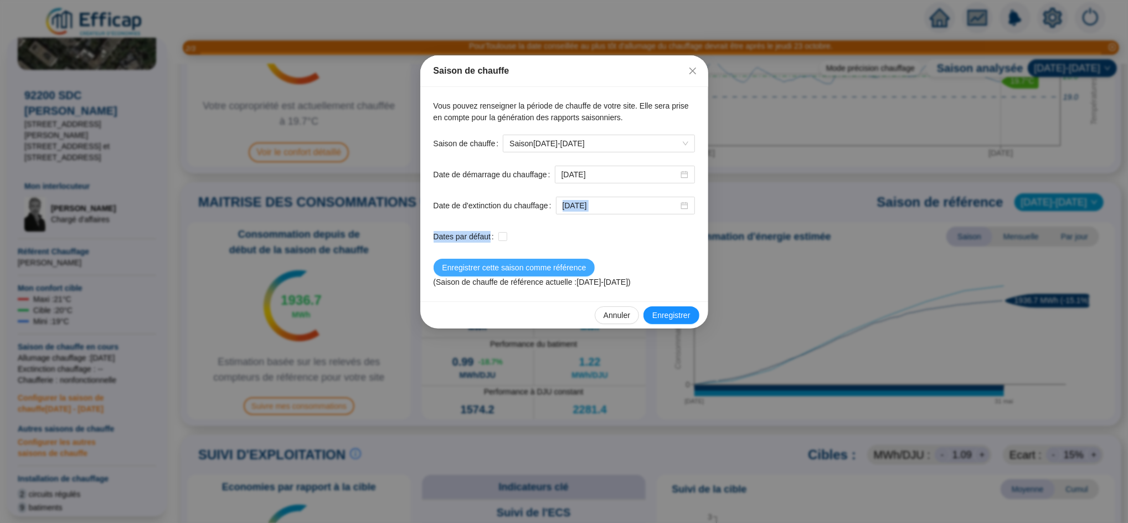
drag, startPoint x: 529, startPoint y: 213, endPoint x: 527, endPoint y: 264, distance: 51.0
click at [527, 264] on form "145 Saison de chauffe Saison 2024-2025 Date de démarrage du chauffage 2024-10-0…" at bounding box center [564, 211] width 261 height 153
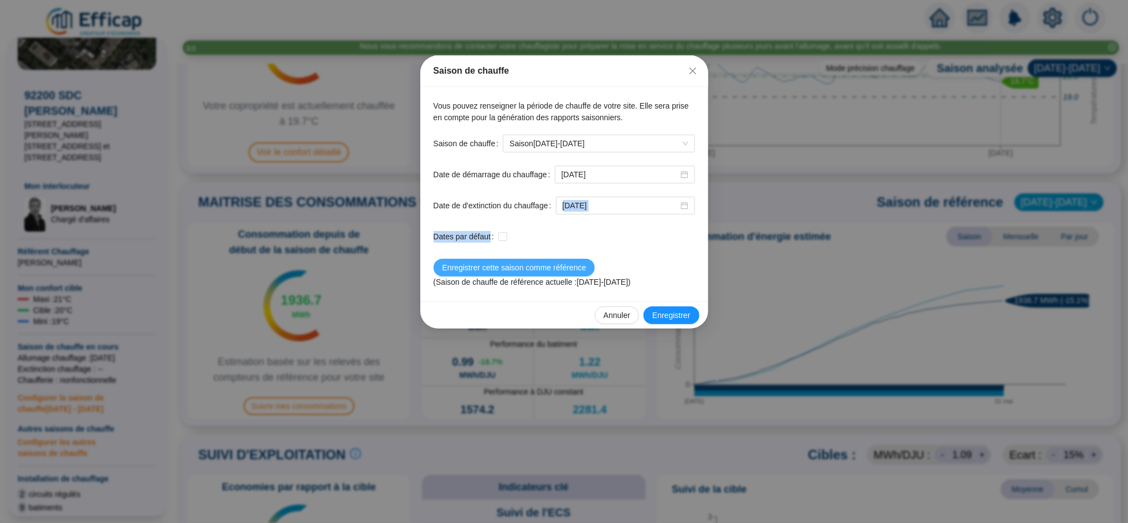
click at [527, 264] on span "Enregistrer cette saison comme référence" at bounding box center [515, 268] width 144 height 12
click at [665, 316] on span "Enregistrer" at bounding box center [672, 316] width 38 height 12
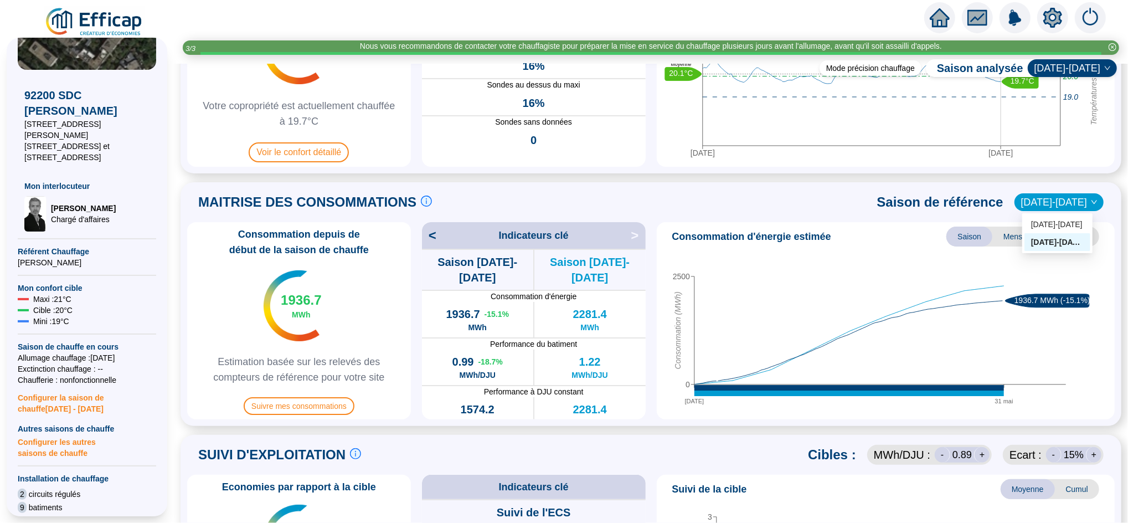
click at [1048, 210] on span "[DATE]-[DATE]" at bounding box center [1060, 202] width 76 height 17
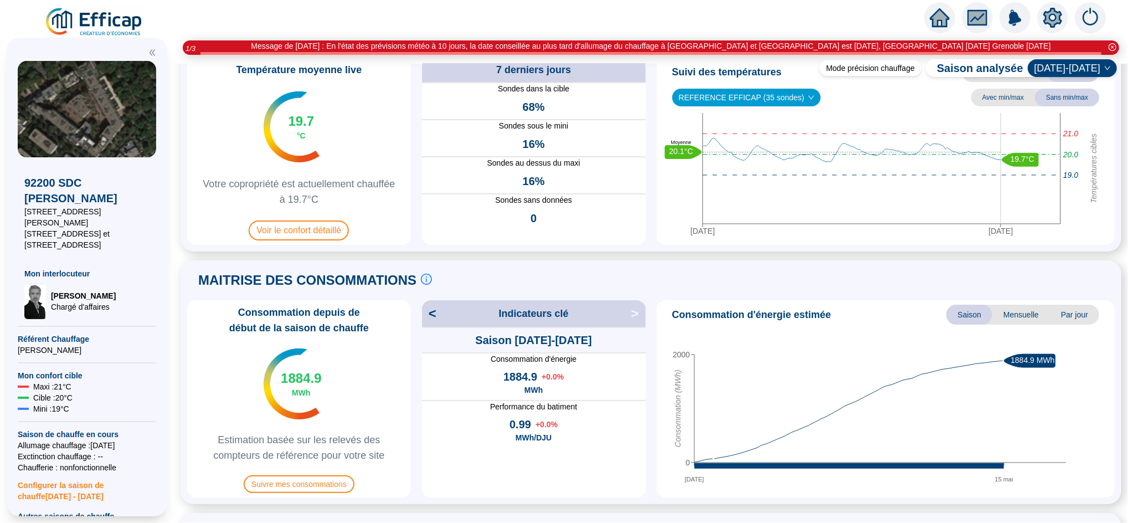
scroll to position [100, 0]
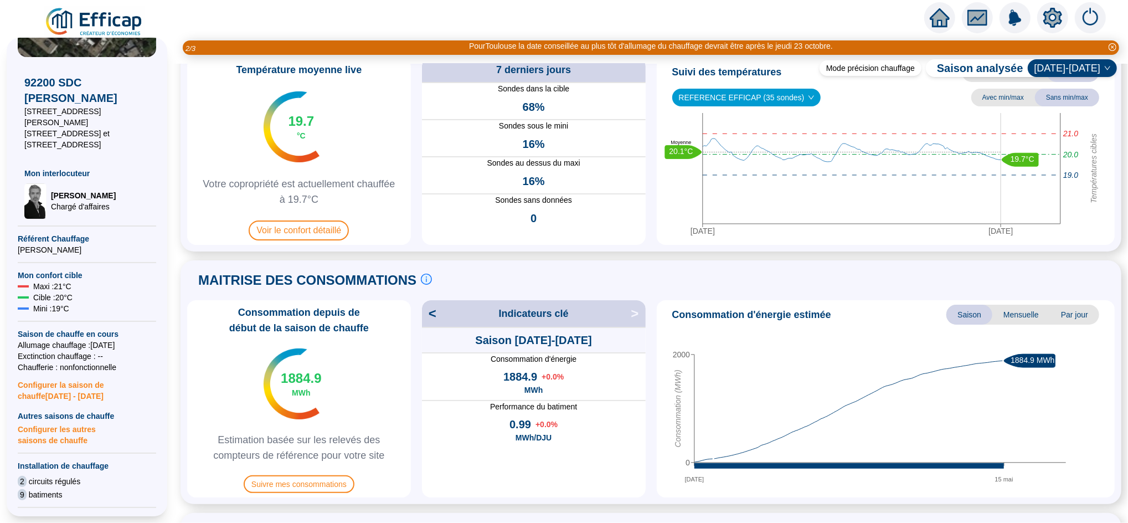
click at [73, 423] on span "Configurer les autres saisons de chauffe" at bounding box center [87, 434] width 138 height 24
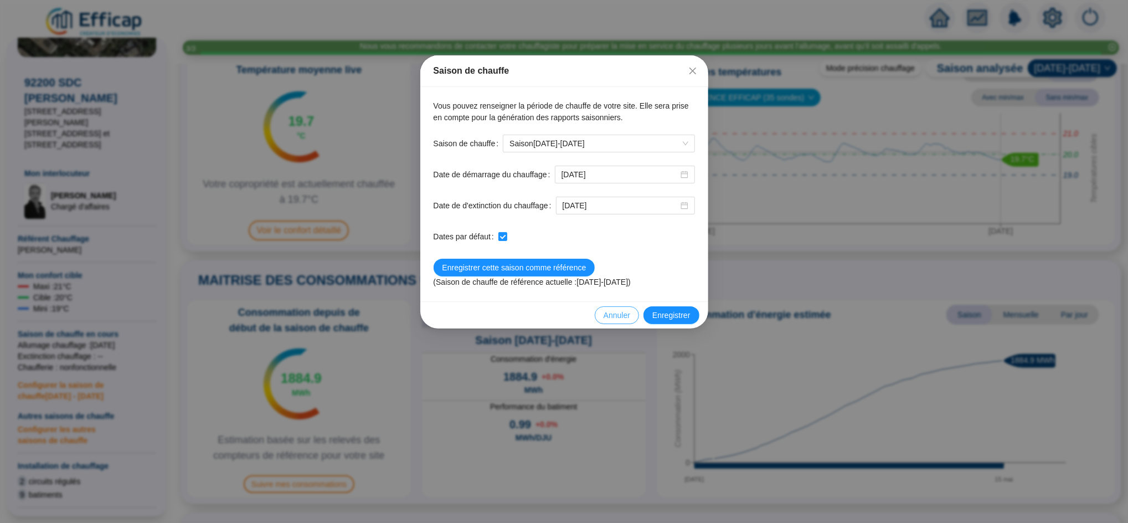
click at [621, 316] on span "Annuler" at bounding box center [617, 316] width 27 height 12
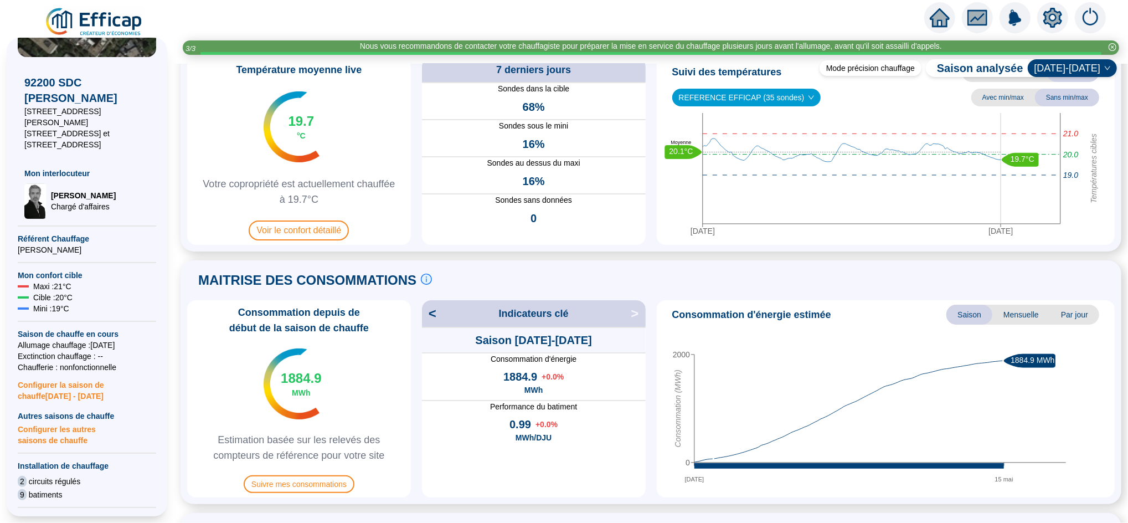
click at [62, 422] on span "Configurer les autres saisons de chauffe" at bounding box center [87, 434] width 138 height 24
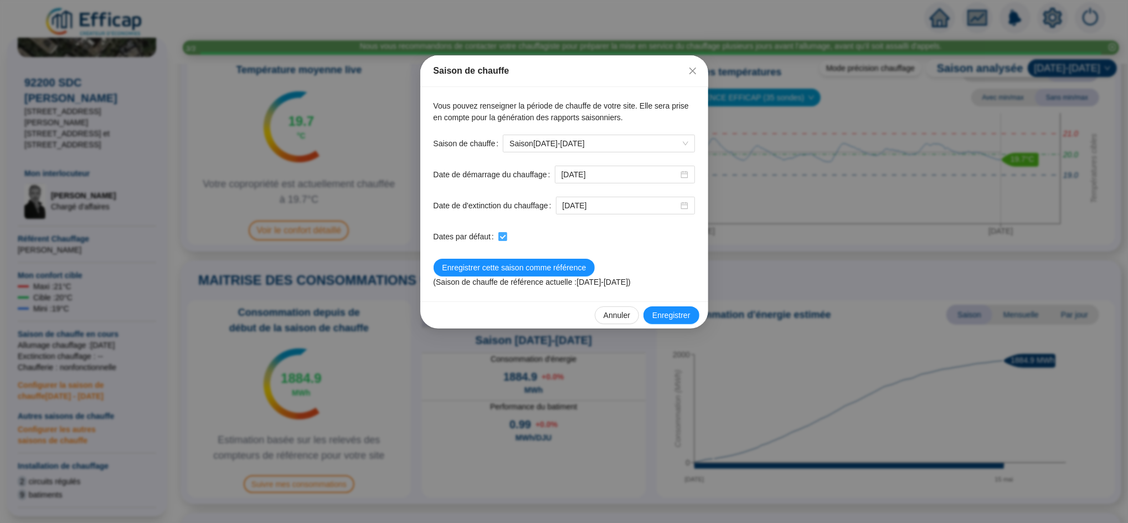
click at [502, 231] on label at bounding box center [503, 237] width 9 height 12
click at [502, 232] on input "checkbox" at bounding box center [503, 236] width 8 height 8
checkbox input "false"
click at [621, 315] on span "Annuler" at bounding box center [617, 316] width 27 height 12
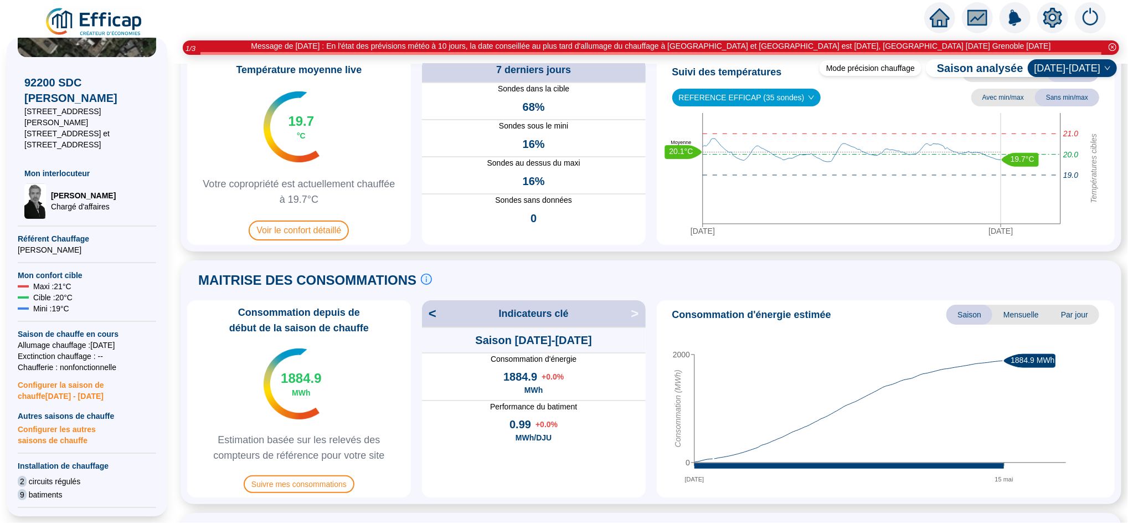
click at [37, 422] on span "Configurer les autres saisons de chauffe" at bounding box center [87, 434] width 138 height 24
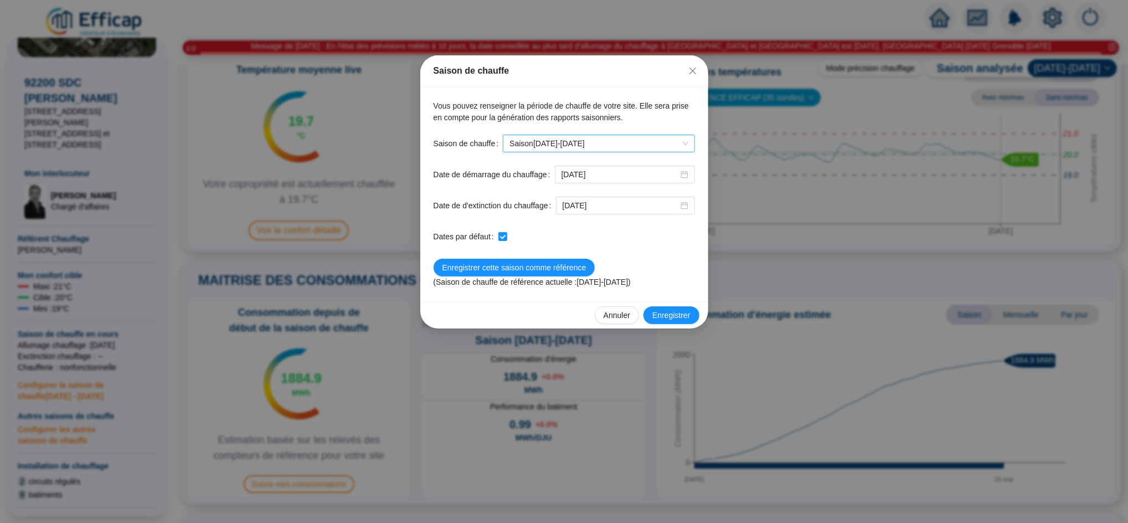
click at [537, 141] on span "Saison [DATE]-[DATE]" at bounding box center [599, 143] width 178 height 17
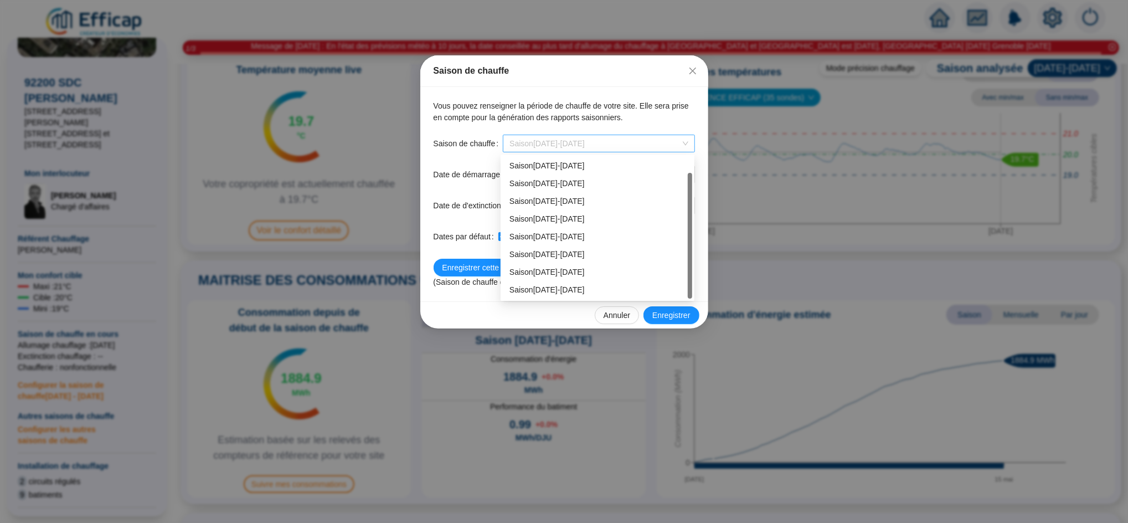
scroll to position [18, 0]
click at [556, 252] on div "Saison [DATE]-[DATE]" at bounding box center [598, 255] width 176 height 12
type input "[DATE]"
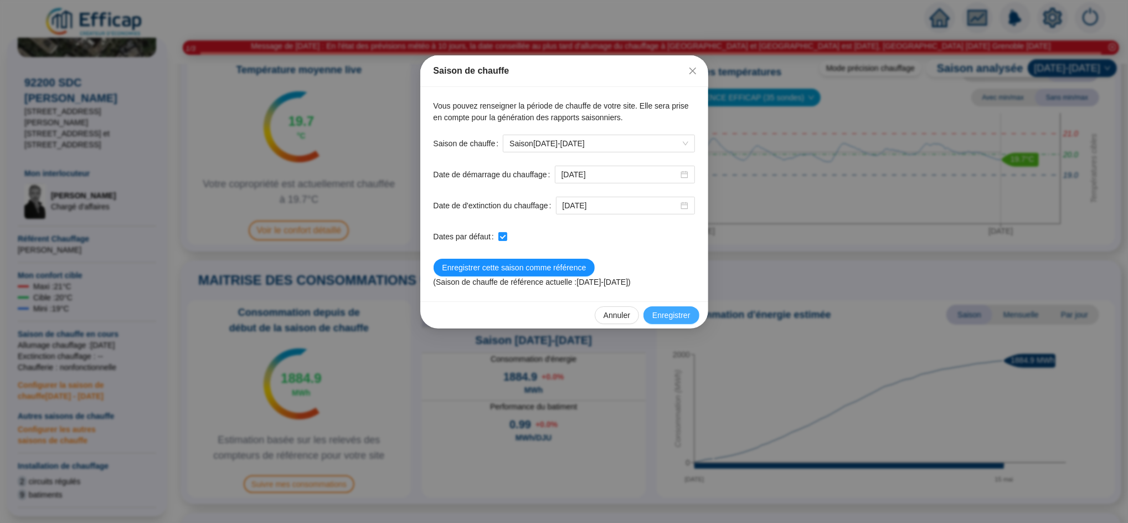
click at [685, 317] on span "Enregistrer" at bounding box center [672, 316] width 38 height 12
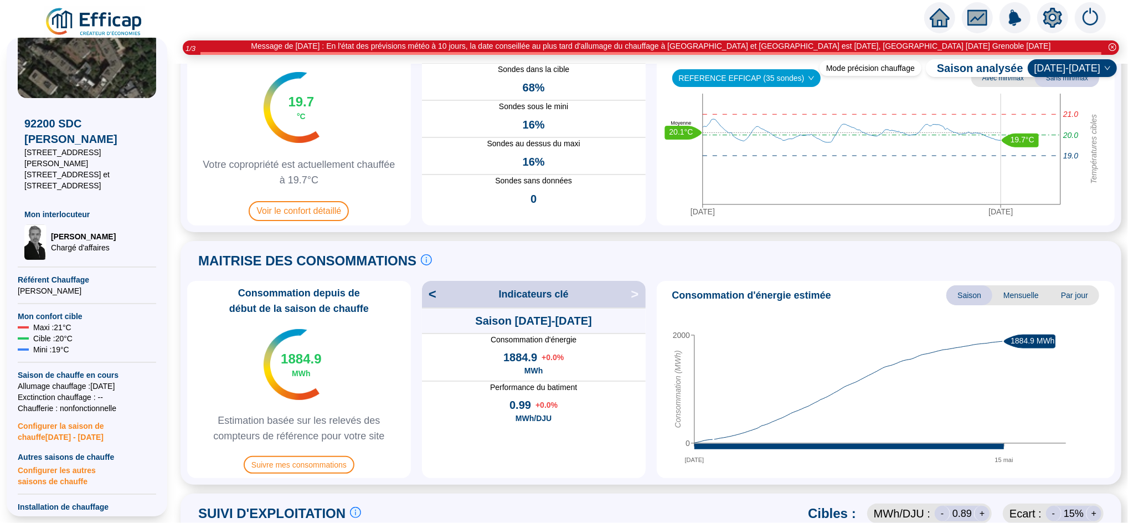
scroll to position [59, 0]
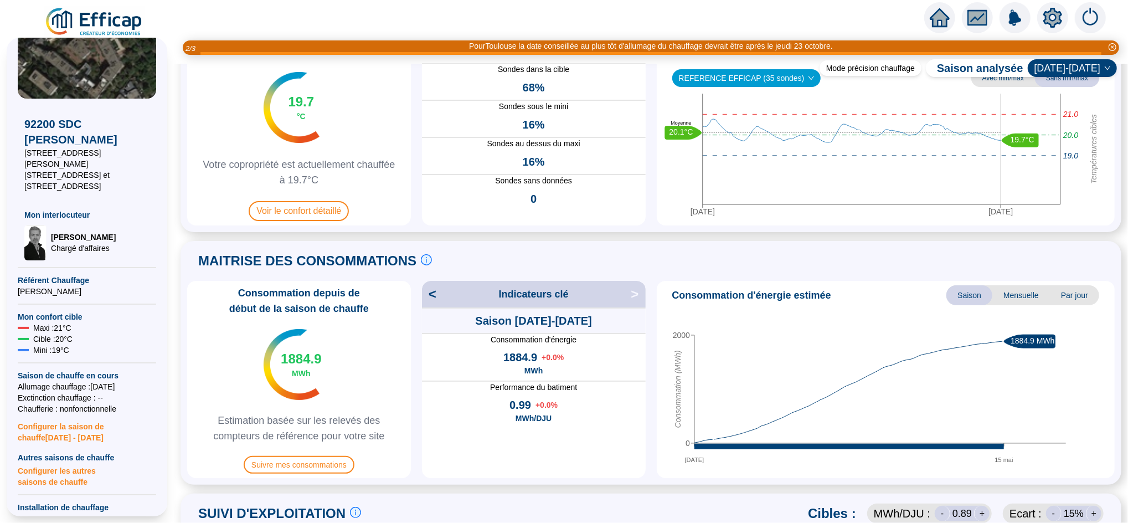
click at [80, 468] on span "Configurer les autres saisons de chauffe" at bounding box center [87, 475] width 138 height 24
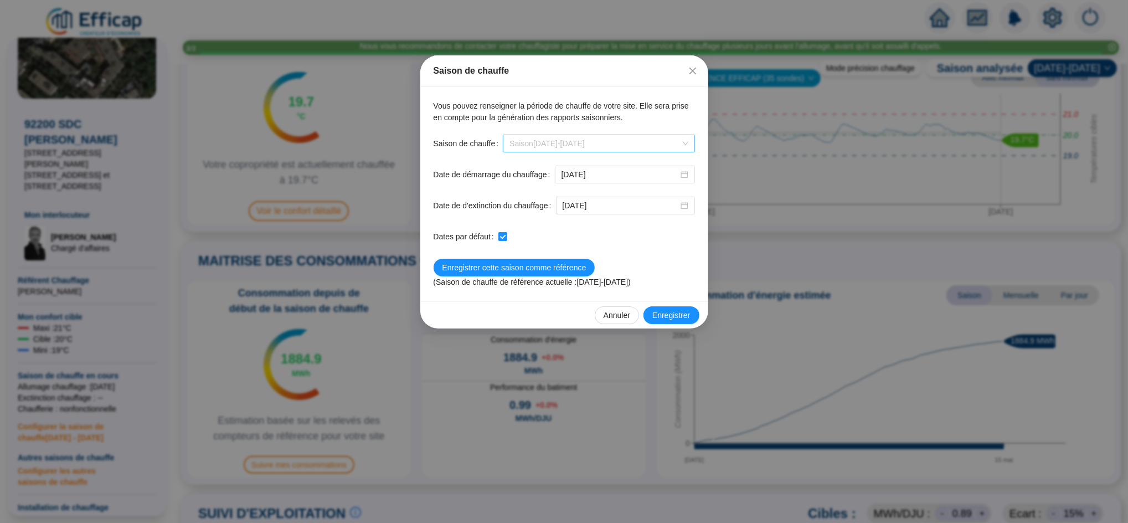
scroll to position [18, 0]
click at [556, 141] on span "Saison [DATE]-[DATE]" at bounding box center [599, 143] width 178 height 17
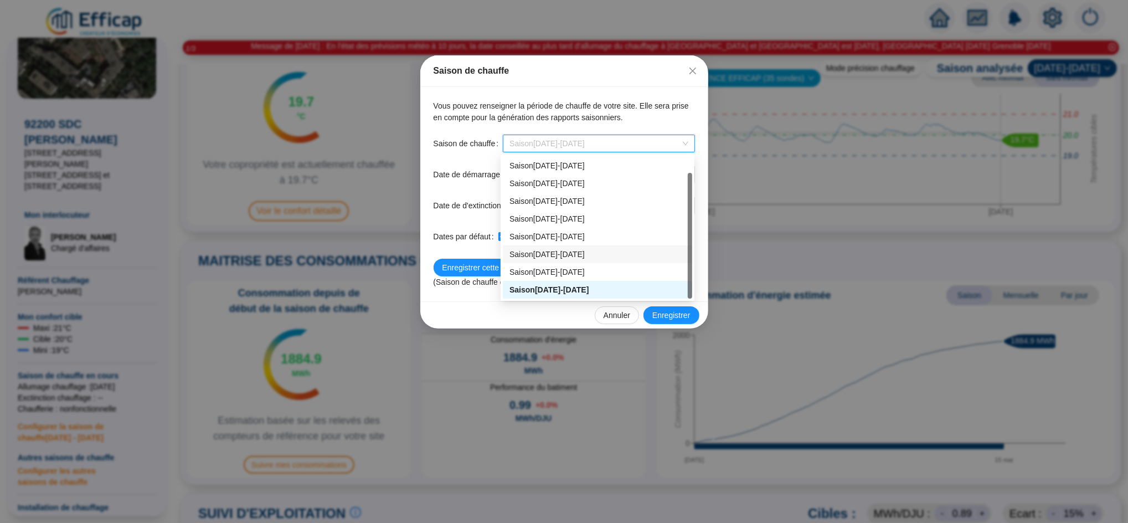
click at [556, 249] on div "Saison [DATE]-[DATE]" at bounding box center [598, 255] width 176 height 12
type input "[DATE]"
checkbox input "false"
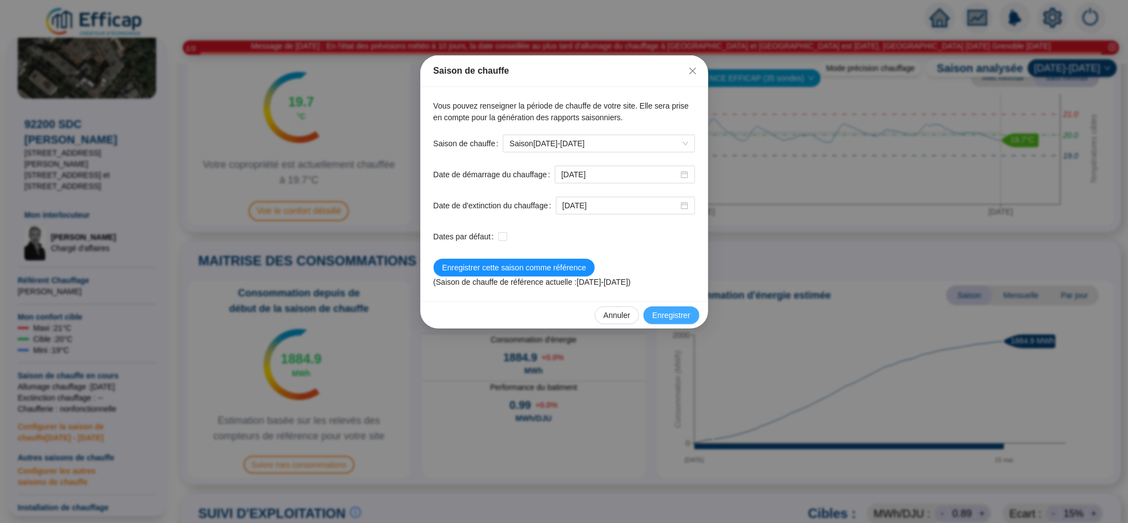
click at [657, 316] on span "Enregistrer" at bounding box center [672, 316] width 38 height 12
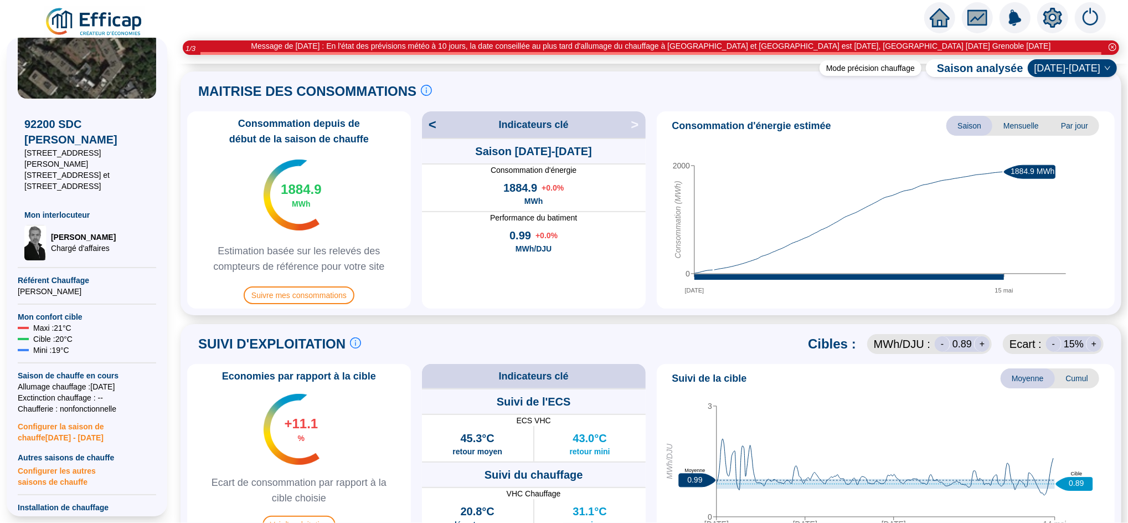
scroll to position [255, 0]
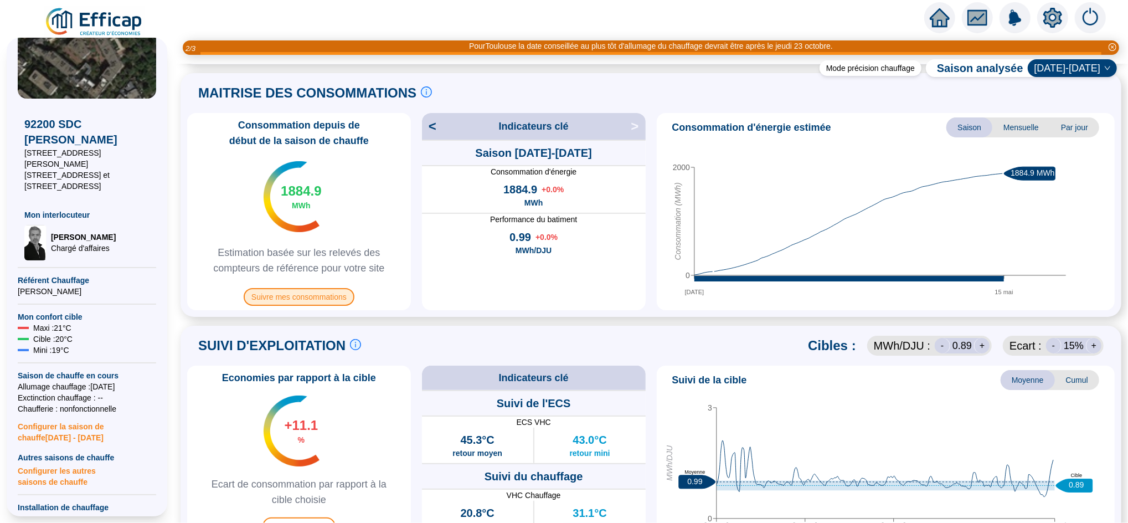
click at [299, 297] on span "Suivre mes consommations" at bounding box center [299, 297] width 111 height 18
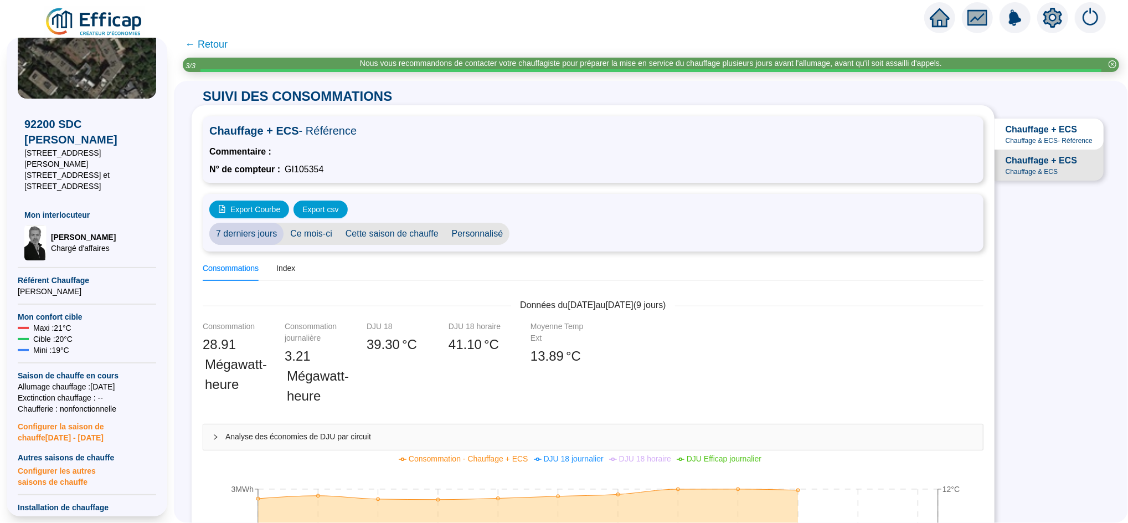
click at [409, 229] on span "Cette saison de chauffe" at bounding box center [392, 234] width 106 height 22
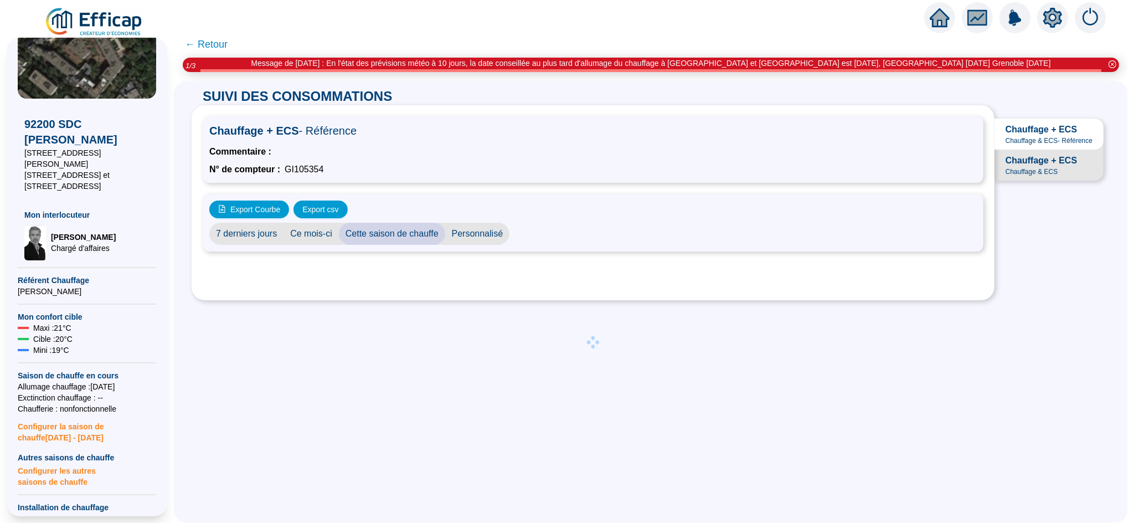
click at [1024, 142] on span "Chauffage & ECS - Référence" at bounding box center [1049, 140] width 87 height 9
